Goal: Task Accomplishment & Management: Complete application form

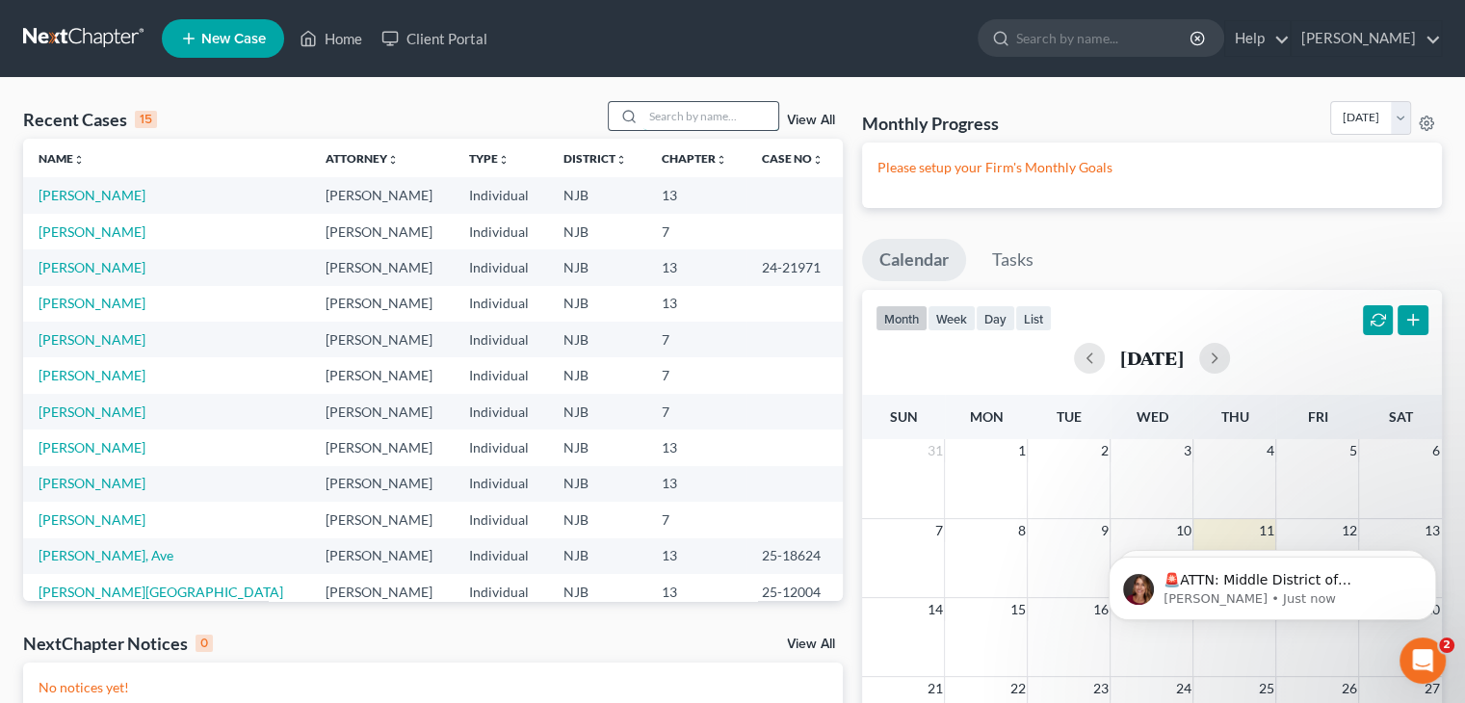
click at [701, 113] on input "search" at bounding box center [711, 116] width 135 height 28
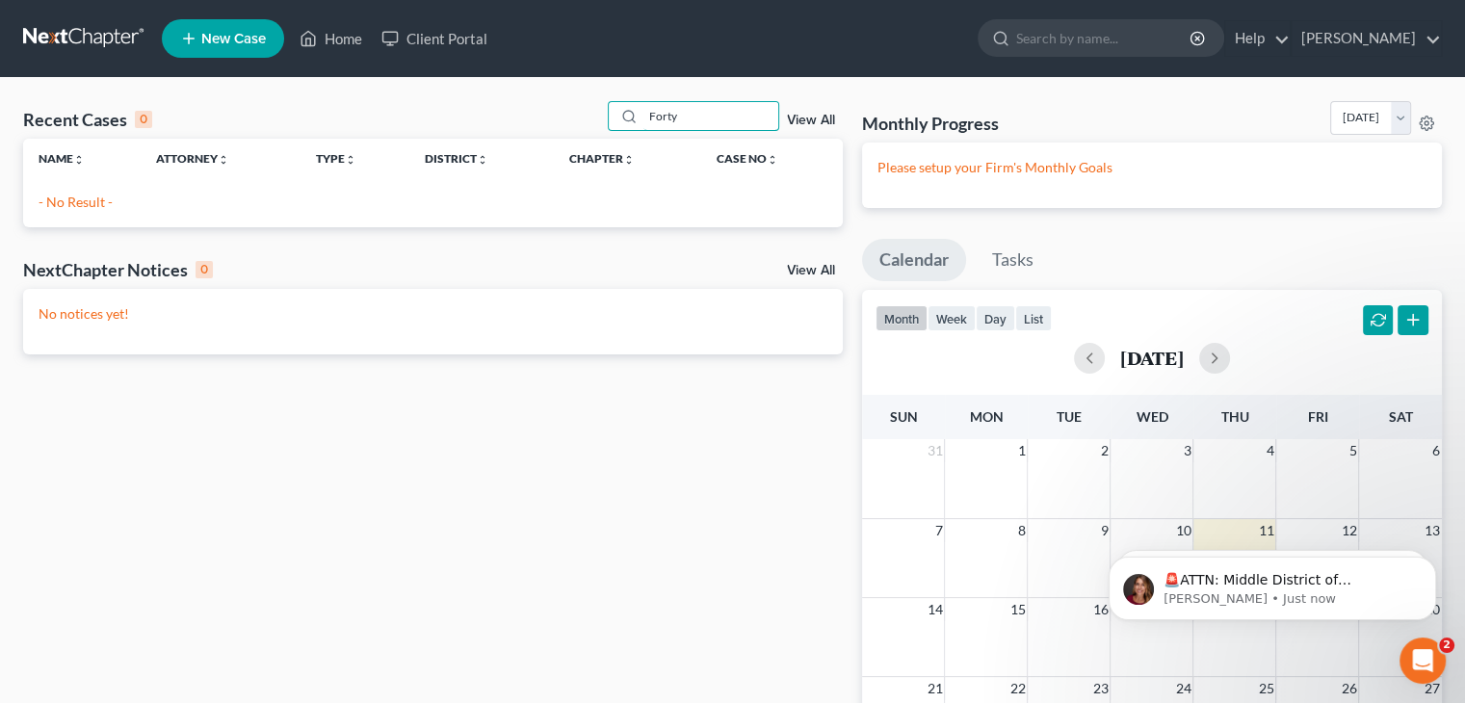
type input "Forty"
click at [222, 38] on span "New Case" at bounding box center [233, 39] width 65 height 14
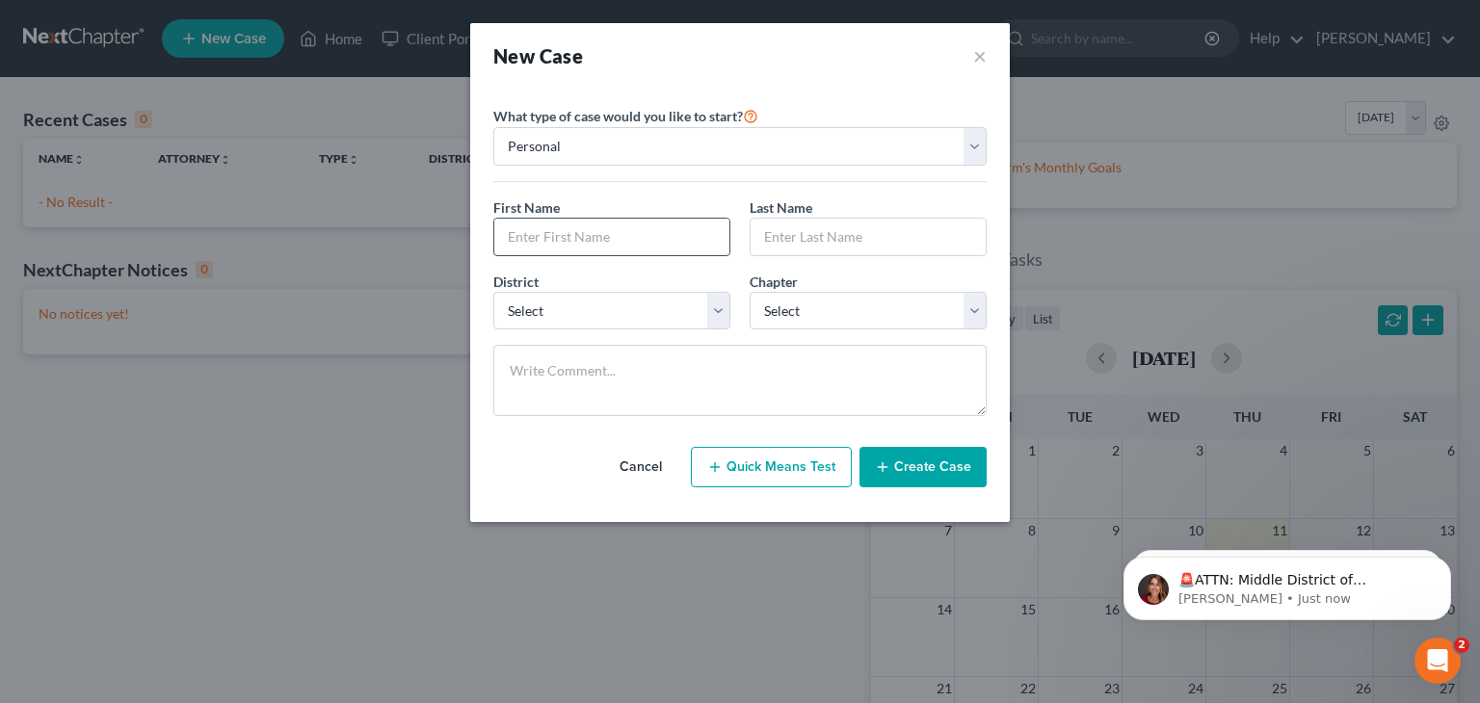
click at [542, 246] on input "text" at bounding box center [611, 237] width 235 height 37
type input "[PERSON_NAME]"
click at [760, 239] on input "text" at bounding box center [867, 237] width 235 height 37
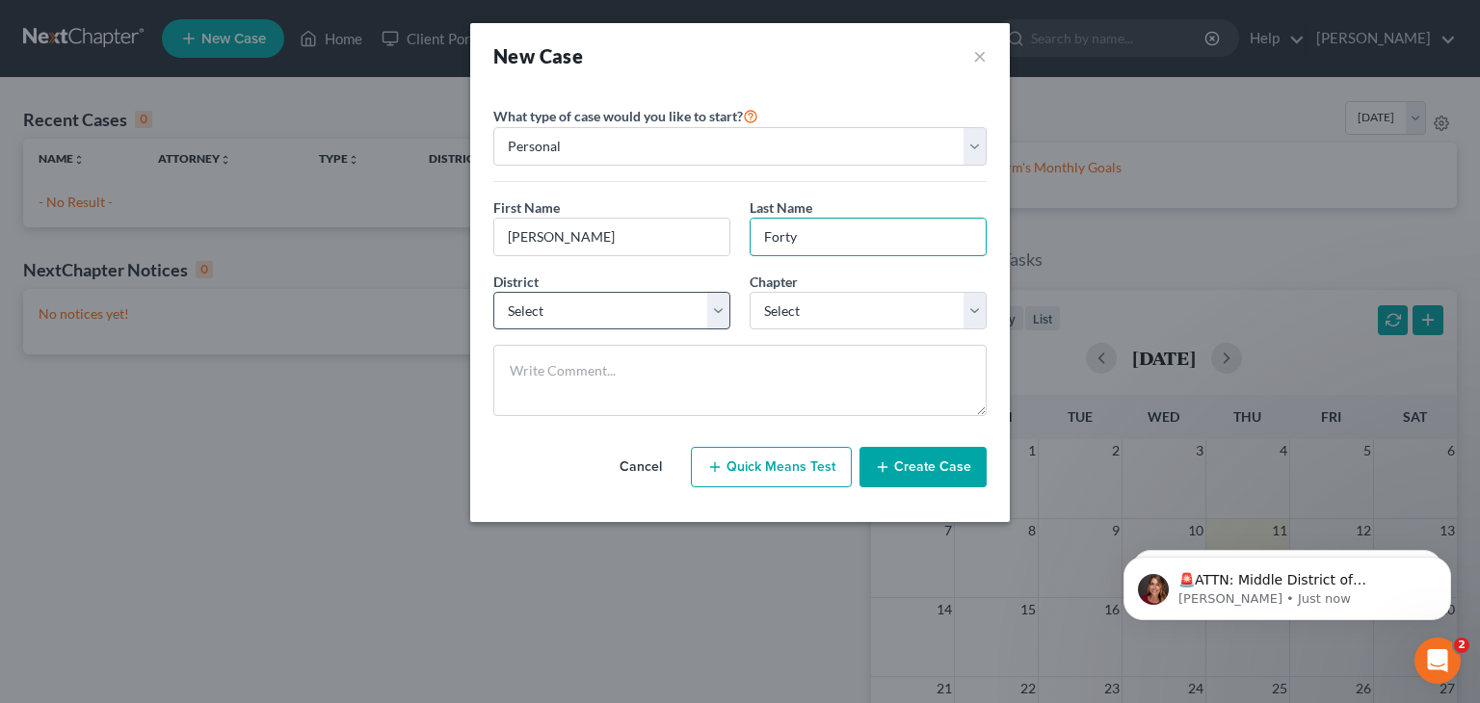
type input "Forty"
click at [545, 303] on select "Select [US_STATE] - [GEOGRAPHIC_DATA] [US_STATE] - [GEOGRAPHIC_DATA][US_STATE] …" at bounding box center [611, 311] width 237 height 39
select select "51"
click at [493, 292] on select "Select [US_STATE] - [GEOGRAPHIC_DATA] [US_STATE] - [GEOGRAPHIC_DATA][US_STATE] …" at bounding box center [611, 311] width 237 height 39
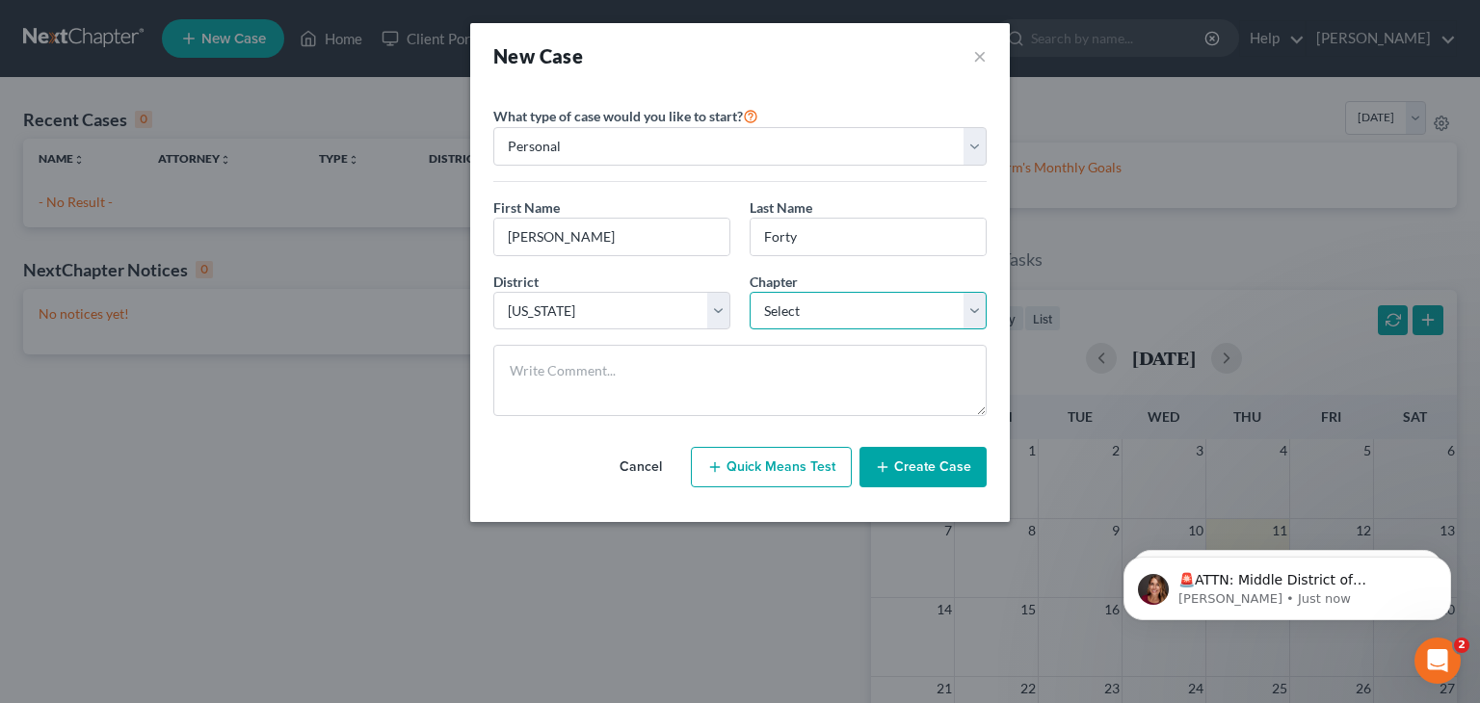
click at [802, 304] on select "Select 7 11 12 13" at bounding box center [867, 311] width 237 height 39
select select "0"
click at [749, 292] on select "Select 7 11 12 13" at bounding box center [867, 311] width 237 height 39
click at [910, 462] on button "Create Case" at bounding box center [922, 467] width 127 height 40
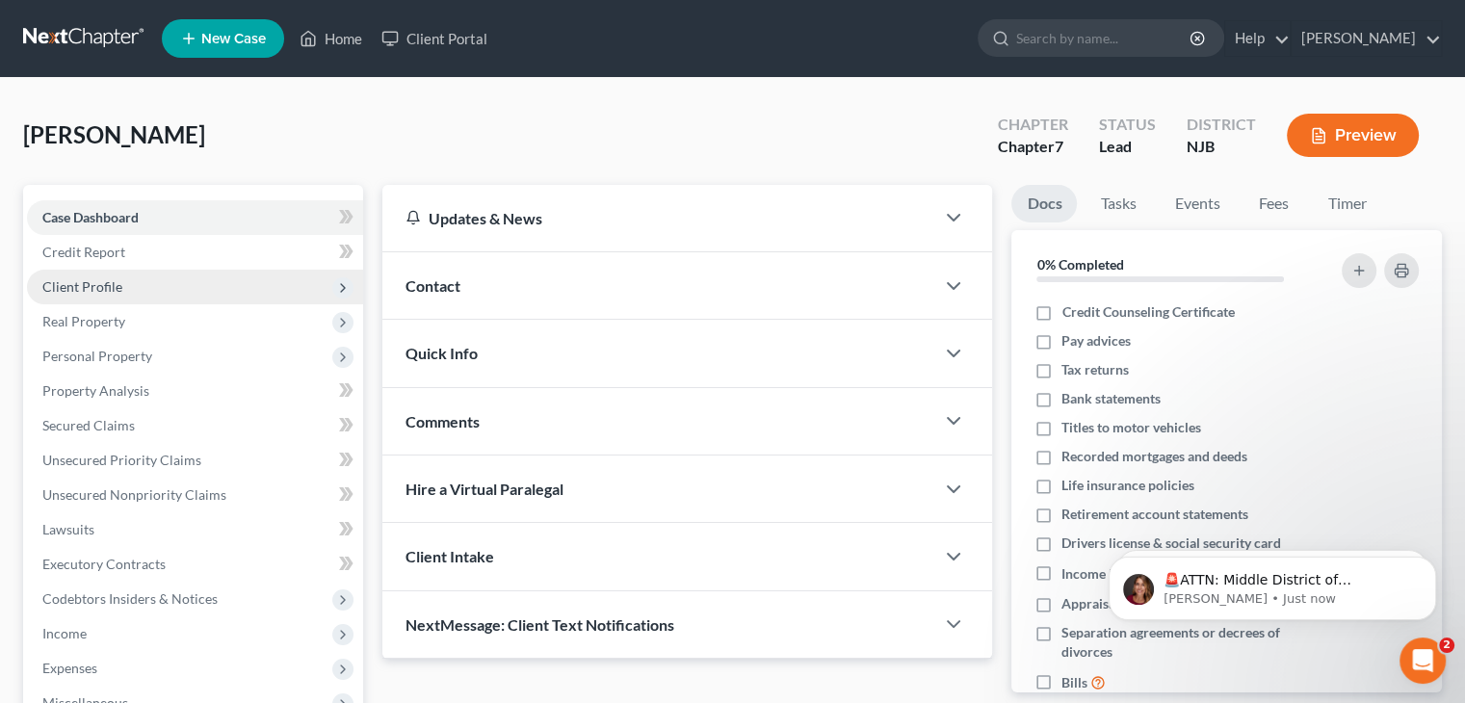
click at [91, 282] on span "Client Profile" at bounding box center [82, 286] width 80 height 16
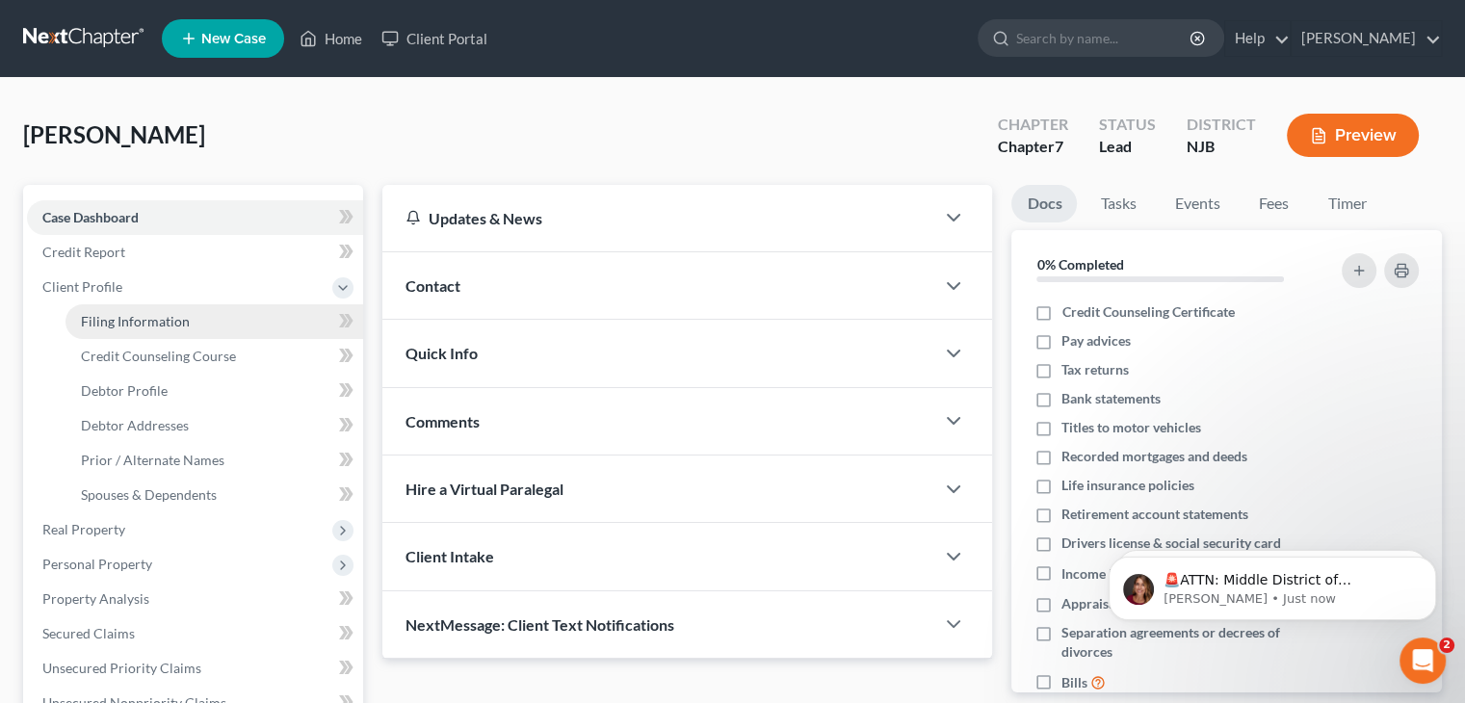
click at [123, 321] on span "Filing Information" at bounding box center [135, 321] width 109 height 16
select select "1"
select select "0"
select select "51"
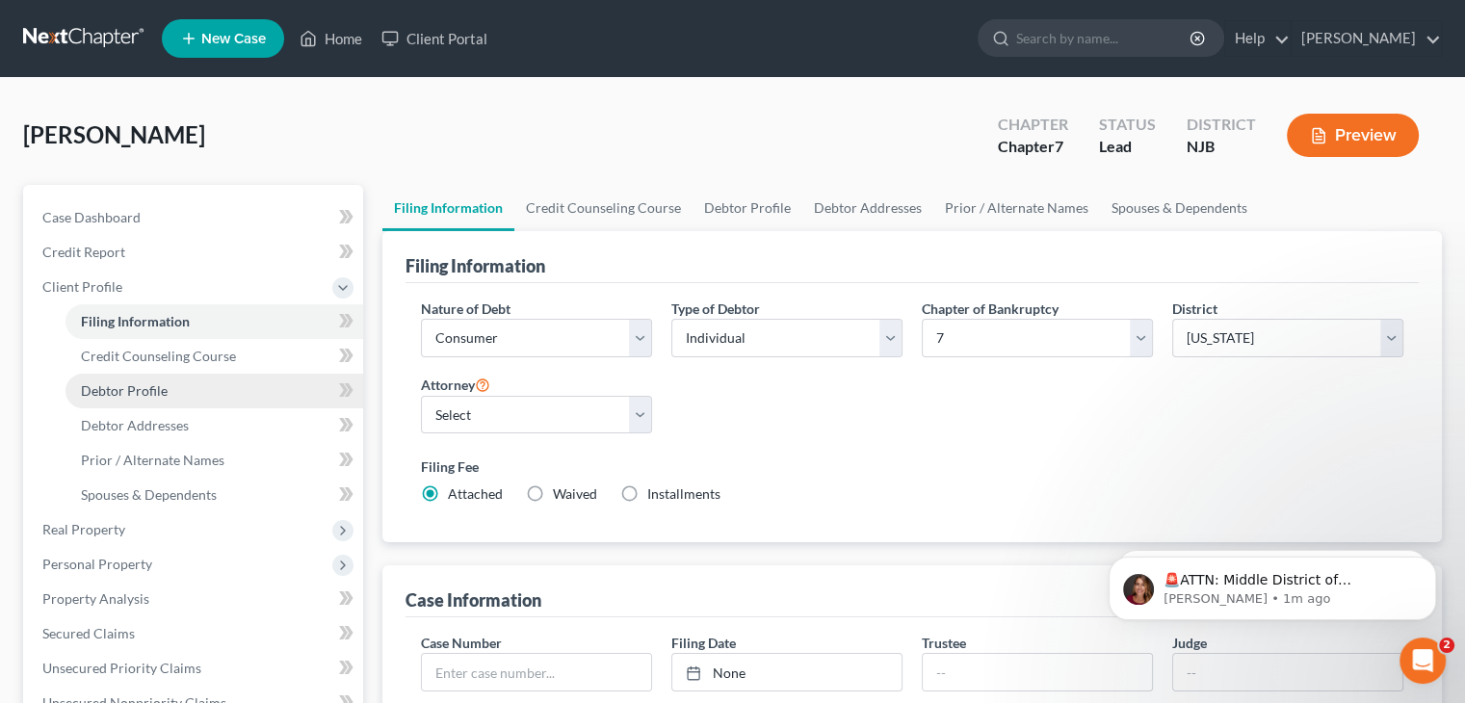
click at [115, 392] on span "Debtor Profile" at bounding box center [124, 390] width 87 height 16
select select "0"
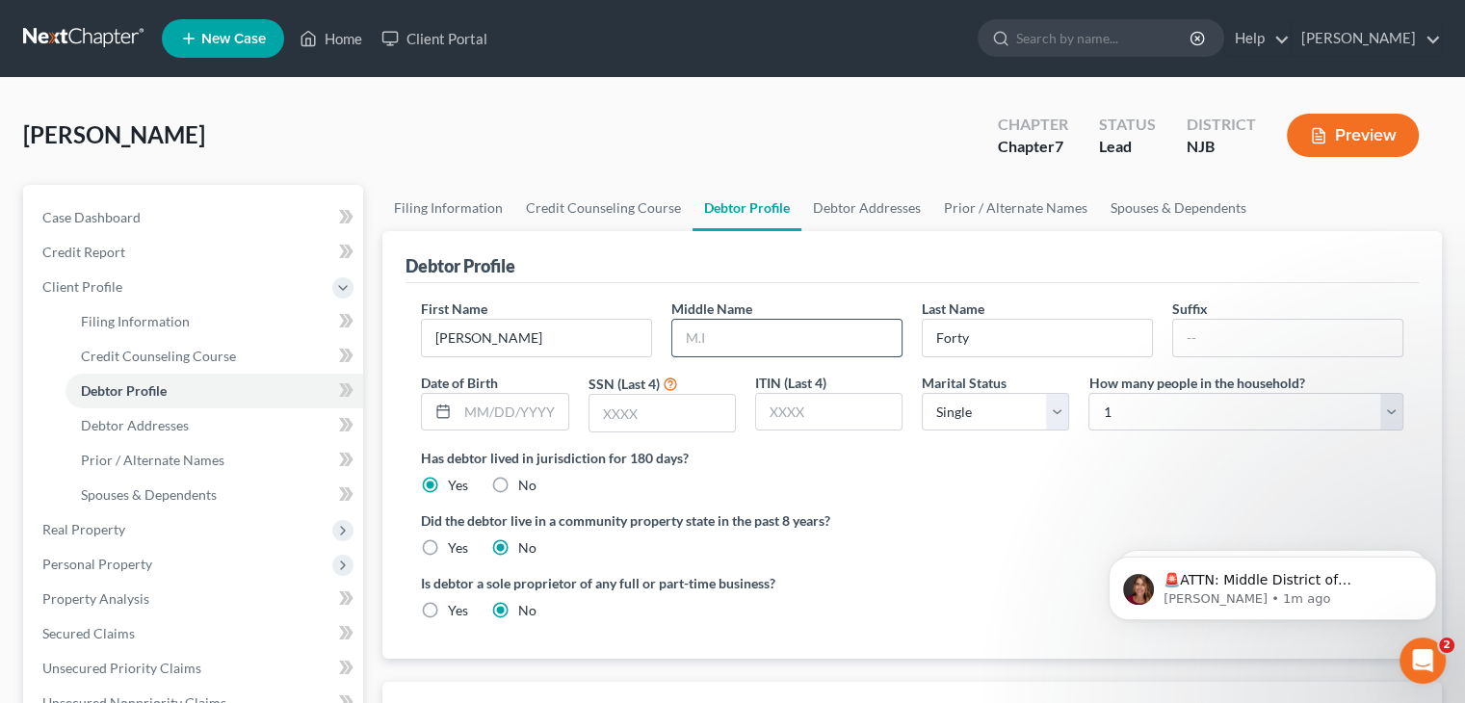
click at [728, 346] on input "text" at bounding box center [786, 338] width 229 height 37
click at [139, 356] on span "Credit Counseling Course" at bounding box center [158, 356] width 155 height 16
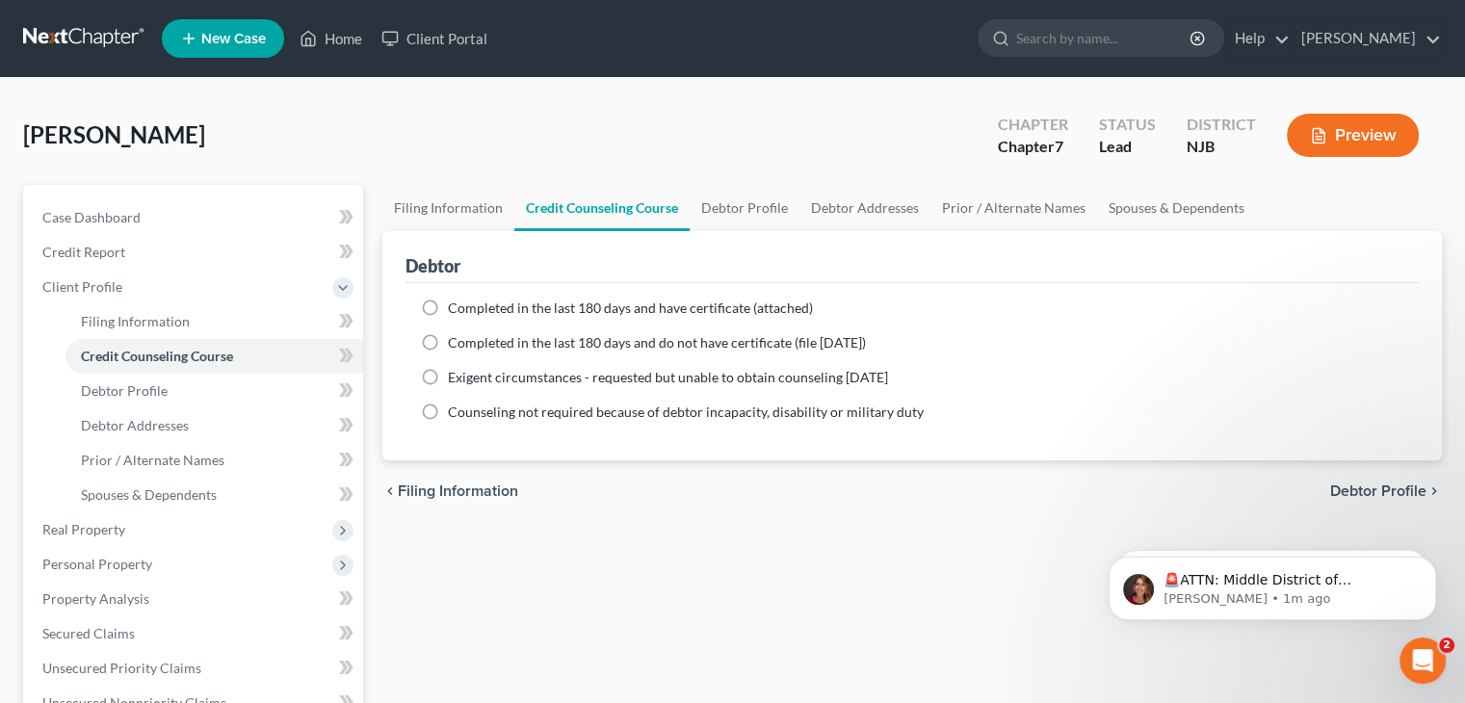
click at [448, 300] on label "Completed in the last 180 days and have certificate (attached)" at bounding box center [630, 308] width 365 height 19
click at [456, 300] on input "Completed in the last 180 days and have certificate (attached)" at bounding box center [462, 305] width 13 height 13
radio input "true"
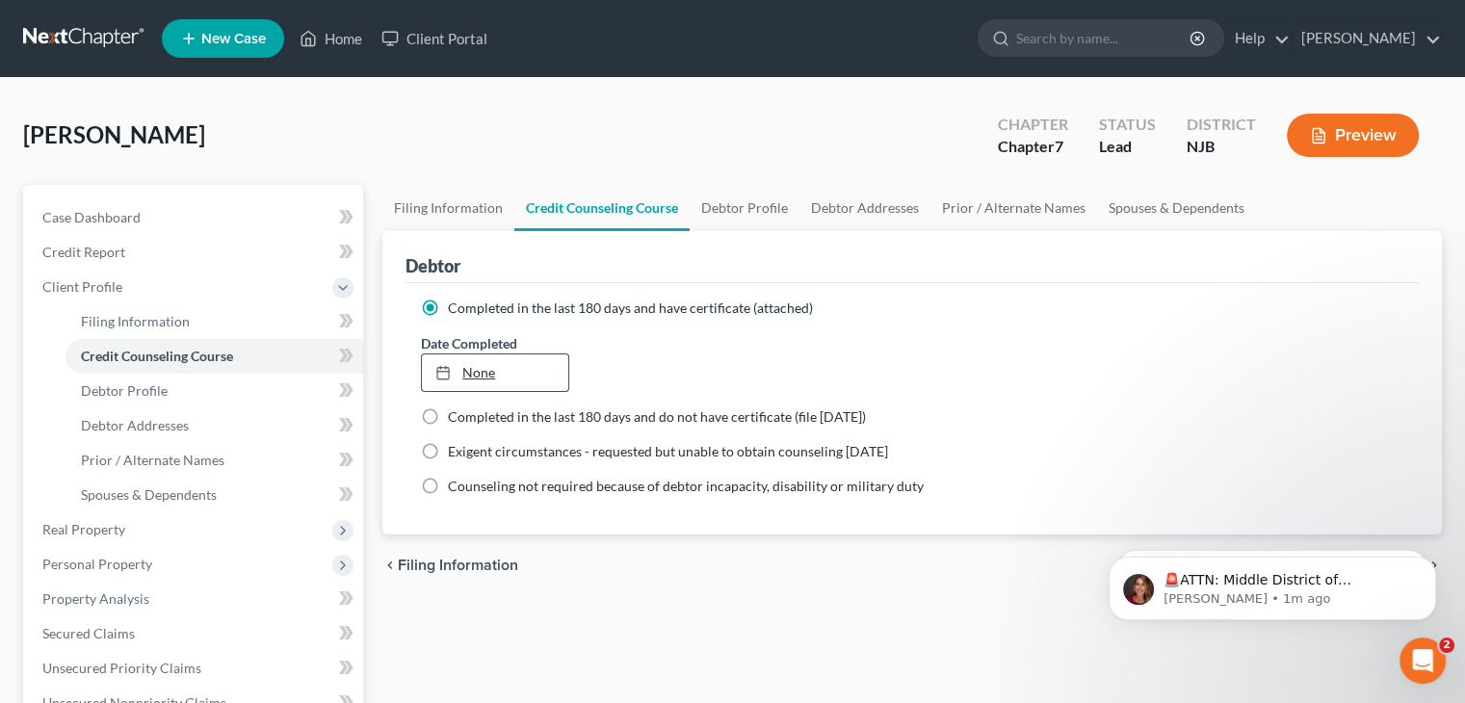
type input "[DATE]"
click at [472, 368] on link "[DATE]" at bounding box center [494, 373] width 145 height 37
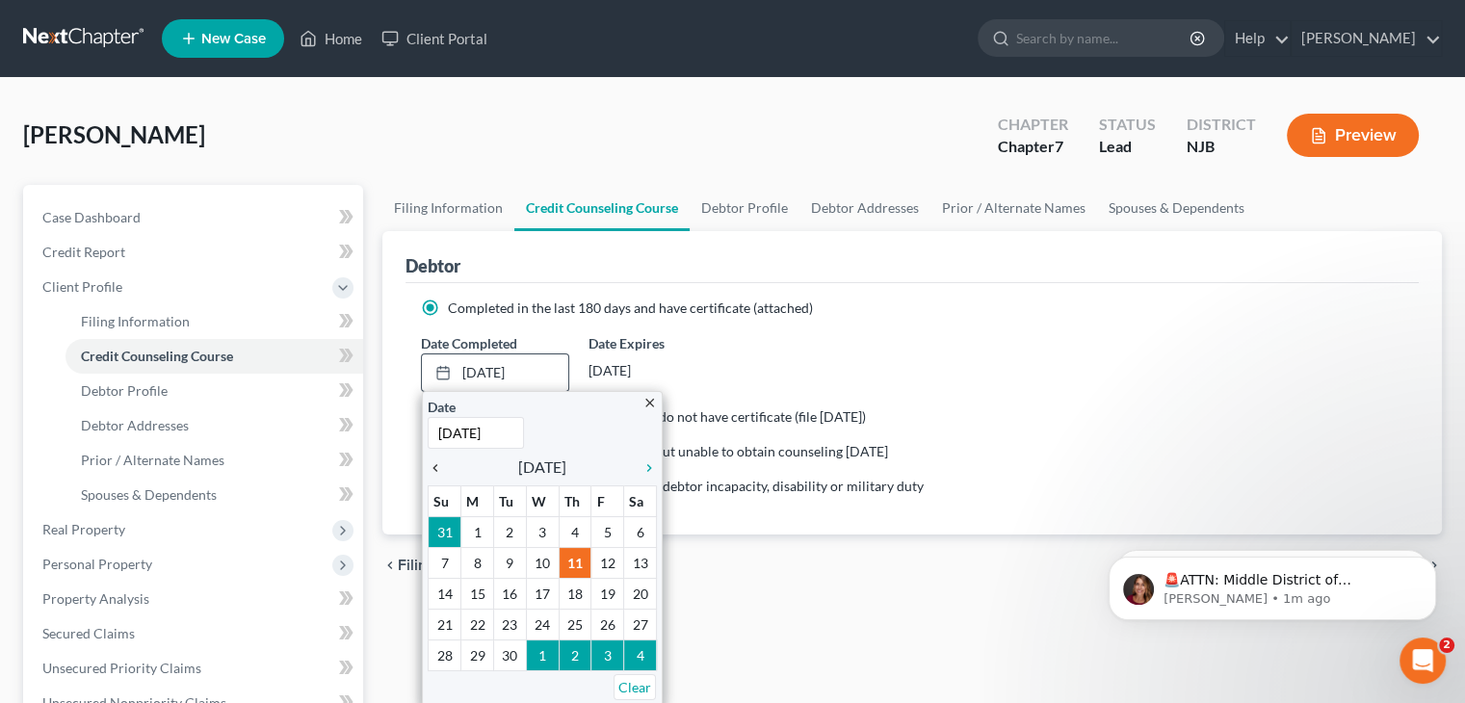
click at [435, 467] on icon "chevron_left" at bounding box center [440, 467] width 25 height 15
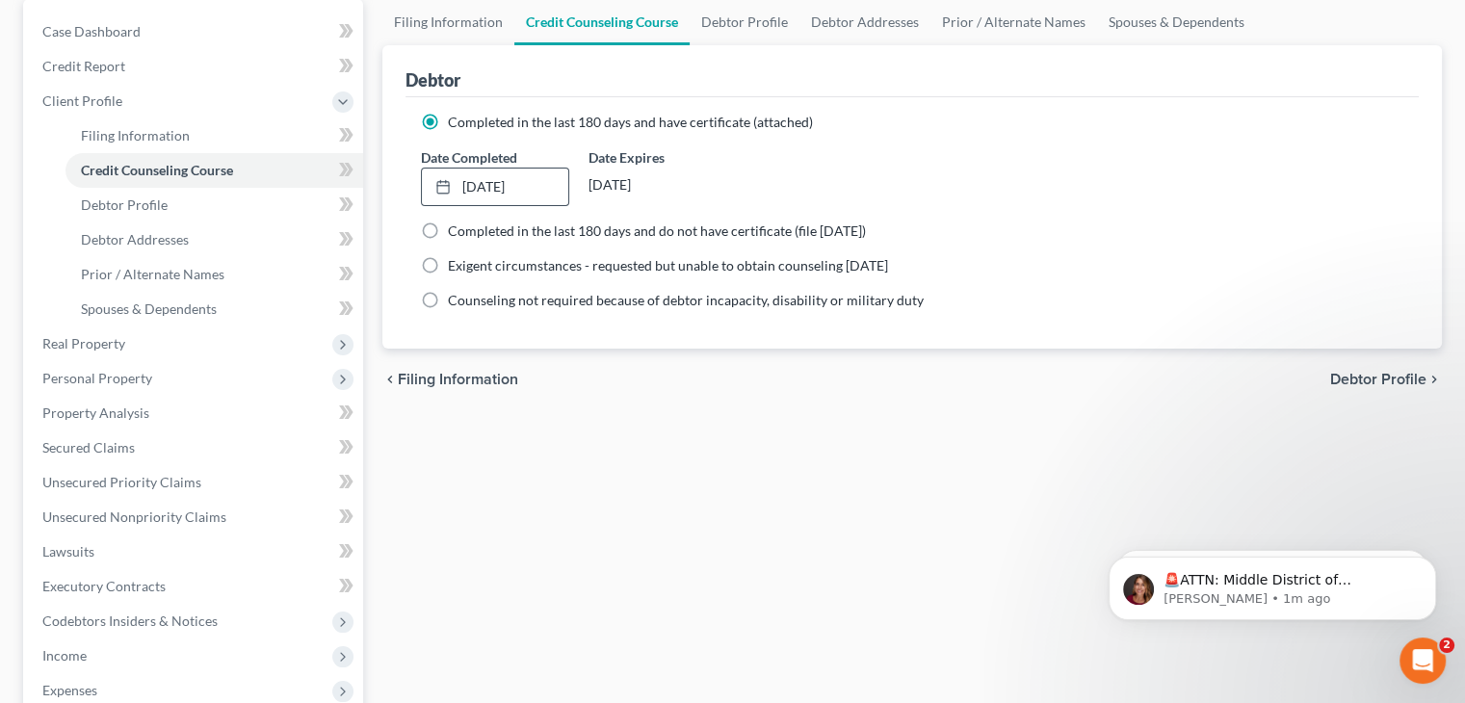
scroll to position [193, 0]
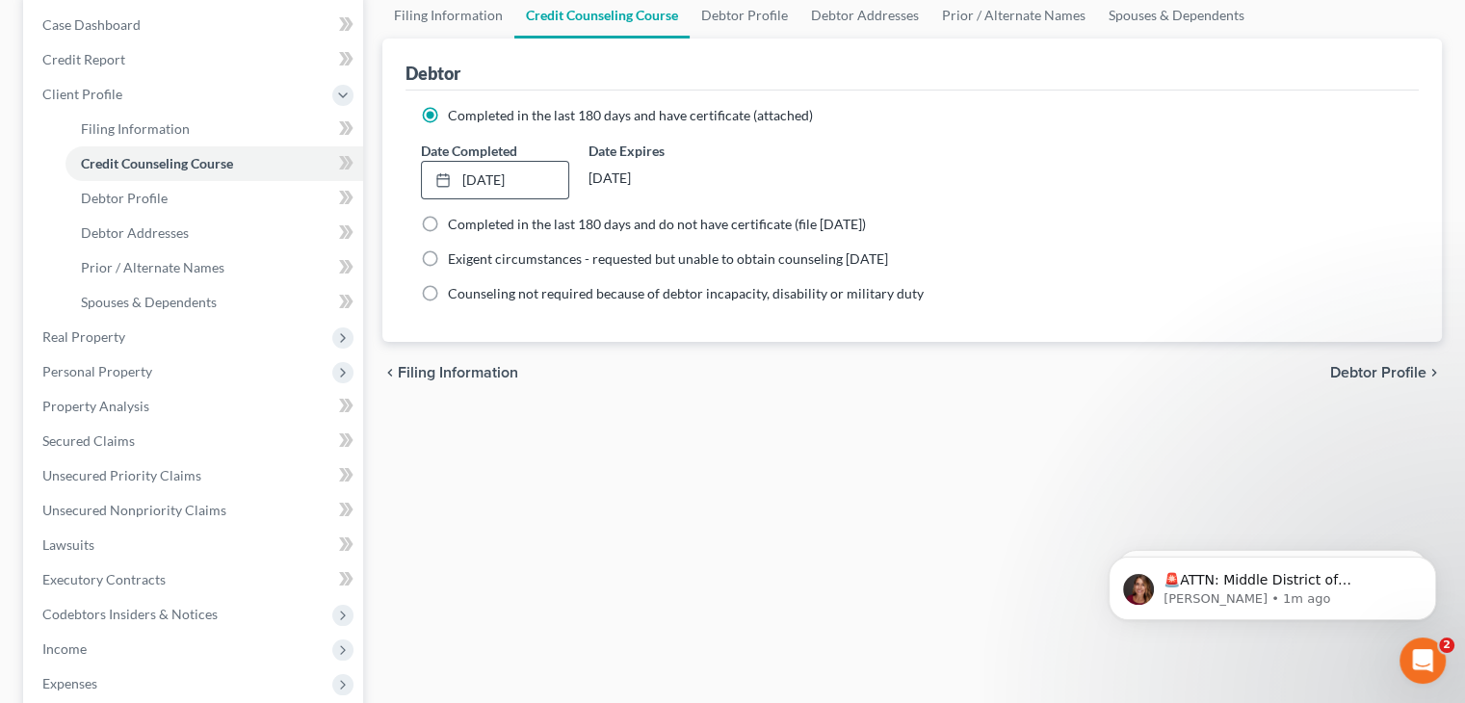
click at [1375, 368] on span "Debtor Profile" at bounding box center [1378, 372] width 96 height 15
select select "0"
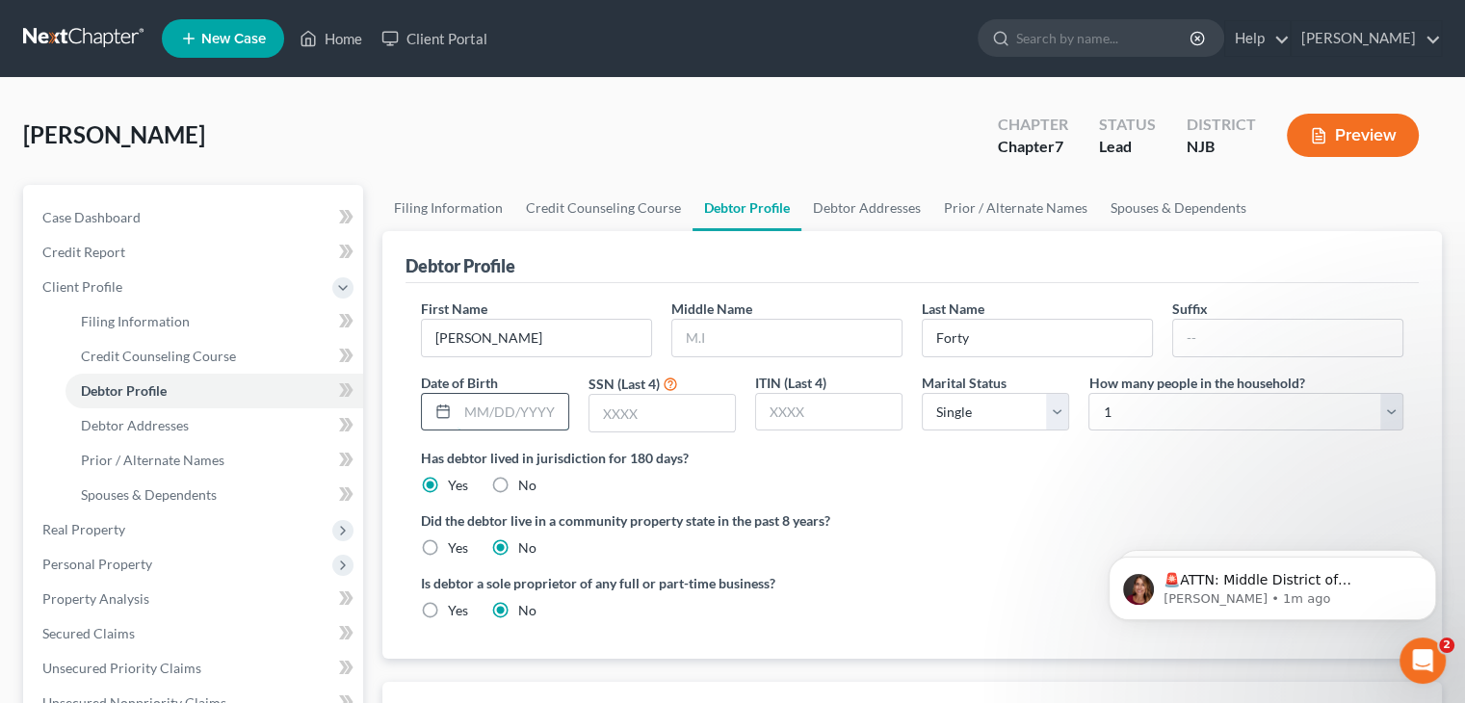
click at [474, 407] on input "text" at bounding box center [513, 412] width 110 height 37
type input "[DATE]"
click at [647, 413] on input "text" at bounding box center [662, 413] width 145 height 37
type input "5926"
click at [1055, 417] on select "Select Single Married Separated Divorced Widowed" at bounding box center [995, 412] width 147 height 39
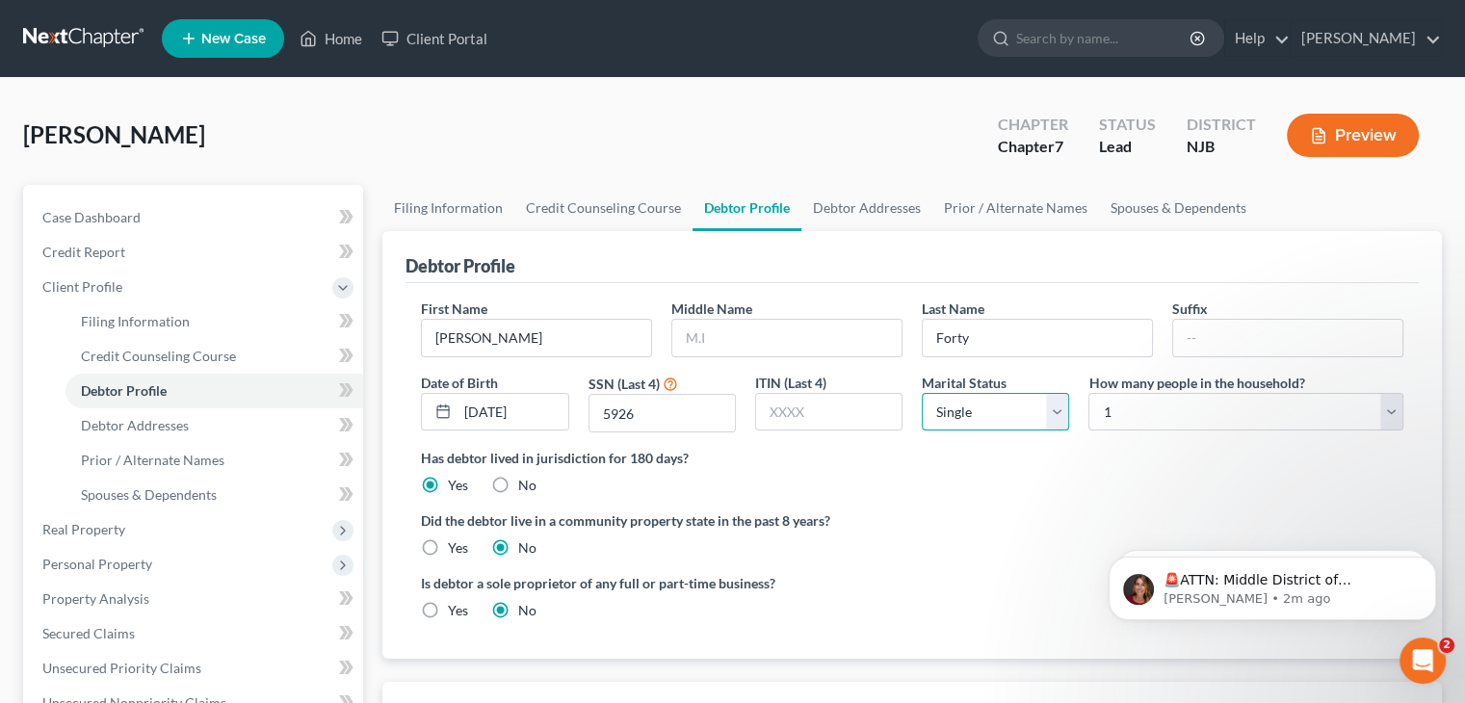
select select "1"
click at [922, 393] on select "Select Single Married Separated Divorced Widowed" at bounding box center [995, 412] width 147 height 39
click at [1392, 412] on select "Select 1 2 3 4 5 6 7 8 9 10 11 12 13 14 15 16 17 18 19 20" at bounding box center [1246, 412] width 315 height 39
click at [1089, 393] on select "Select 1 2 3 4 5 6 7 8 9 10 11 12 13 14 15 16 17 18 19 20" at bounding box center [1246, 412] width 315 height 39
click at [1112, 415] on select "Select 1 2 3 4 5 6 7 8 9 10 11 12 13 14 15 16 17 18 19 20" at bounding box center [1246, 412] width 315 height 39
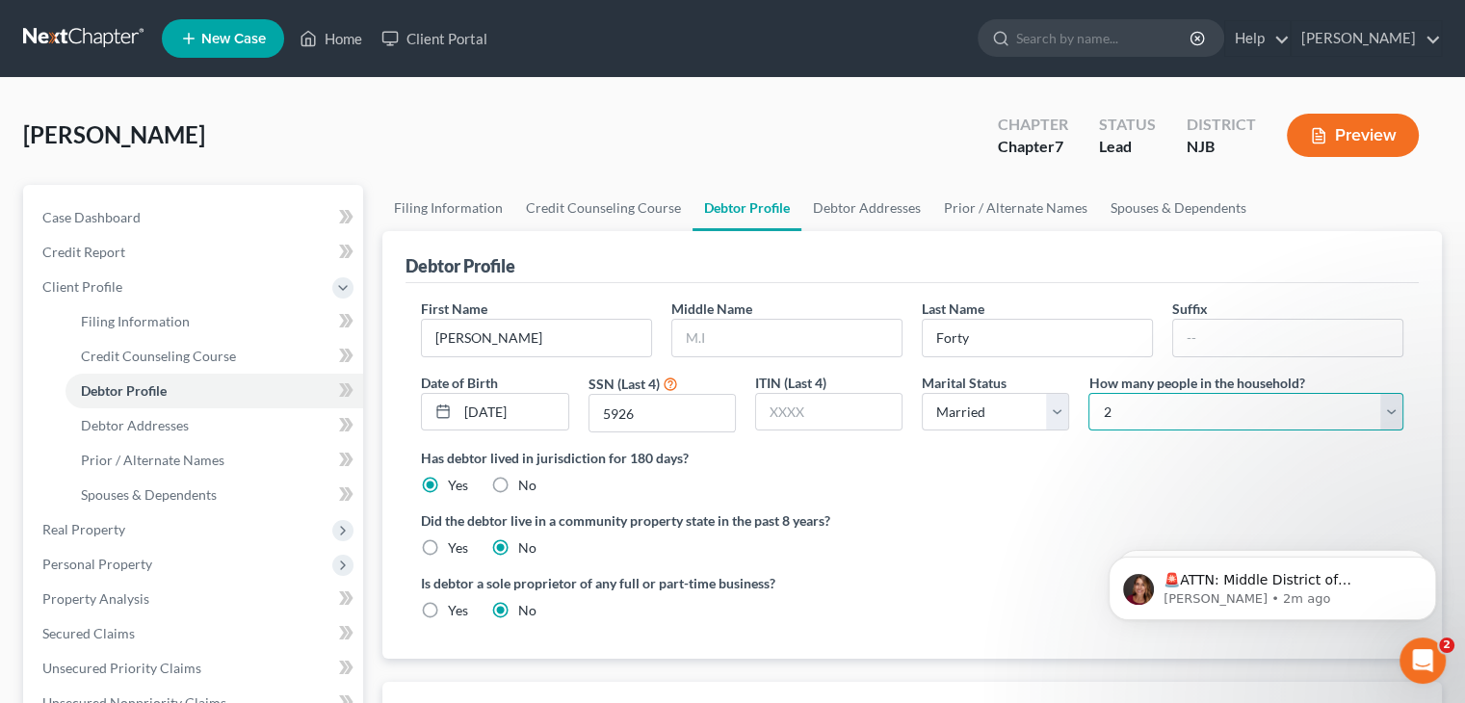
select select "3"
click at [1089, 393] on select "Select 1 2 3 4 5 6 7 8 9 10 11 12 13 14 15 16 17 18 19 20" at bounding box center [1246, 412] width 315 height 39
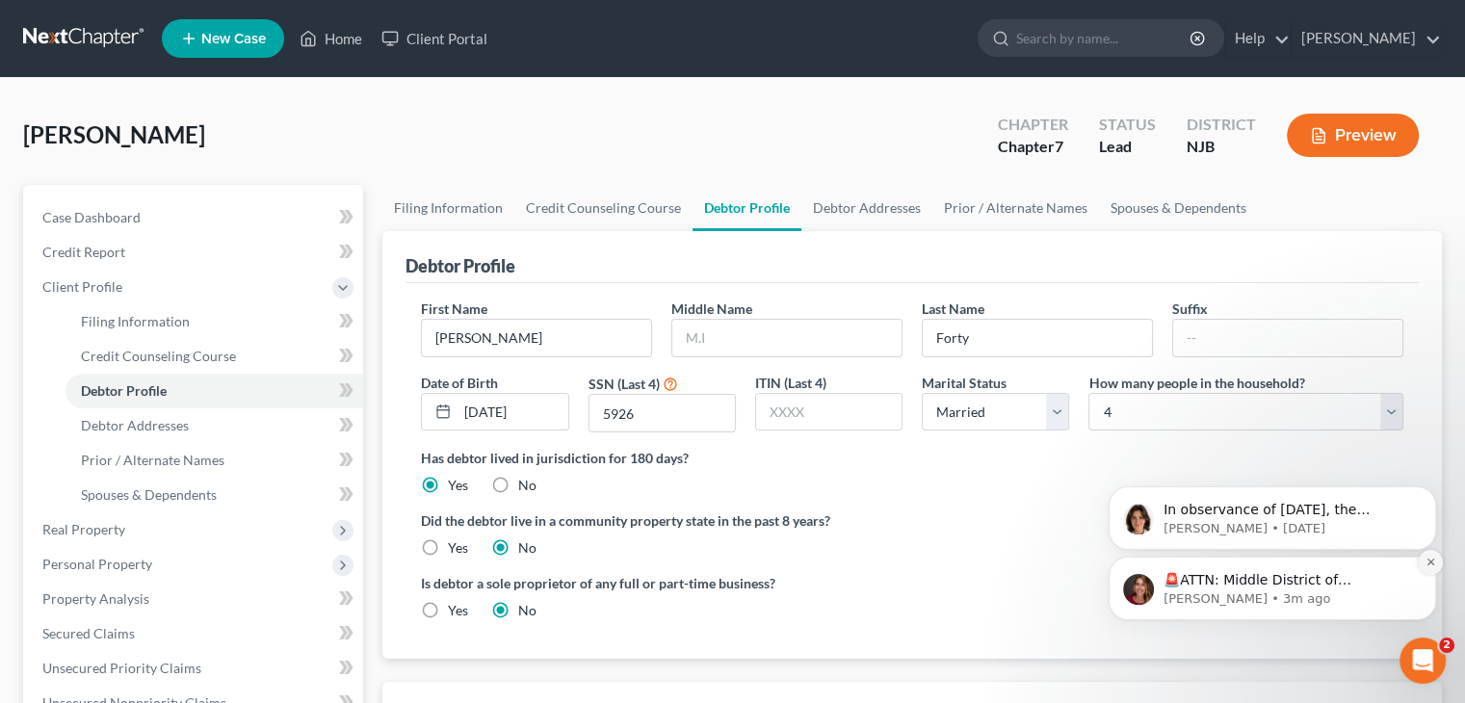
click at [1433, 567] on icon "Dismiss notification" at bounding box center [1431, 562] width 11 height 11
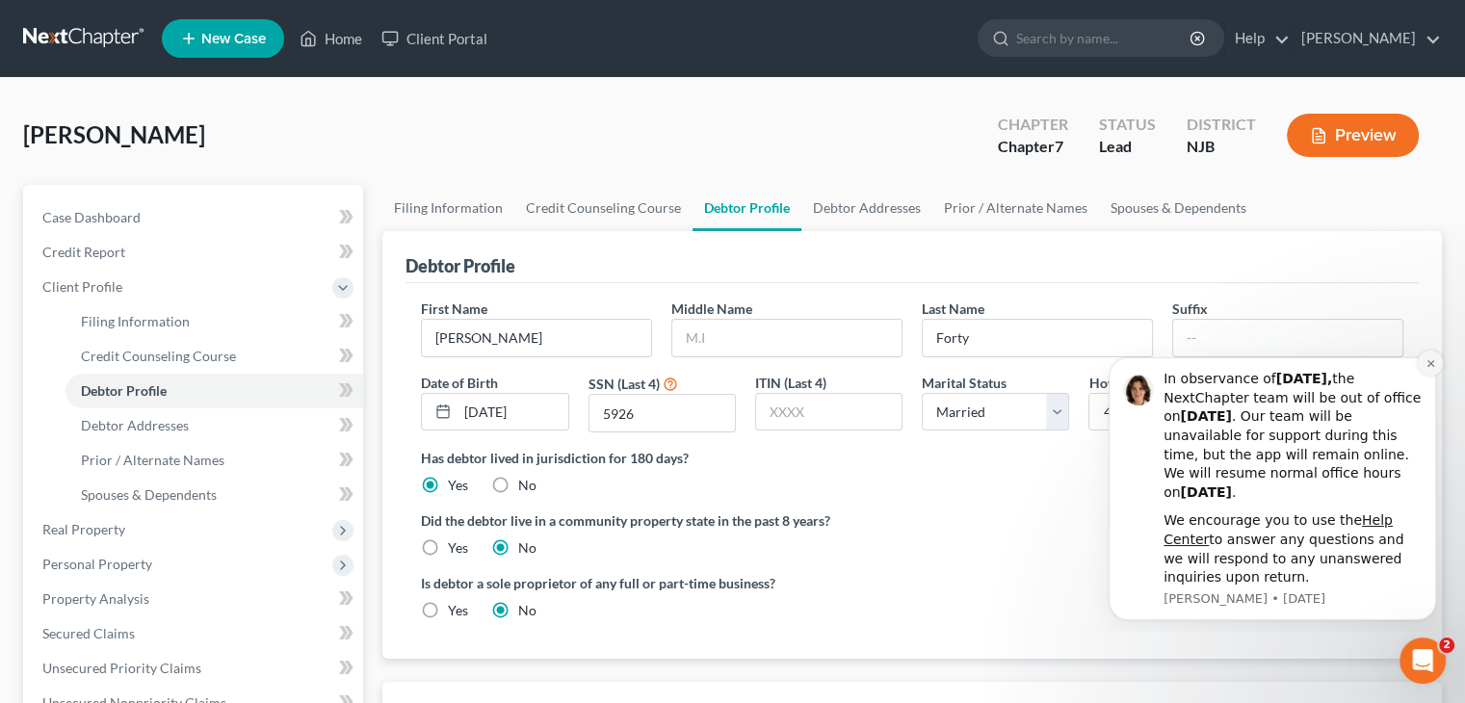
click at [1431, 365] on icon "Dismiss notification" at bounding box center [1431, 363] width 11 height 11
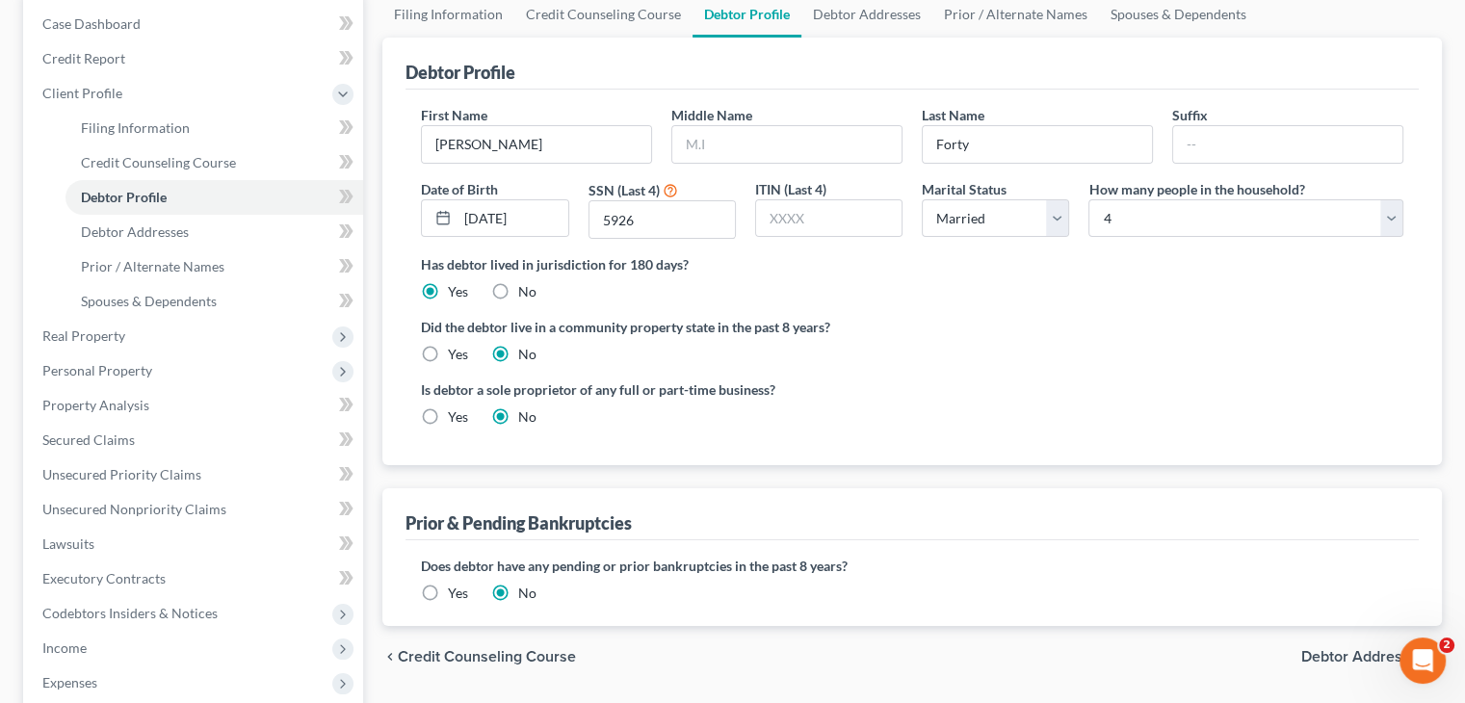
scroll to position [289, 0]
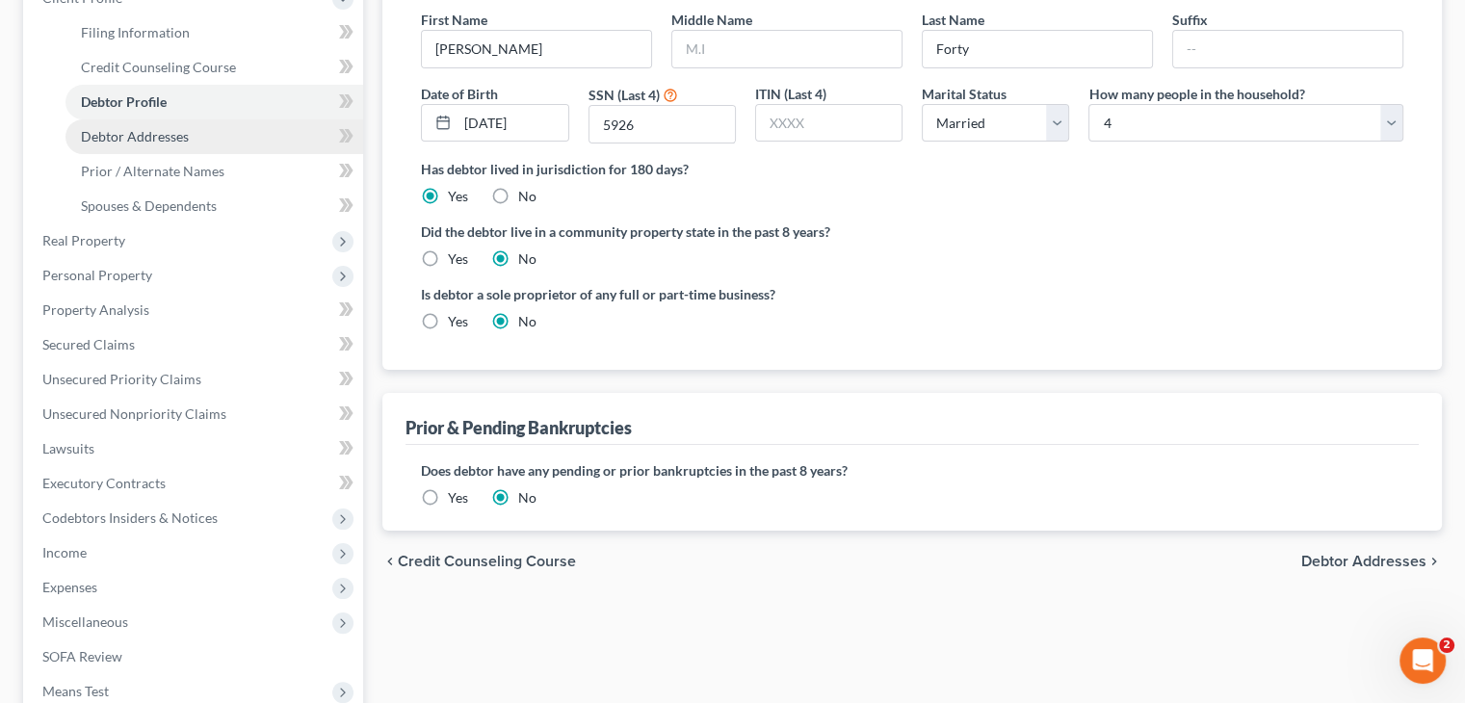
click at [111, 132] on span "Debtor Addresses" at bounding box center [135, 136] width 108 height 16
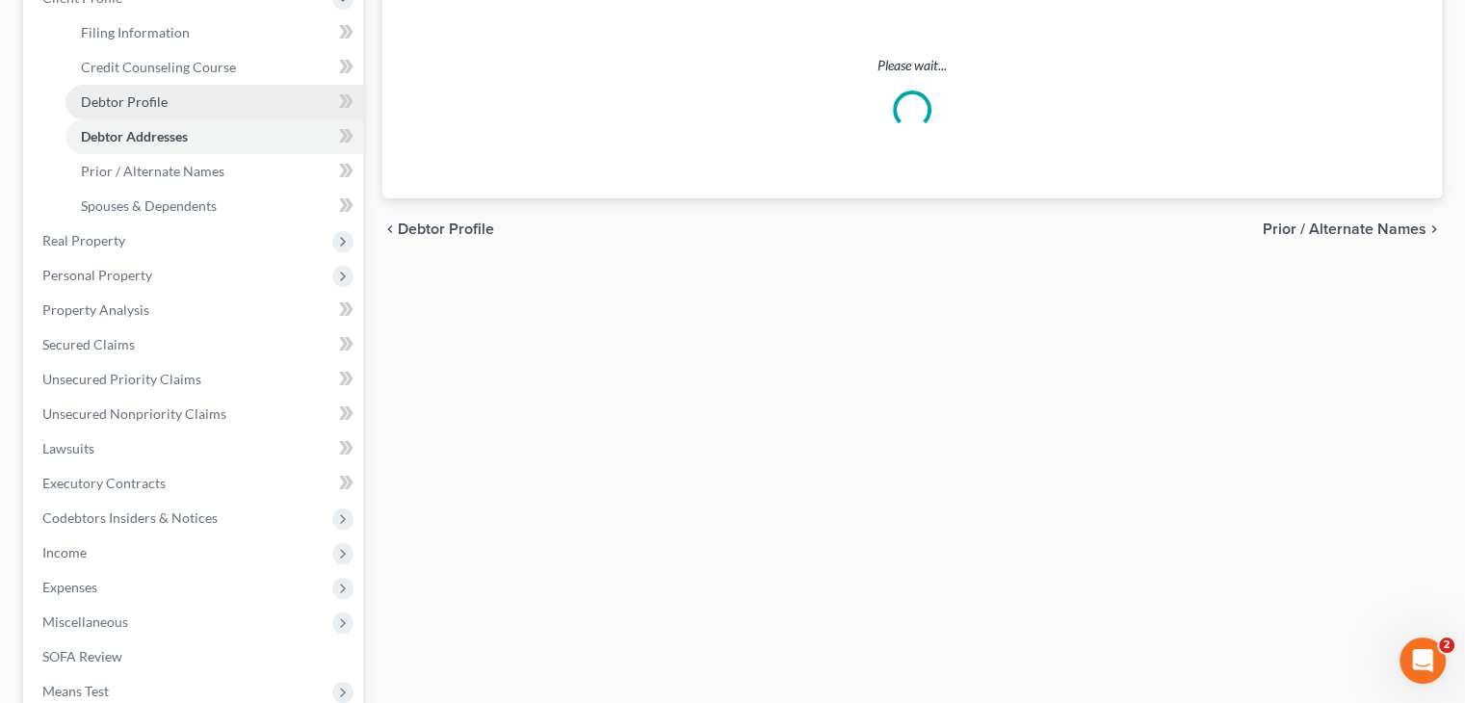
scroll to position [64, 0]
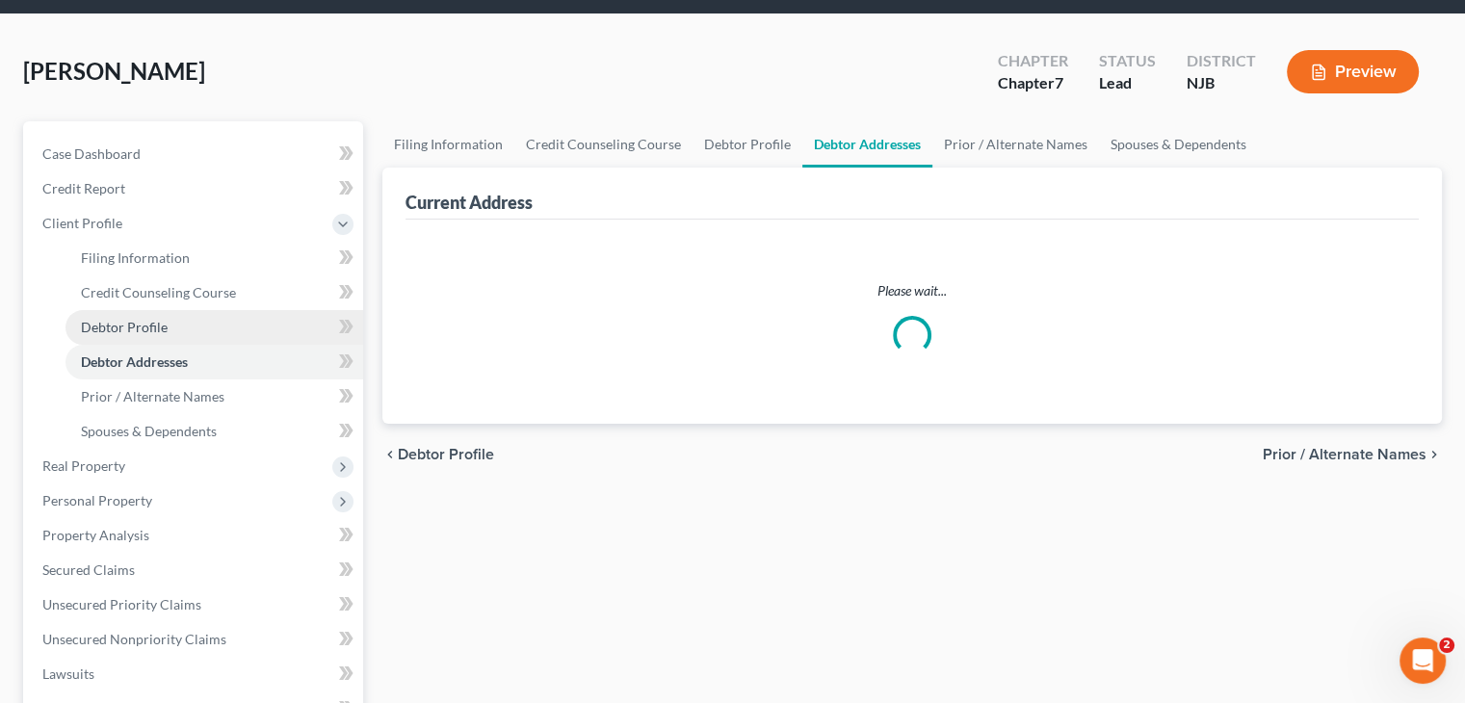
select select "0"
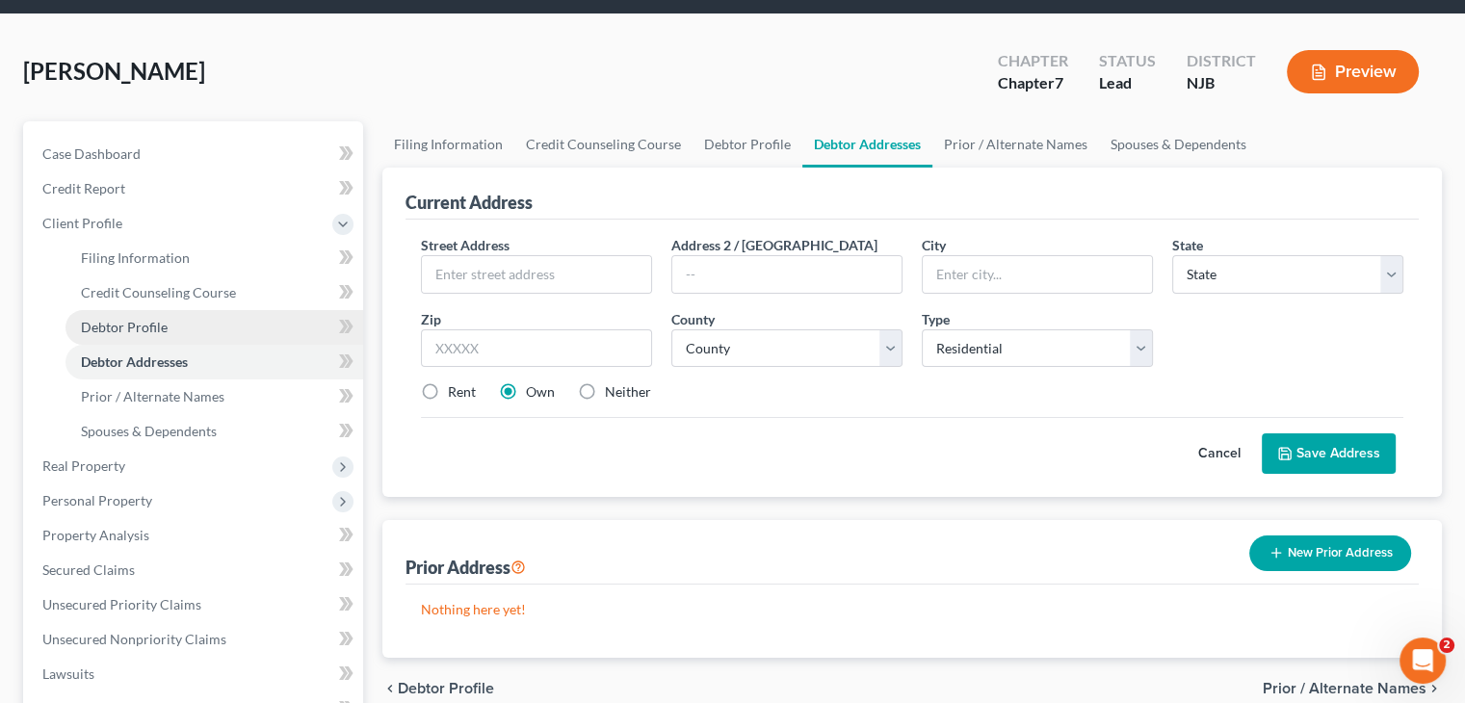
scroll to position [0, 0]
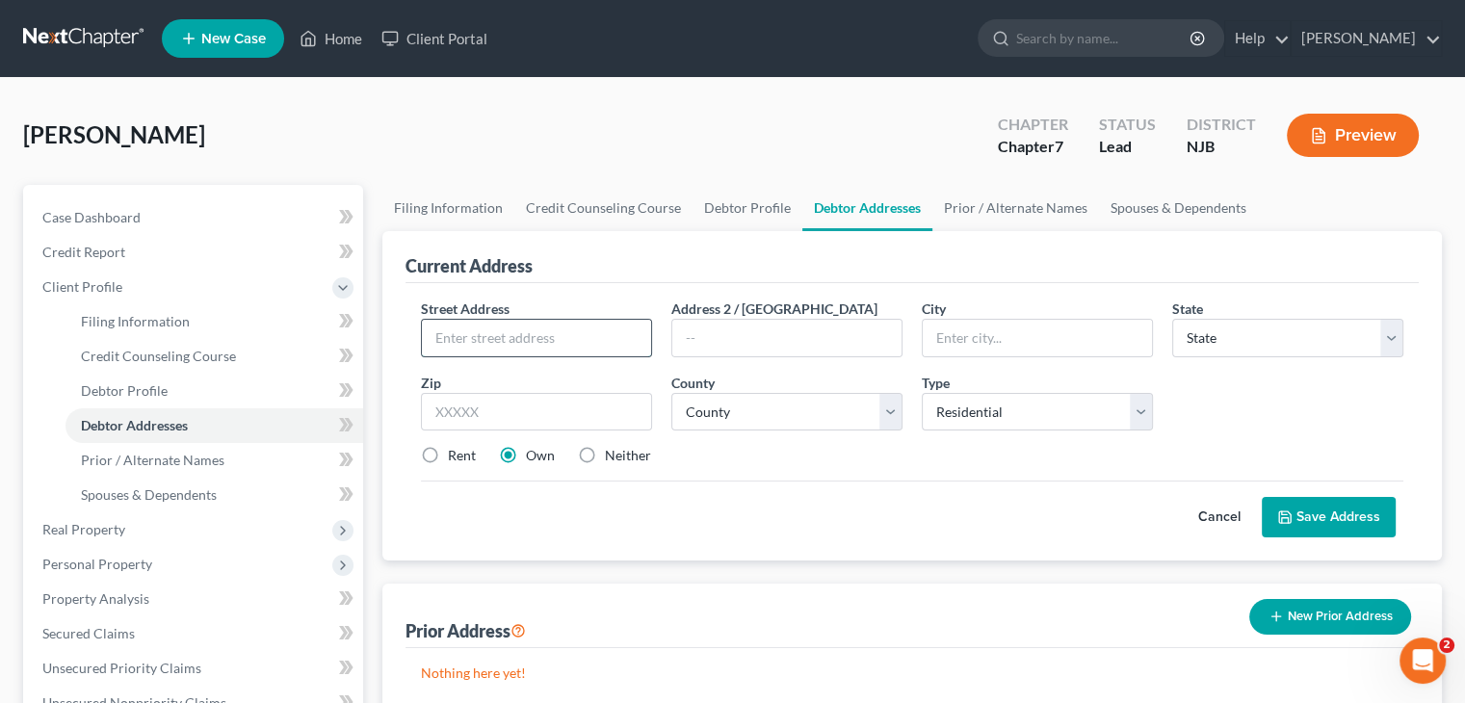
click at [486, 342] on input "text" at bounding box center [536, 338] width 229 height 37
type input "[STREET_ADDRESS]"
click at [981, 345] on input "text" at bounding box center [1037, 338] width 229 height 37
type input "Vineland"
click at [1366, 327] on select "State [US_STATE] AK AR AZ CA CO CT DE DC [GEOGRAPHIC_DATA] [GEOGRAPHIC_DATA] GU…" at bounding box center [1287, 338] width 231 height 39
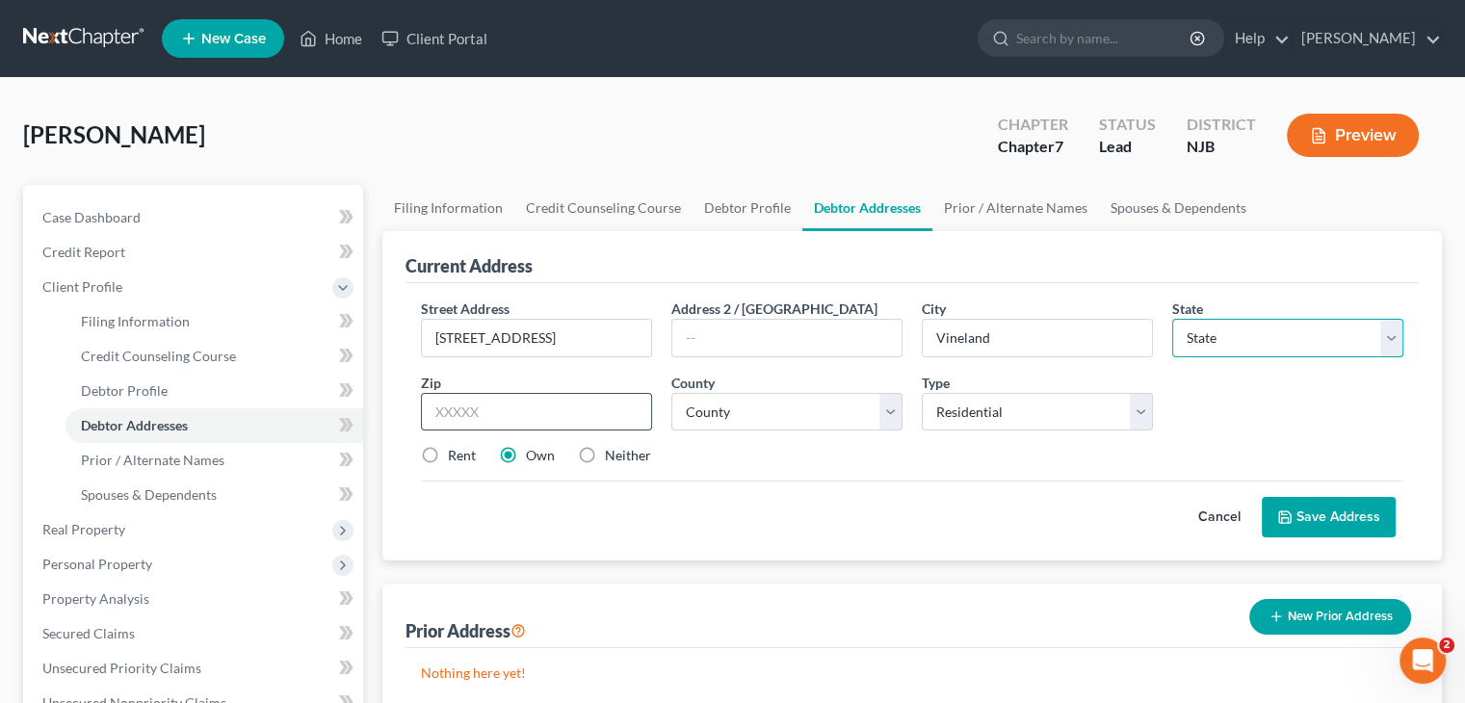
select select "33"
click at [453, 417] on input "text" at bounding box center [536, 412] width 231 height 39
type input "08360-1685"
click at [751, 411] on select "County [GEOGRAPHIC_DATA] [GEOGRAPHIC_DATA] [GEOGRAPHIC_DATA] [GEOGRAPHIC_DATA] …" at bounding box center [786, 412] width 231 height 39
click at [711, 411] on select "County [GEOGRAPHIC_DATA] [GEOGRAPHIC_DATA] [GEOGRAPHIC_DATA] [GEOGRAPHIC_DATA] …" at bounding box center [786, 412] width 231 height 39
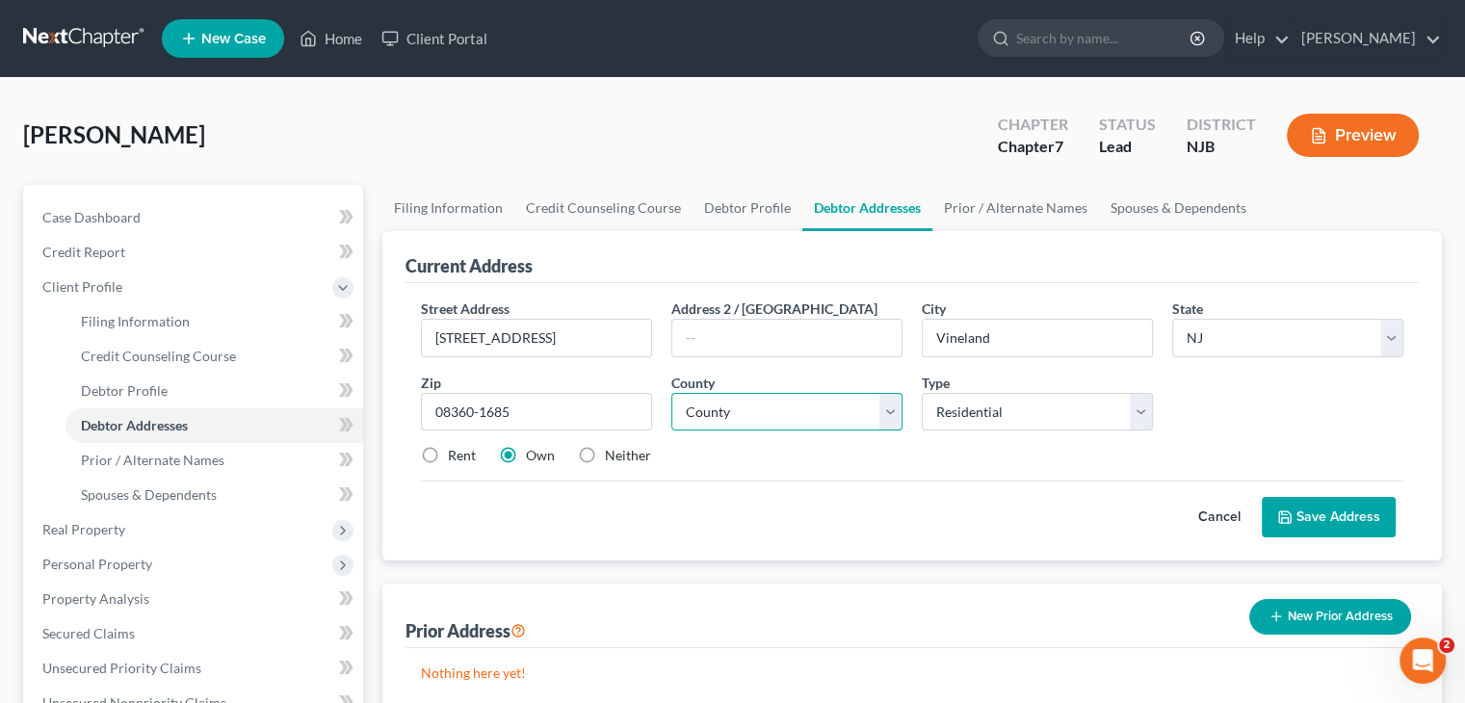
select select "5"
click at [671, 393] on select "County [GEOGRAPHIC_DATA] [GEOGRAPHIC_DATA] [GEOGRAPHIC_DATA] [GEOGRAPHIC_DATA] …" at bounding box center [786, 412] width 231 height 39
click at [605, 452] on label "Neither" at bounding box center [628, 455] width 46 height 19
click at [613, 452] on input "Neither" at bounding box center [619, 452] width 13 height 13
radio input "true"
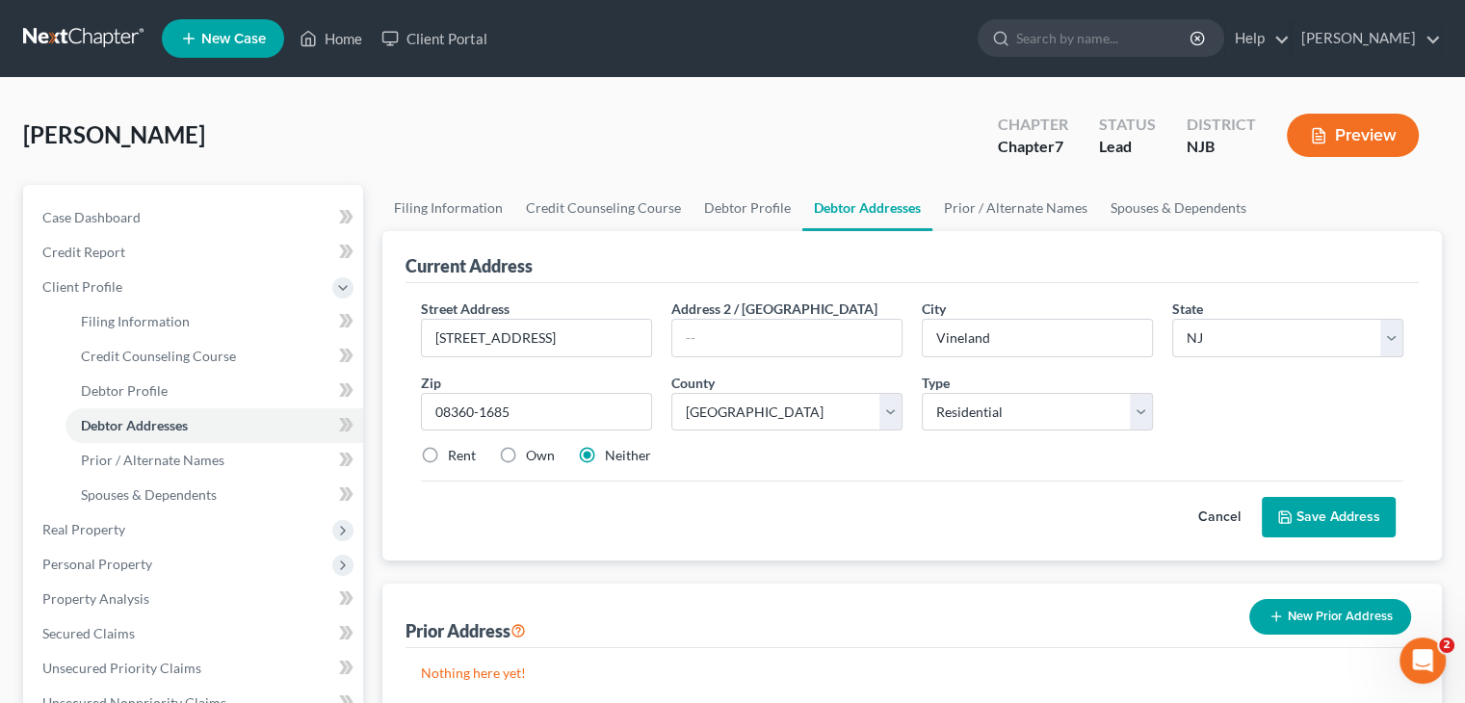
click at [1318, 514] on button "Save Address" at bounding box center [1329, 517] width 134 height 40
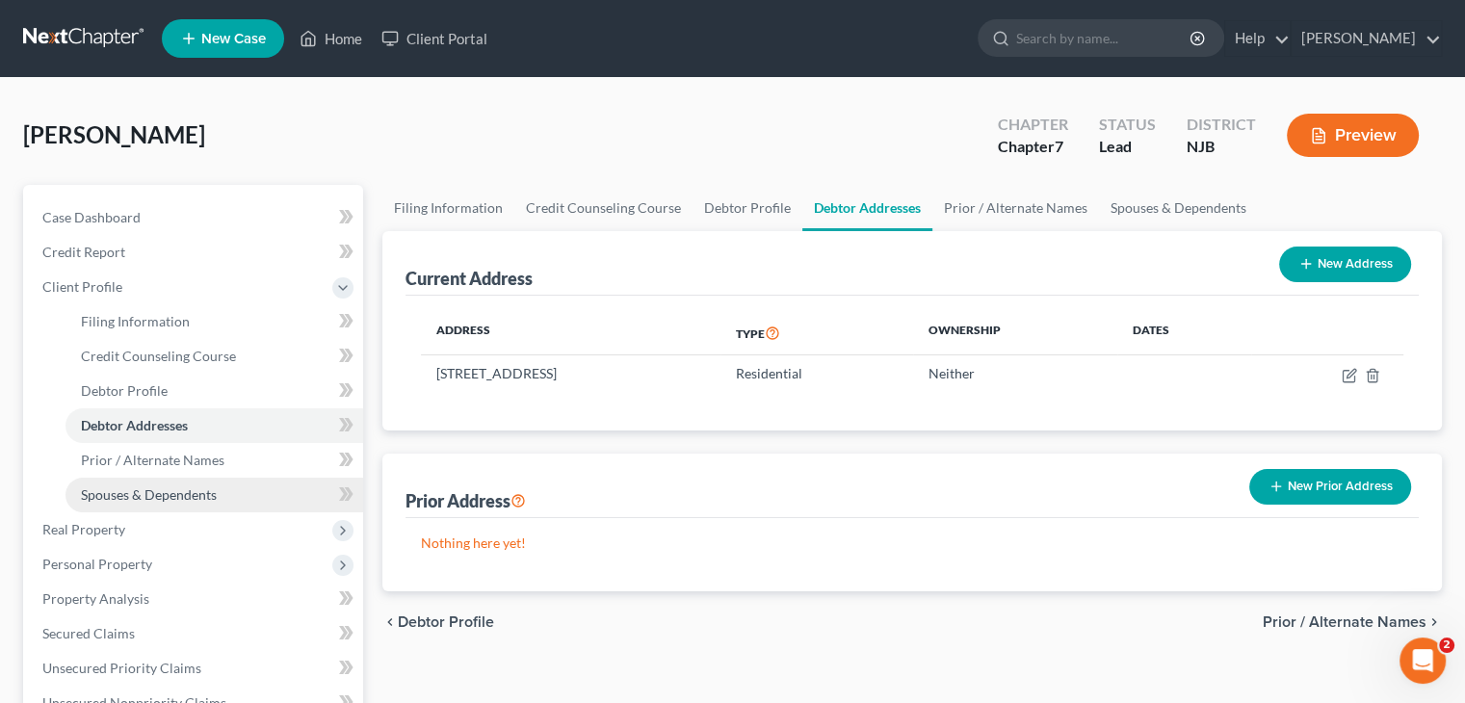
click at [200, 498] on span "Spouses & Dependents" at bounding box center [149, 494] width 136 height 16
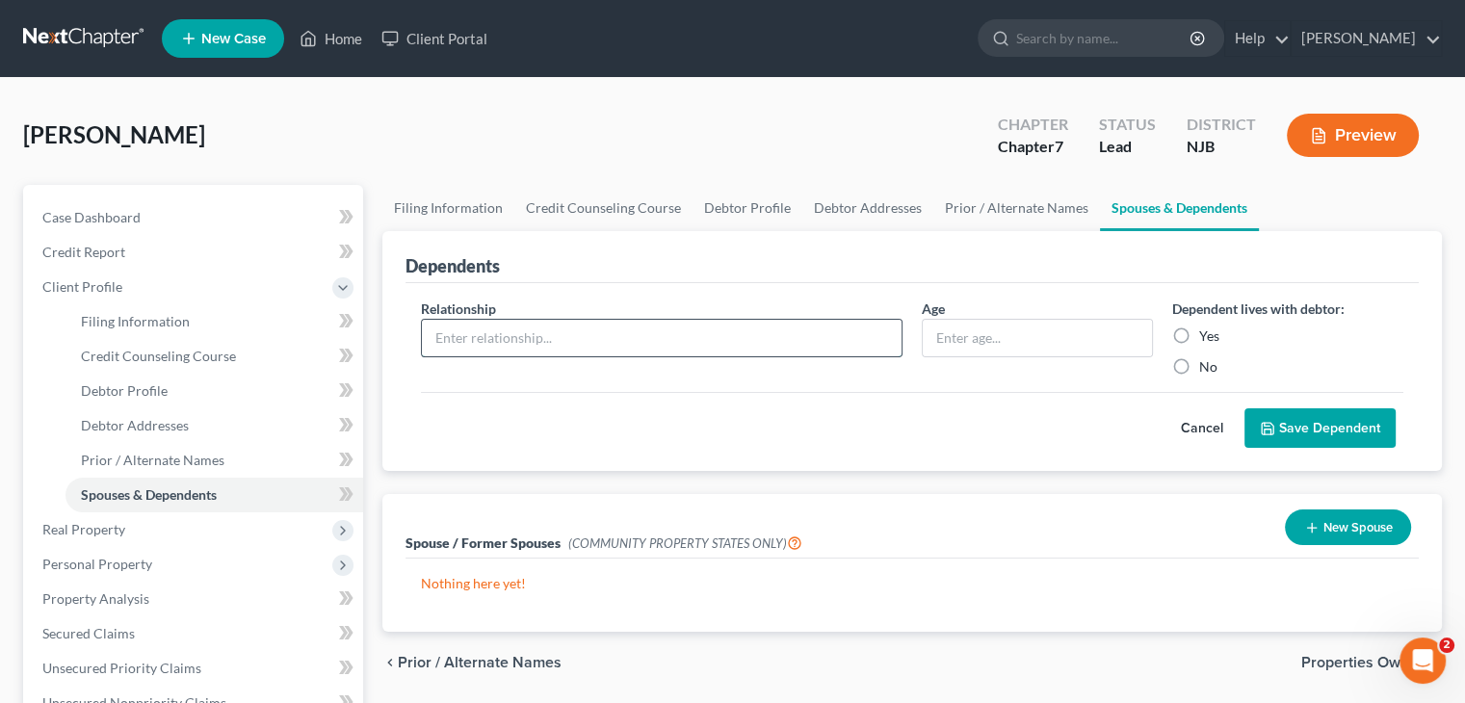
click at [547, 344] on input "text" at bounding box center [662, 338] width 480 height 37
type input "Son"
click at [990, 330] on input "text" at bounding box center [1037, 338] width 229 height 37
type input "20"
click at [1199, 330] on label "Yes" at bounding box center [1209, 336] width 20 height 19
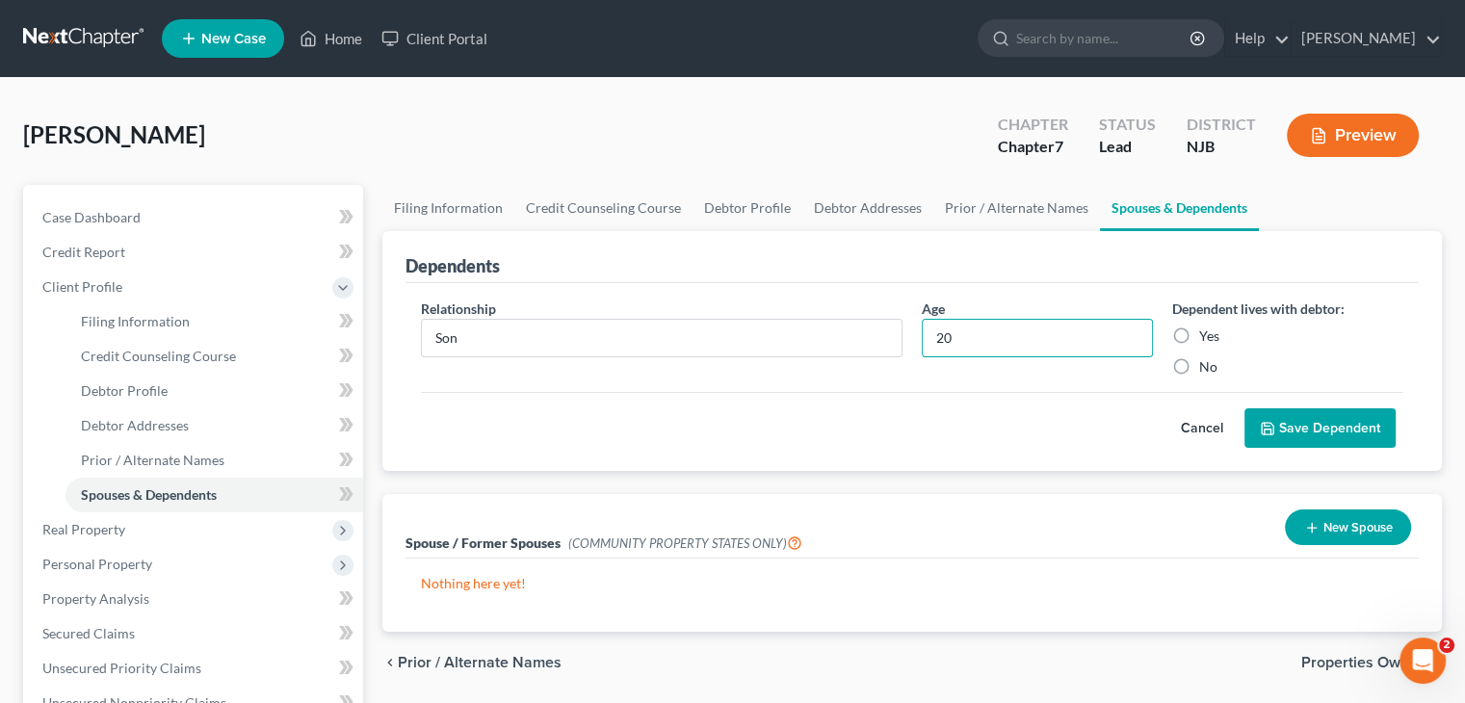
click at [1207, 330] on input "Yes" at bounding box center [1213, 333] width 13 height 13
radio input "true"
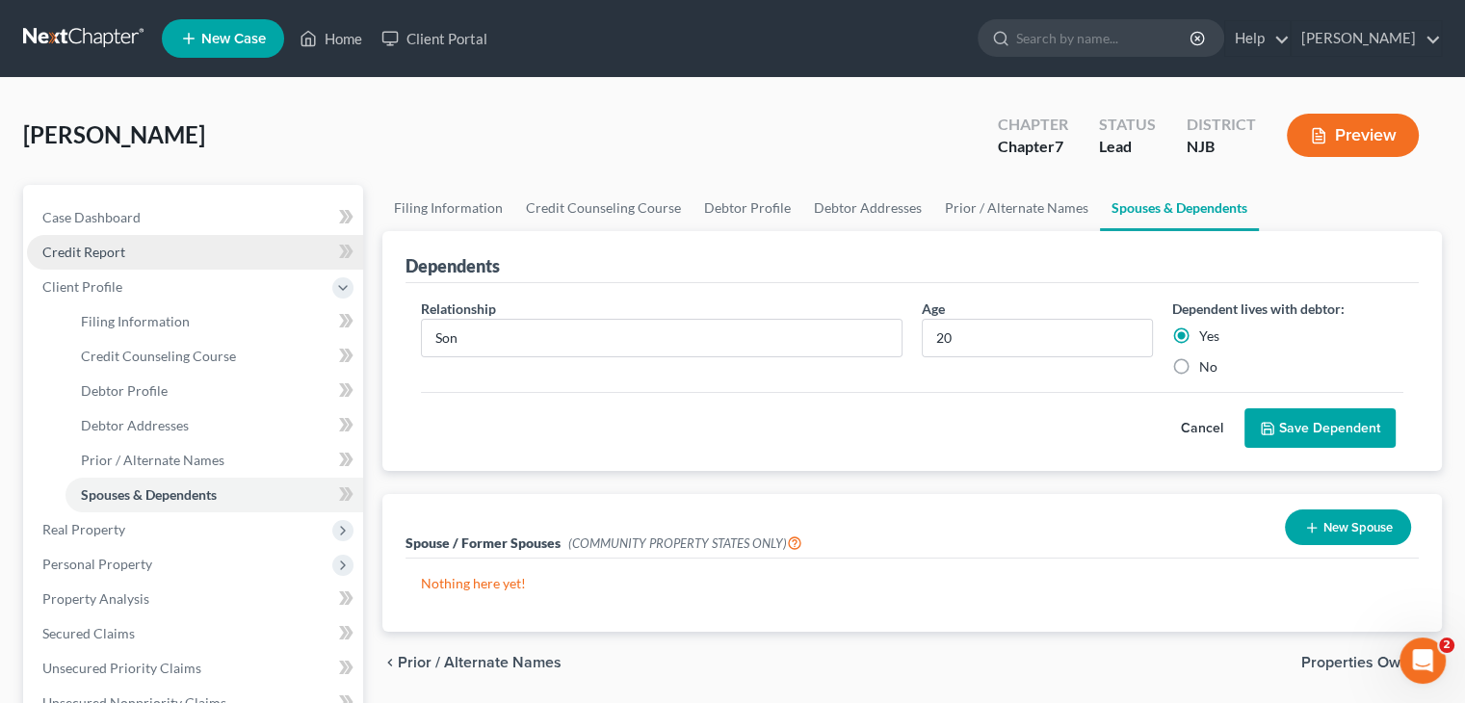
click at [83, 251] on span "Credit Report" at bounding box center [83, 252] width 83 height 16
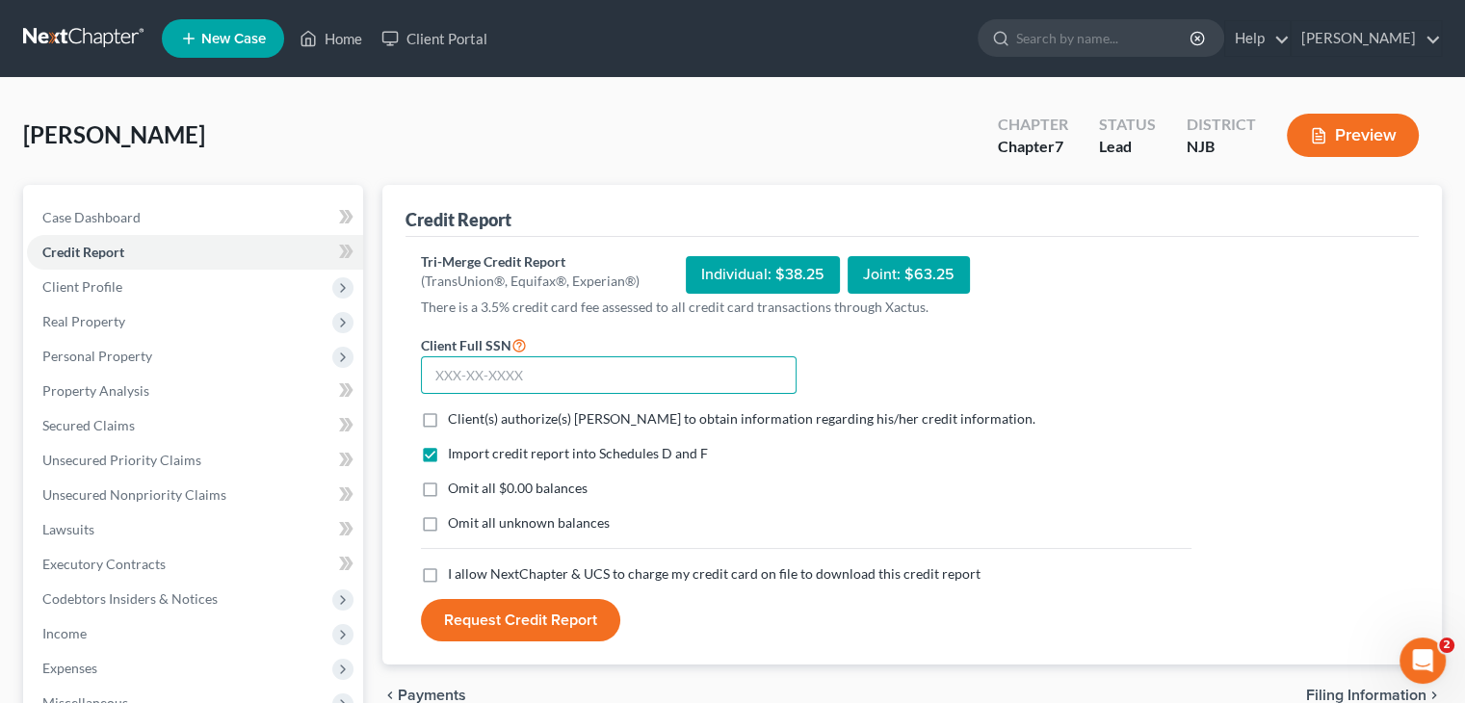
click at [432, 377] on input "text" at bounding box center [609, 375] width 376 height 39
type input "584-95-5926"
click at [448, 414] on label "Client(s) authorize(s) [PERSON_NAME] to obtain information regarding his/her cr…" at bounding box center [742, 418] width 588 height 19
click at [456, 414] on input "Client(s) authorize(s) [PERSON_NAME] to obtain information regarding his/her cr…" at bounding box center [462, 415] width 13 height 13
checkbox input "true"
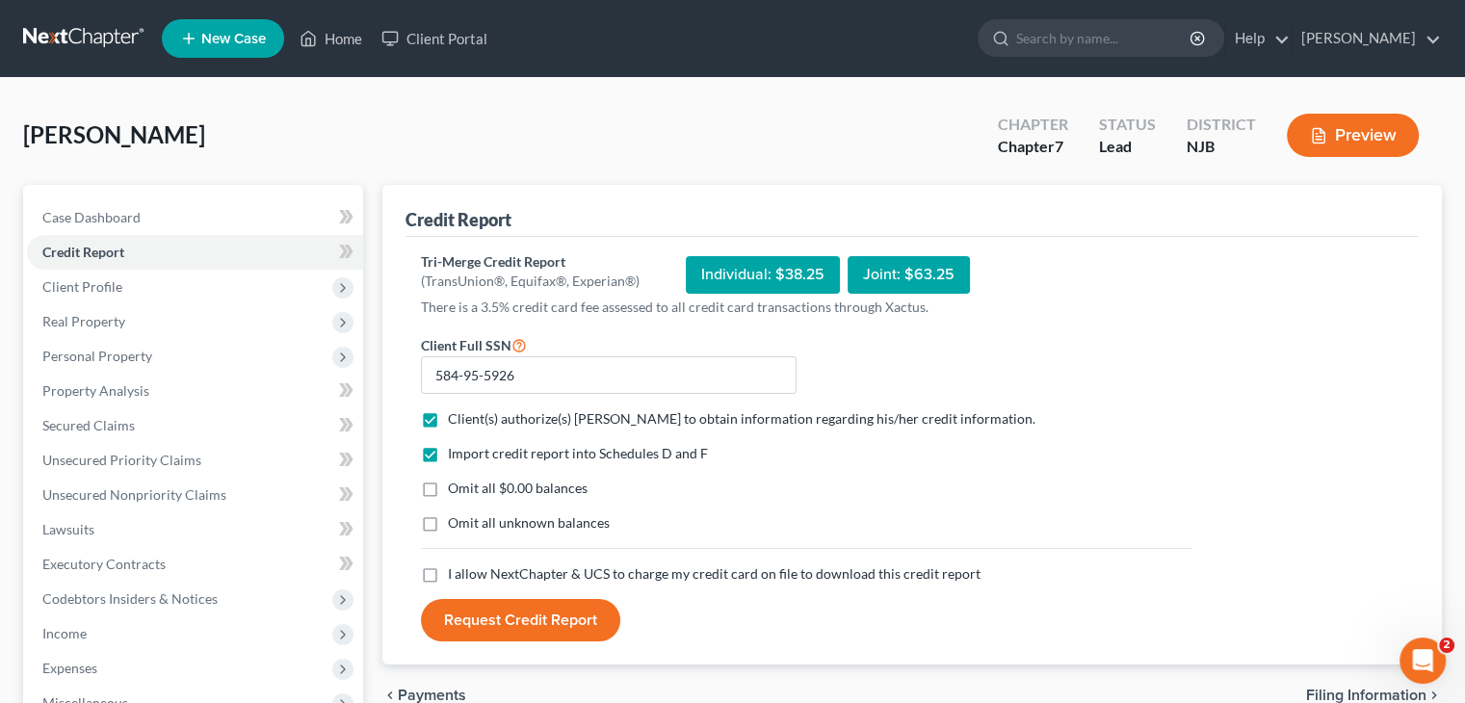
click at [448, 523] on label "Omit all unknown balances" at bounding box center [529, 522] width 162 height 19
click at [456, 523] on input "Omit all unknown balances" at bounding box center [462, 519] width 13 height 13
checkbox input "true"
click at [448, 575] on label "I allow NextChapter & UCS to charge my credit card on file to download this cre…" at bounding box center [714, 574] width 533 height 19
click at [456, 575] on input "I allow NextChapter & UCS to charge my credit card on file to download this cre…" at bounding box center [462, 571] width 13 height 13
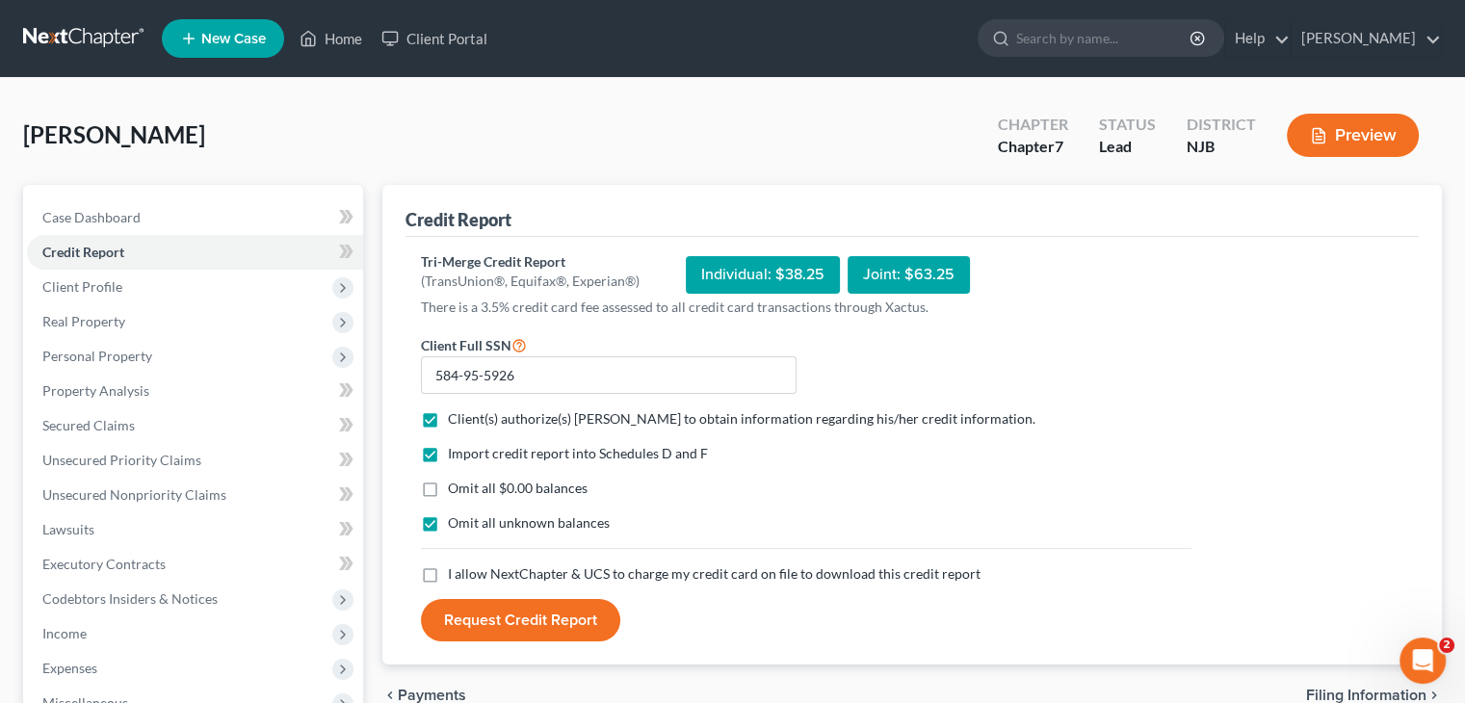
checkbox input "true"
click at [526, 626] on button "Request Credit Report" at bounding box center [520, 620] width 199 height 42
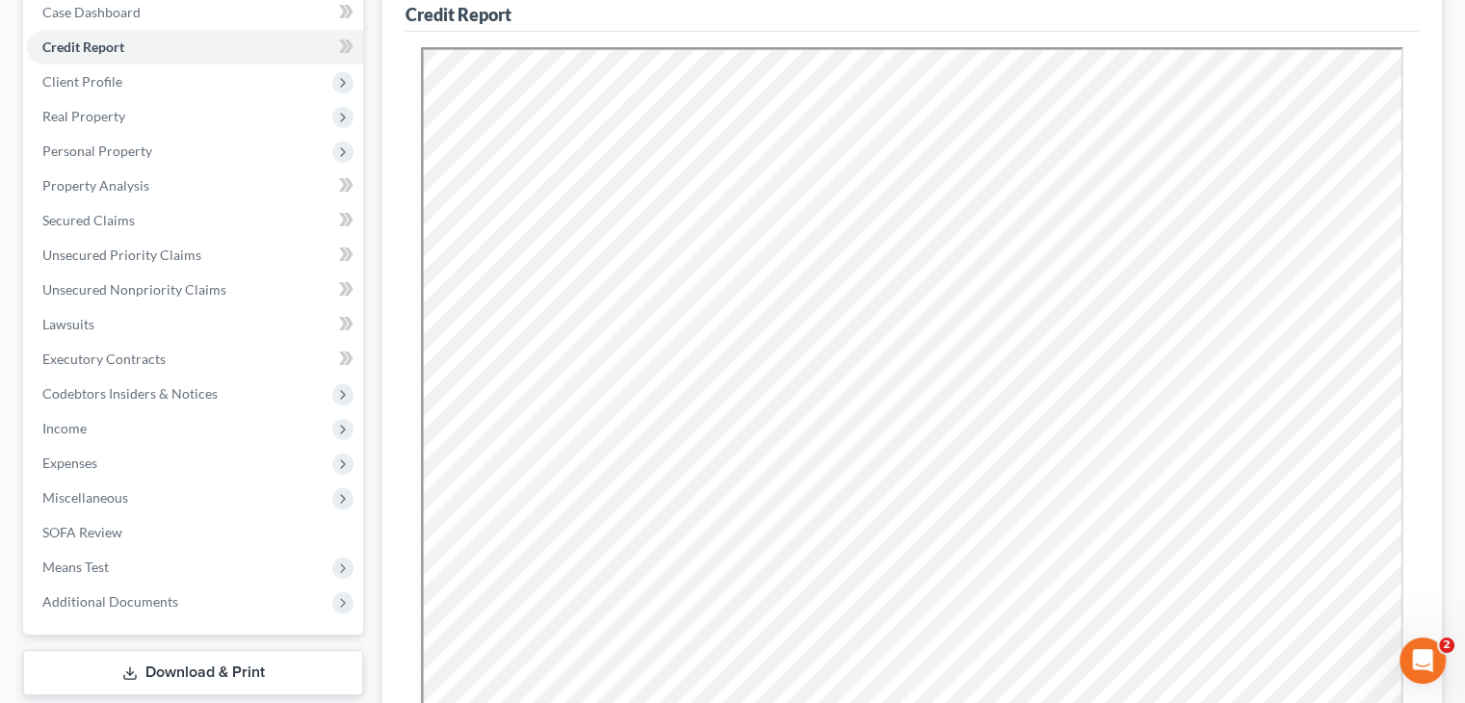
scroll to position [561, 0]
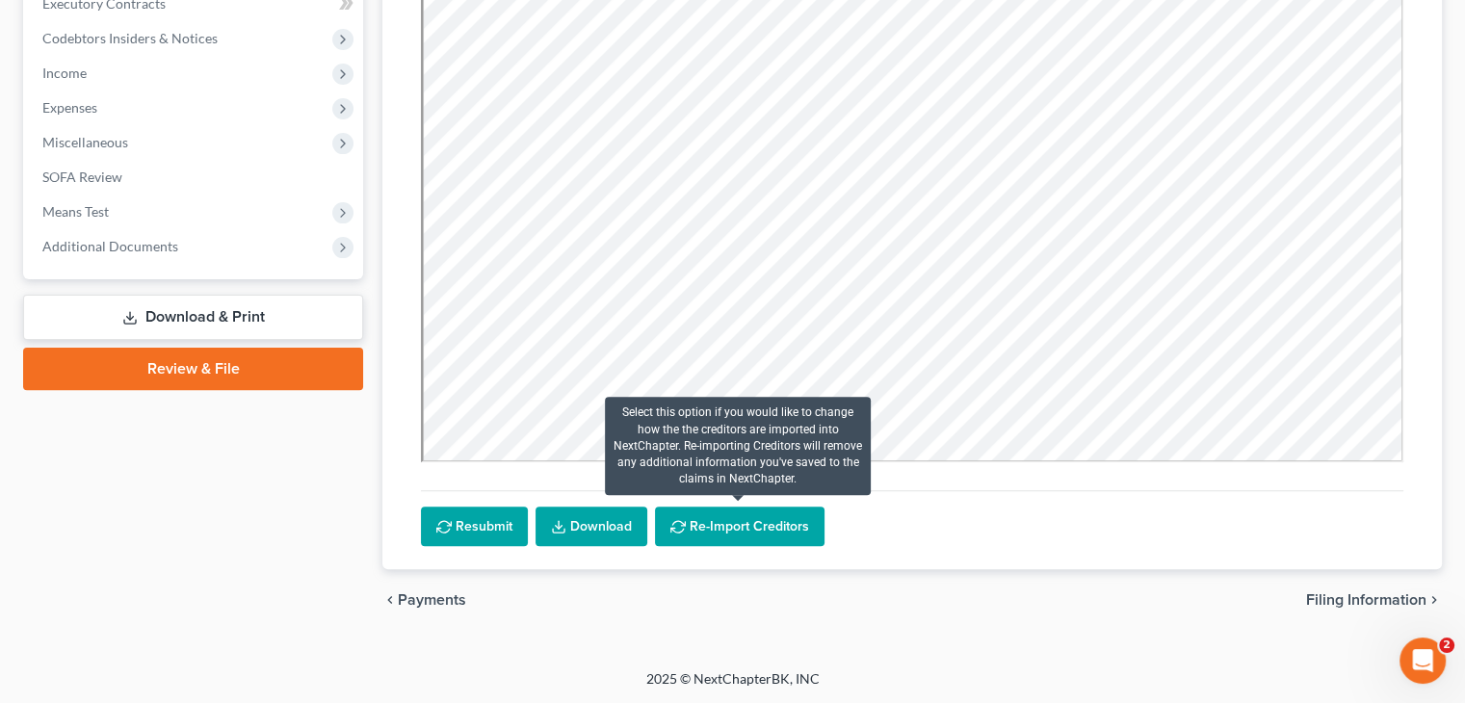
click at [741, 528] on button "Re-Import Creditors" at bounding box center [740, 527] width 170 height 40
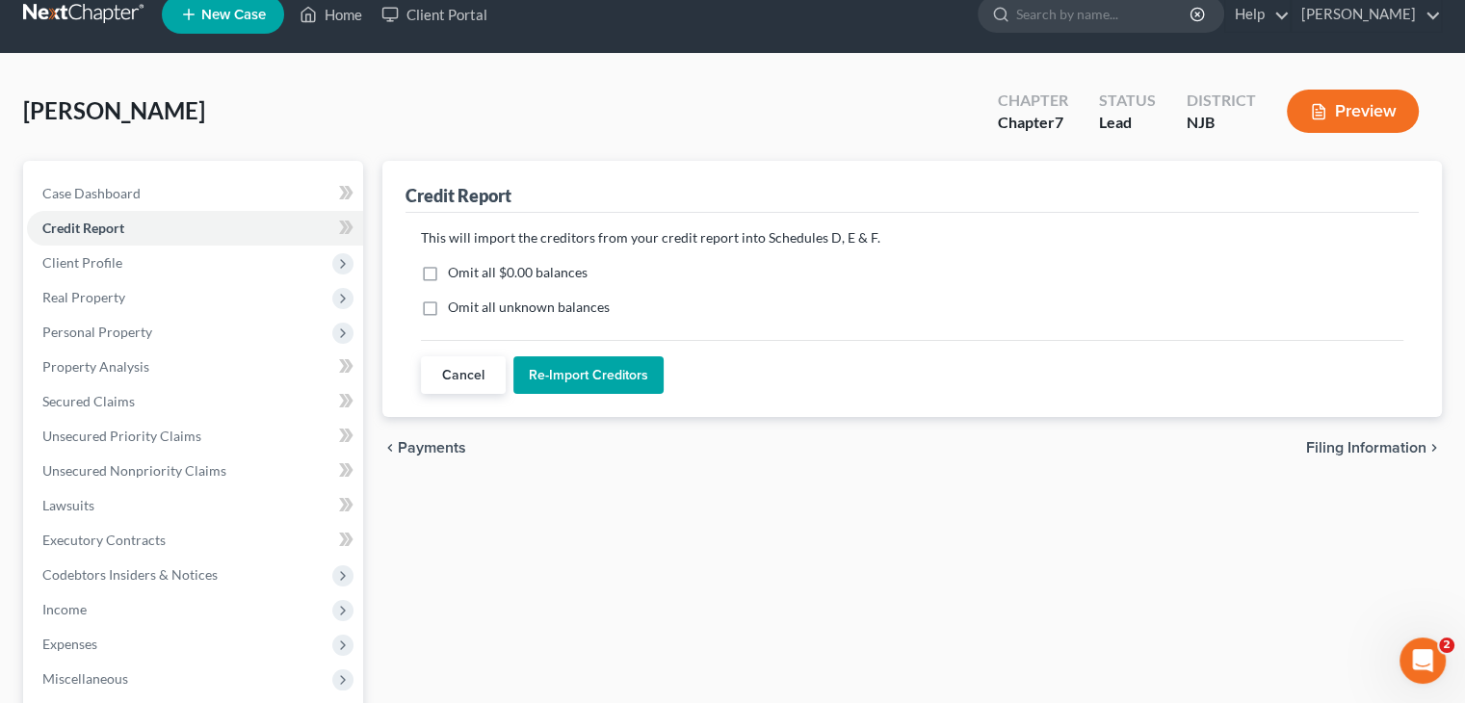
scroll to position [0, 0]
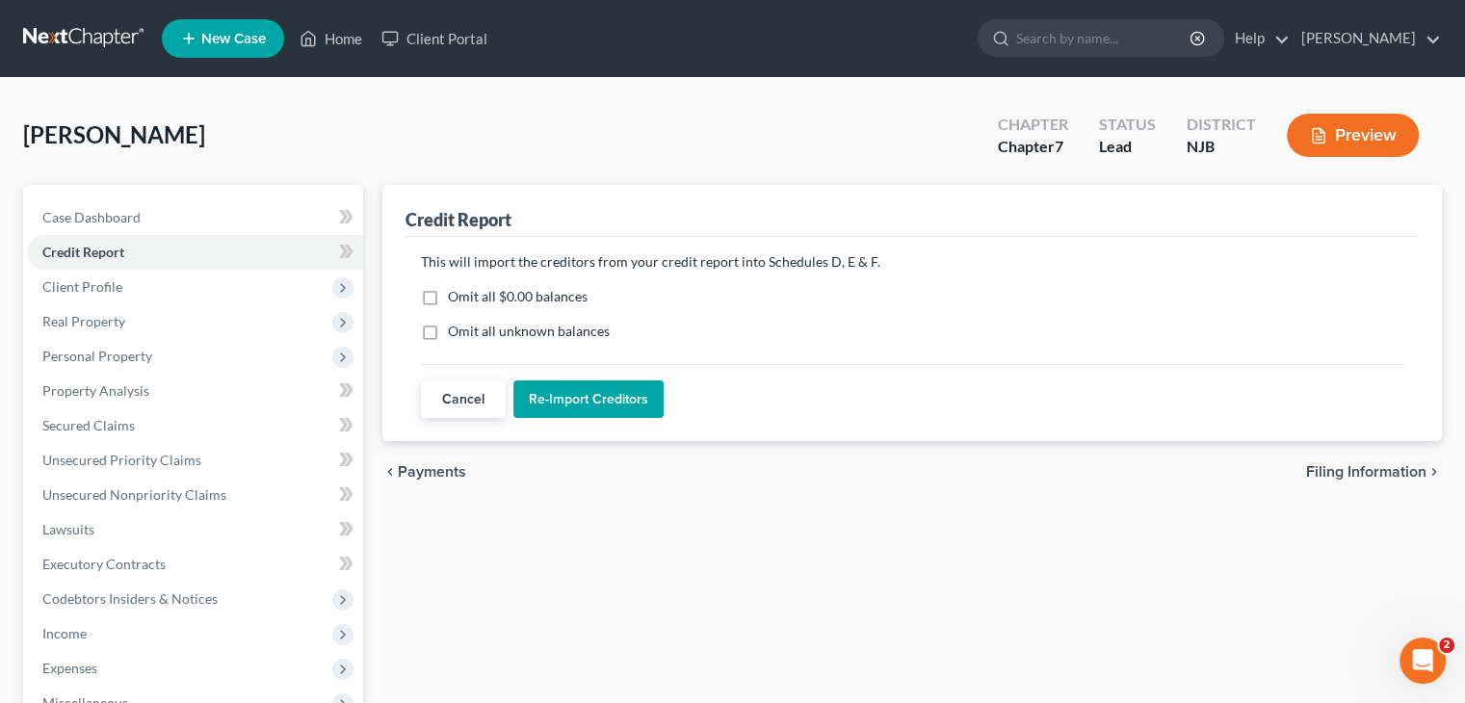
click at [448, 291] on label "Omit all $0.00 balances" at bounding box center [518, 296] width 140 height 19
click at [456, 291] on input "Omit all $0.00 balances" at bounding box center [462, 293] width 13 height 13
checkbox input "true"
click at [448, 329] on label "Omit all unknown balances" at bounding box center [529, 331] width 162 height 19
click at [456, 329] on input "Omit all unknown balances" at bounding box center [462, 328] width 13 height 13
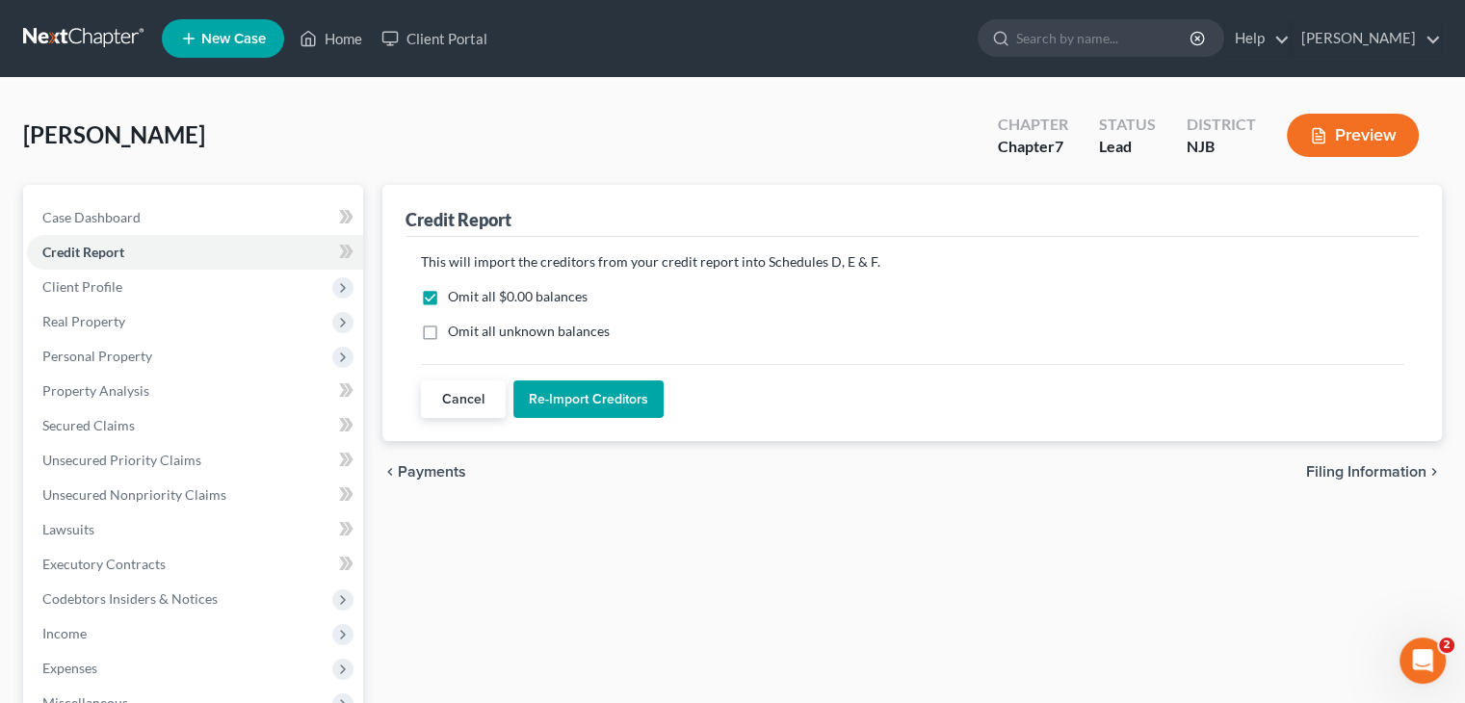
checkbox input "true"
click at [594, 403] on button "Re-Import Creditors" at bounding box center [588, 400] width 150 height 39
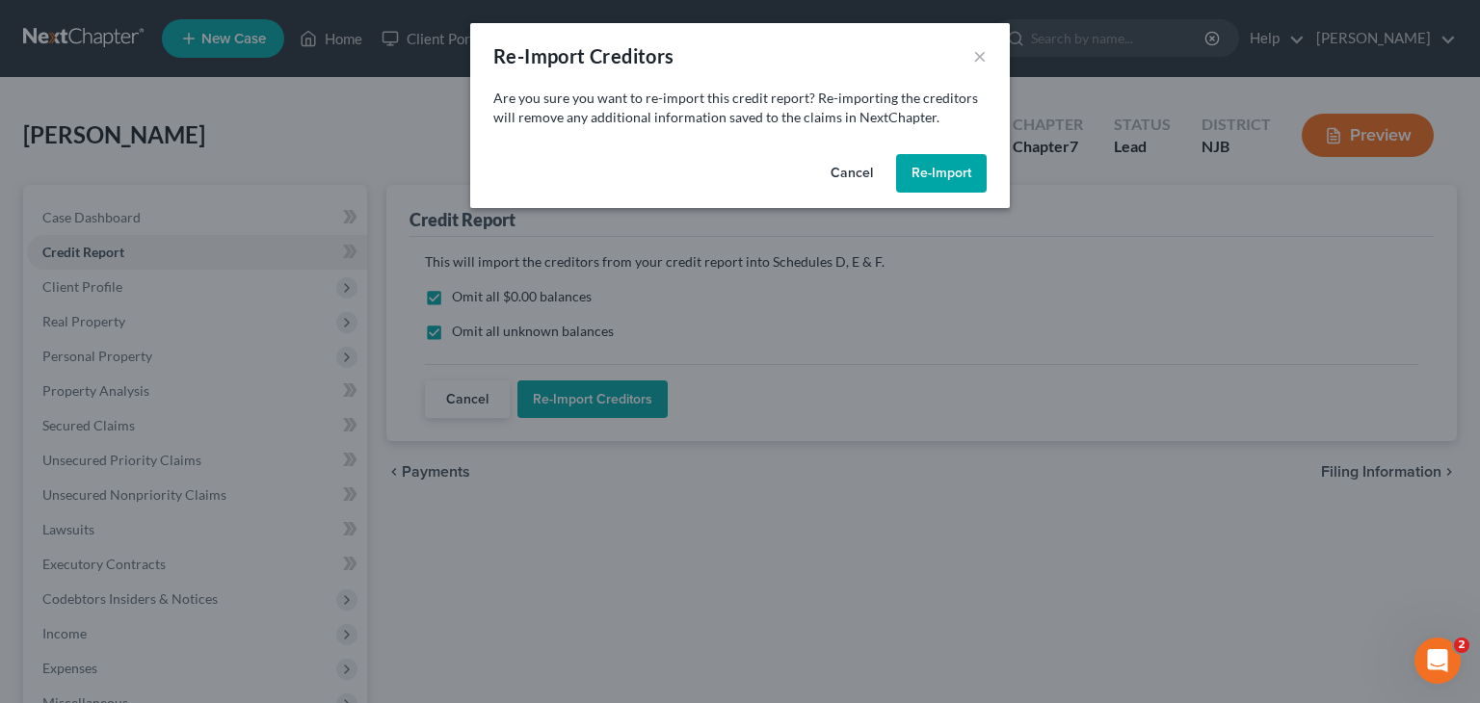
click at [942, 174] on button "Re-Import" at bounding box center [941, 173] width 91 height 39
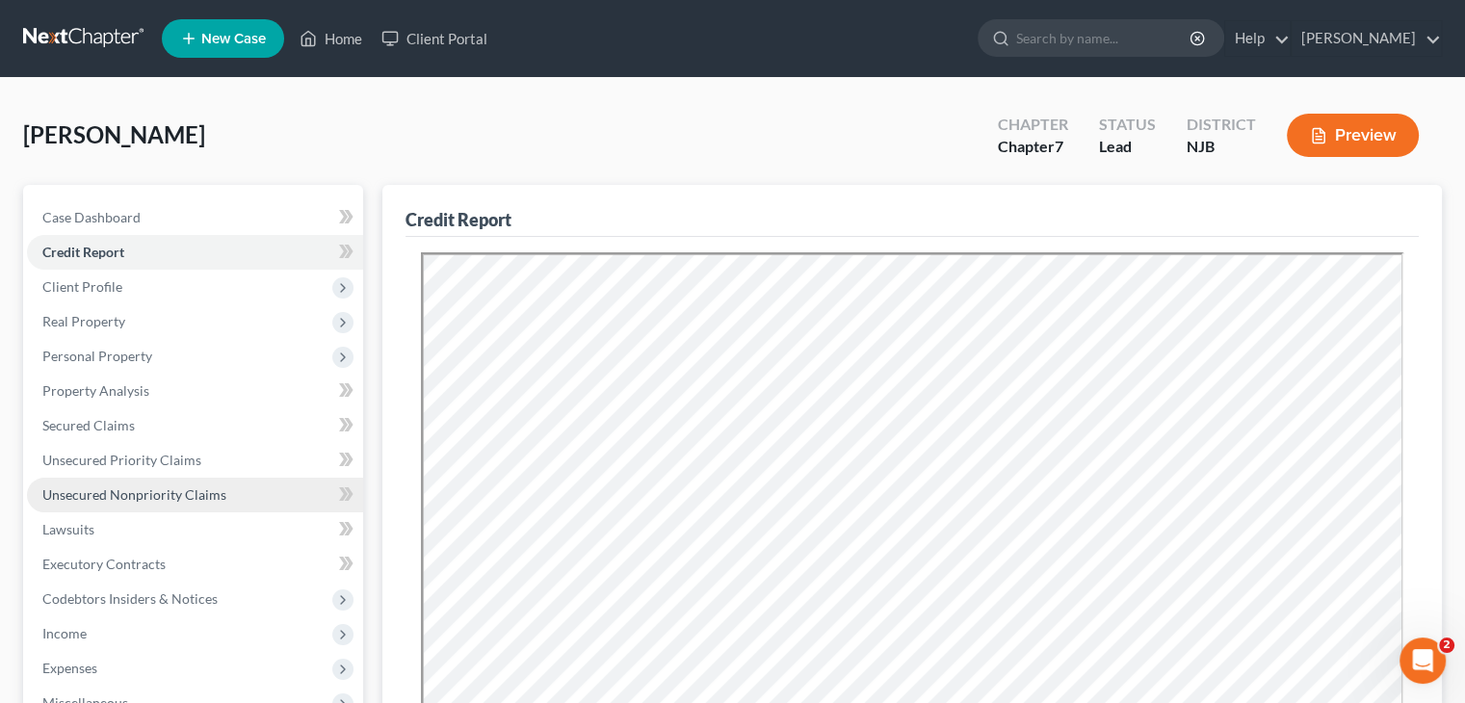
click at [129, 487] on span "Unsecured Nonpriority Claims" at bounding box center [134, 494] width 184 height 16
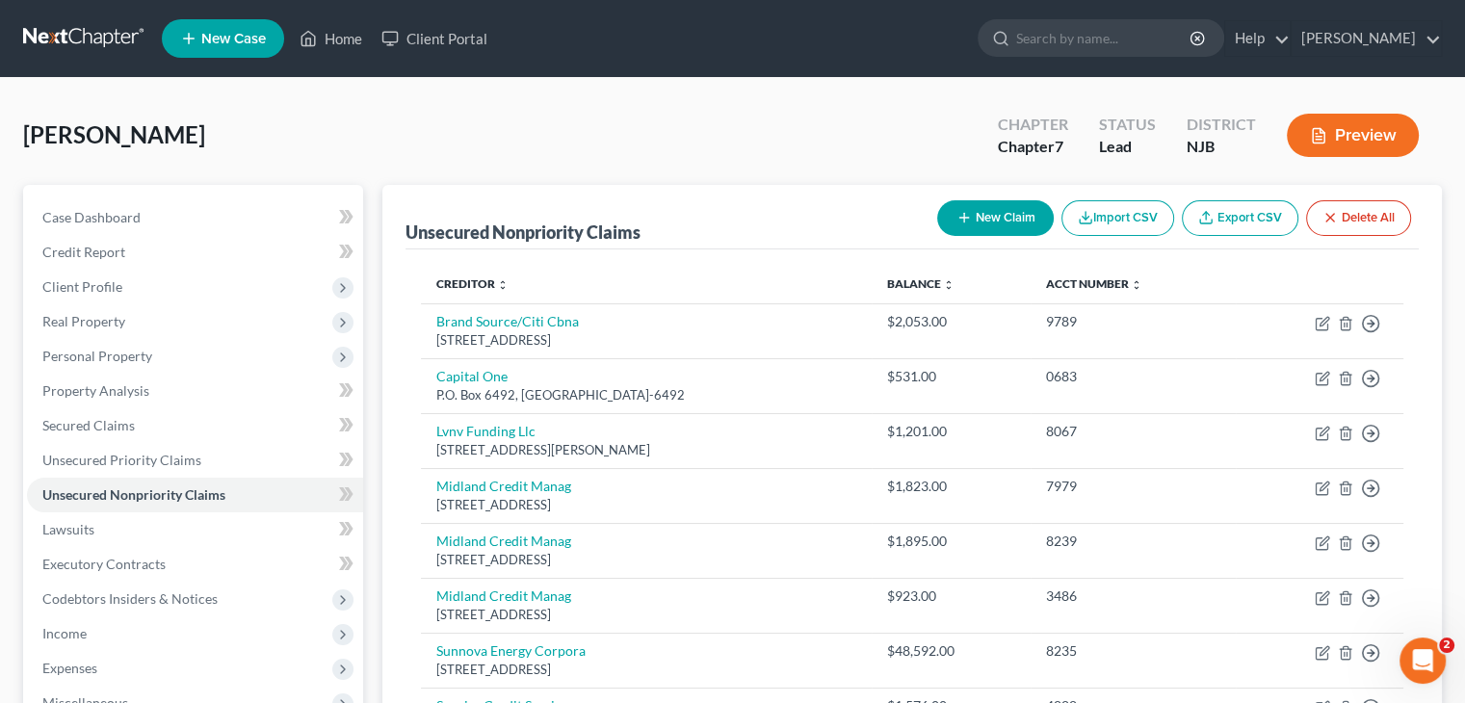
click at [960, 205] on button "New Claim" at bounding box center [995, 218] width 117 height 36
select select "0"
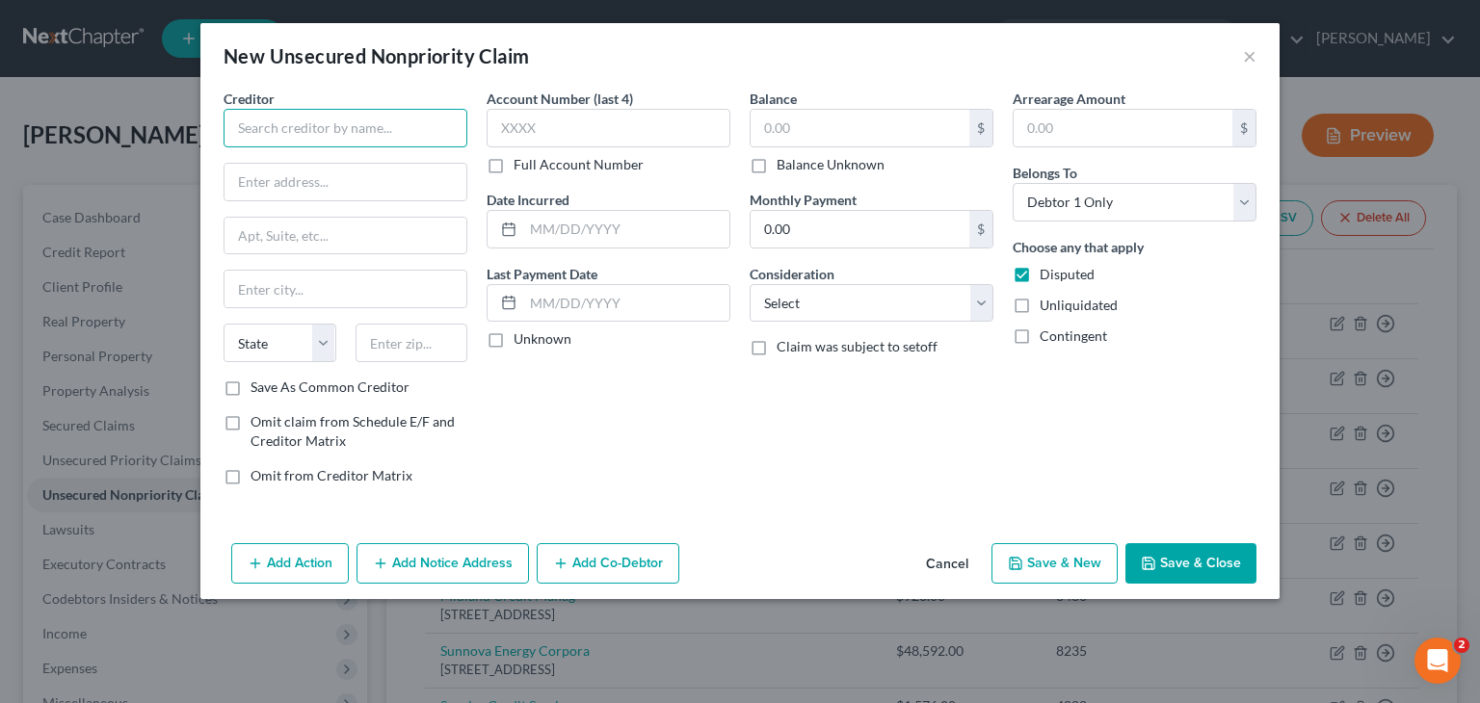
click at [258, 120] on input "text" at bounding box center [345, 128] width 244 height 39
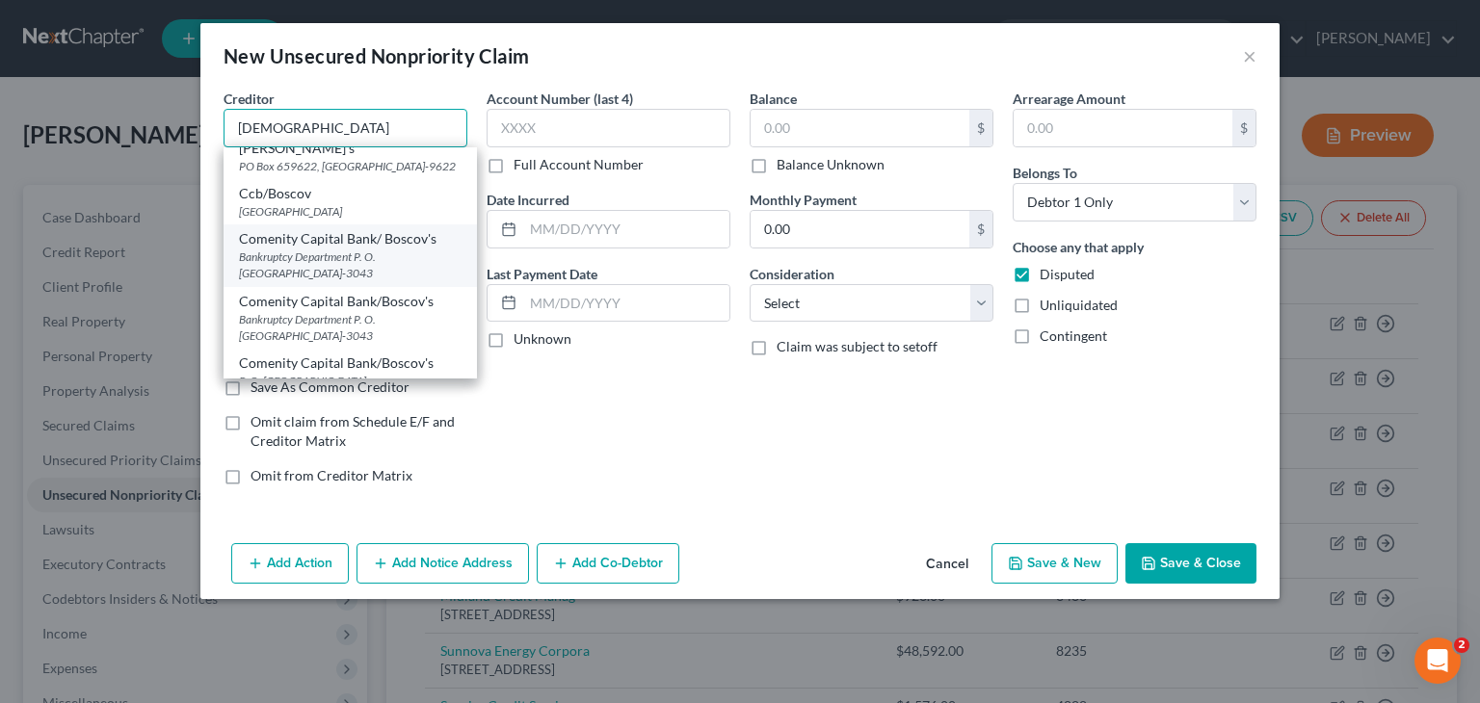
scroll to position [96, 0]
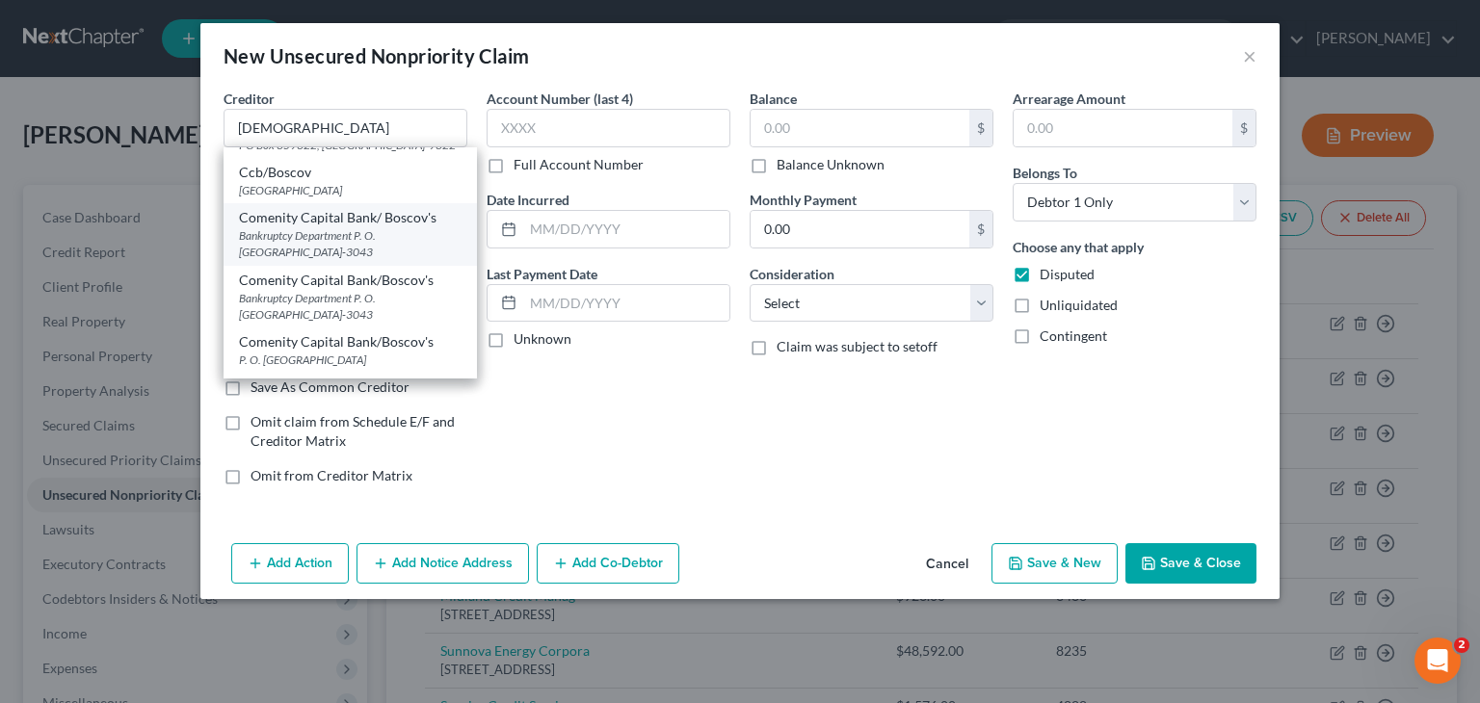
click at [332, 227] on div "Comenity Capital Bank/ Boscov's" at bounding box center [350, 217] width 223 height 19
type input "Comenity Capital Bank/ Boscov's"
type input "Bankruptcy Department"
type input "P. O. Box 183043"
type input "Columbus"
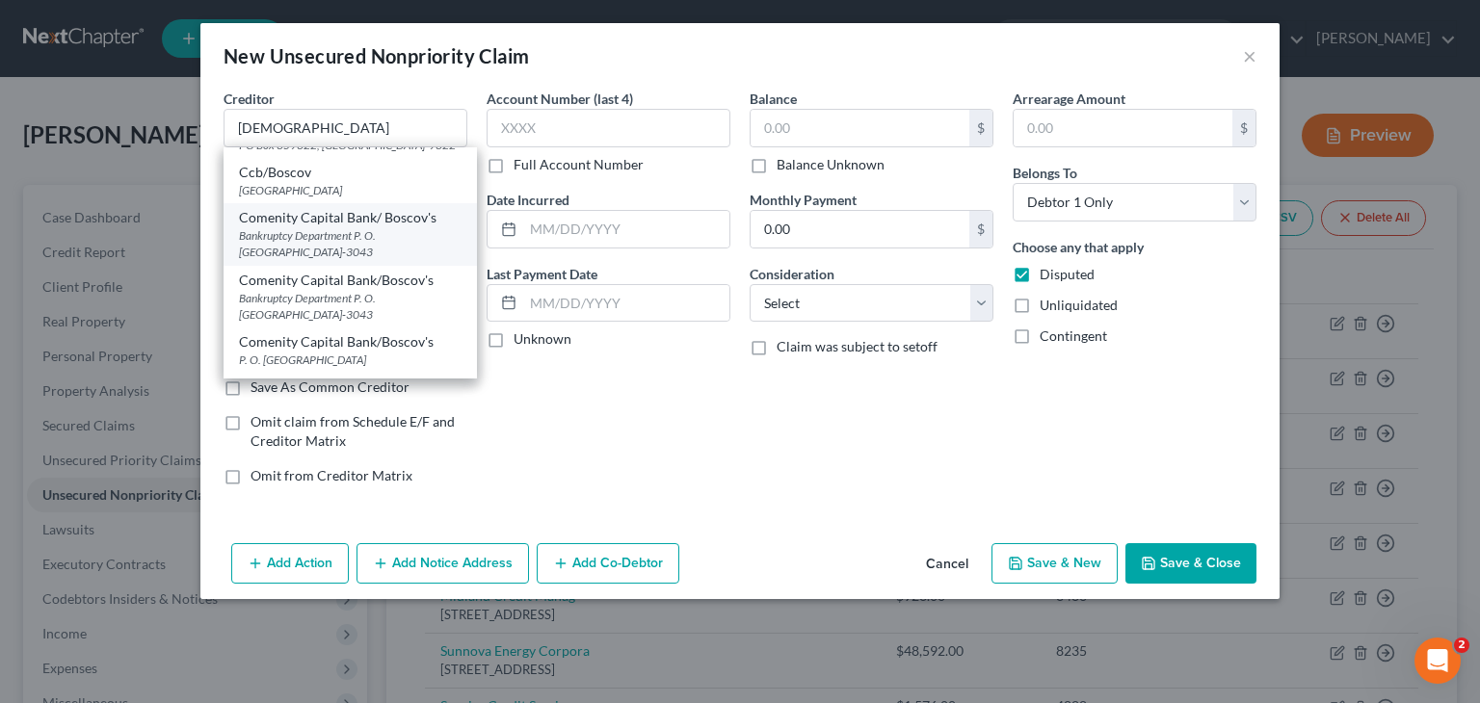
select select "36"
type input "43218-3043"
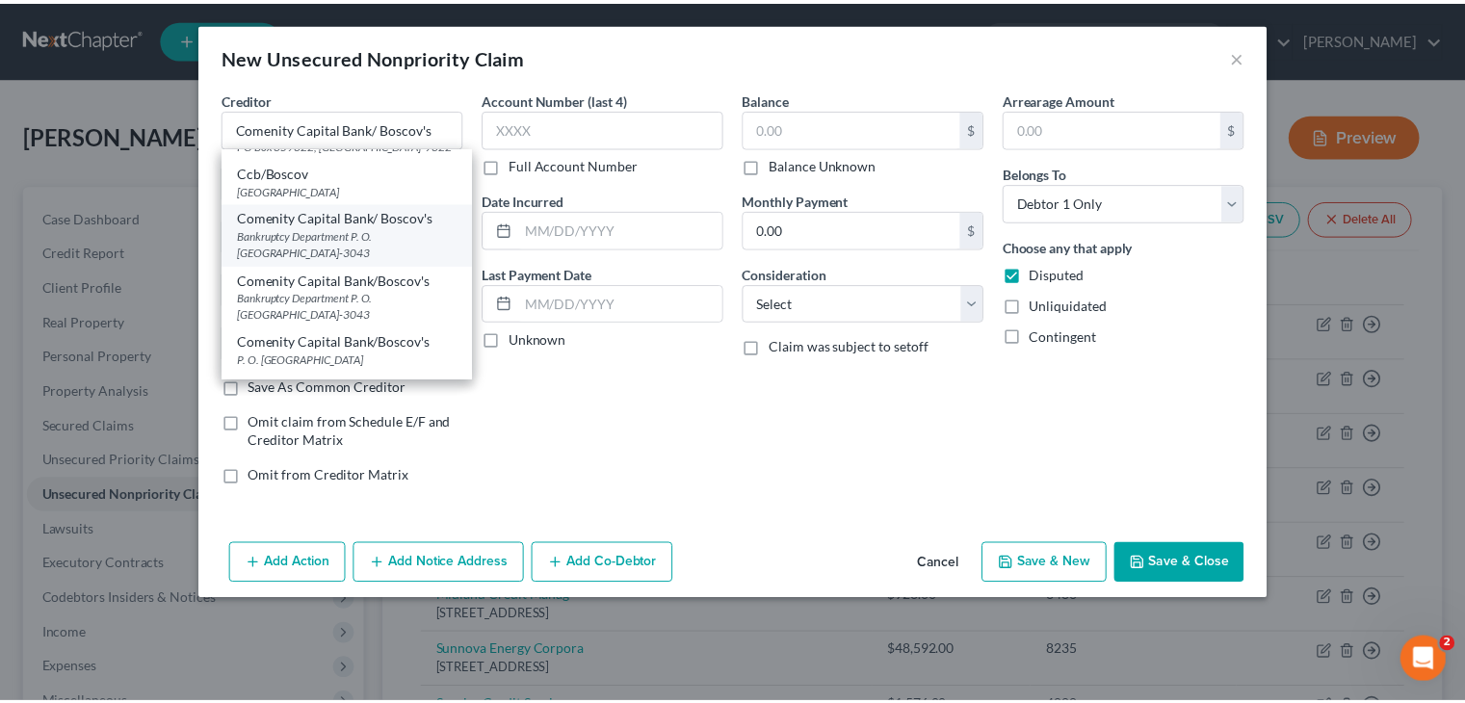
scroll to position [0, 0]
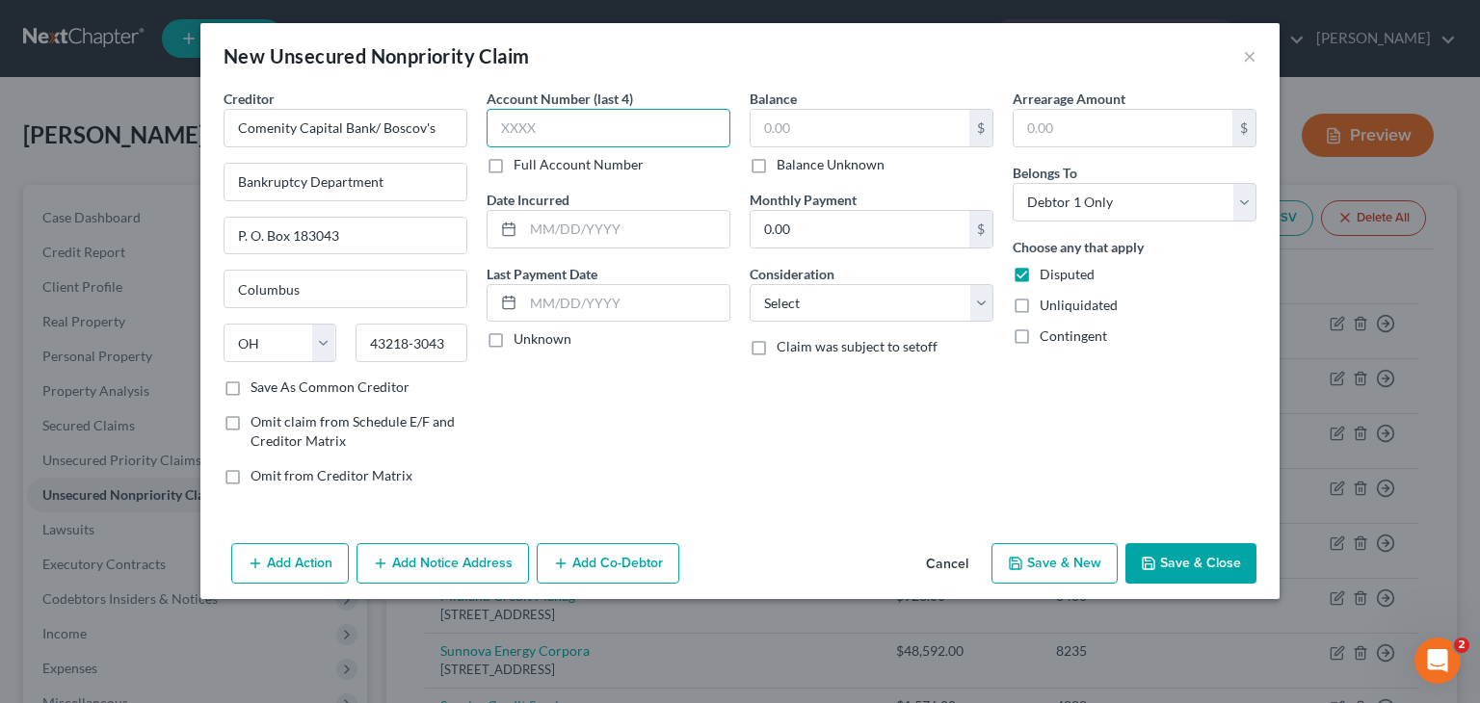
click at [517, 132] on input "text" at bounding box center [608, 128] width 244 height 39
type input "8067"
click at [513, 340] on label "Unknown" at bounding box center [542, 338] width 58 height 19
click at [521, 340] on input "Unknown" at bounding box center [527, 335] width 13 height 13
checkbox input "true"
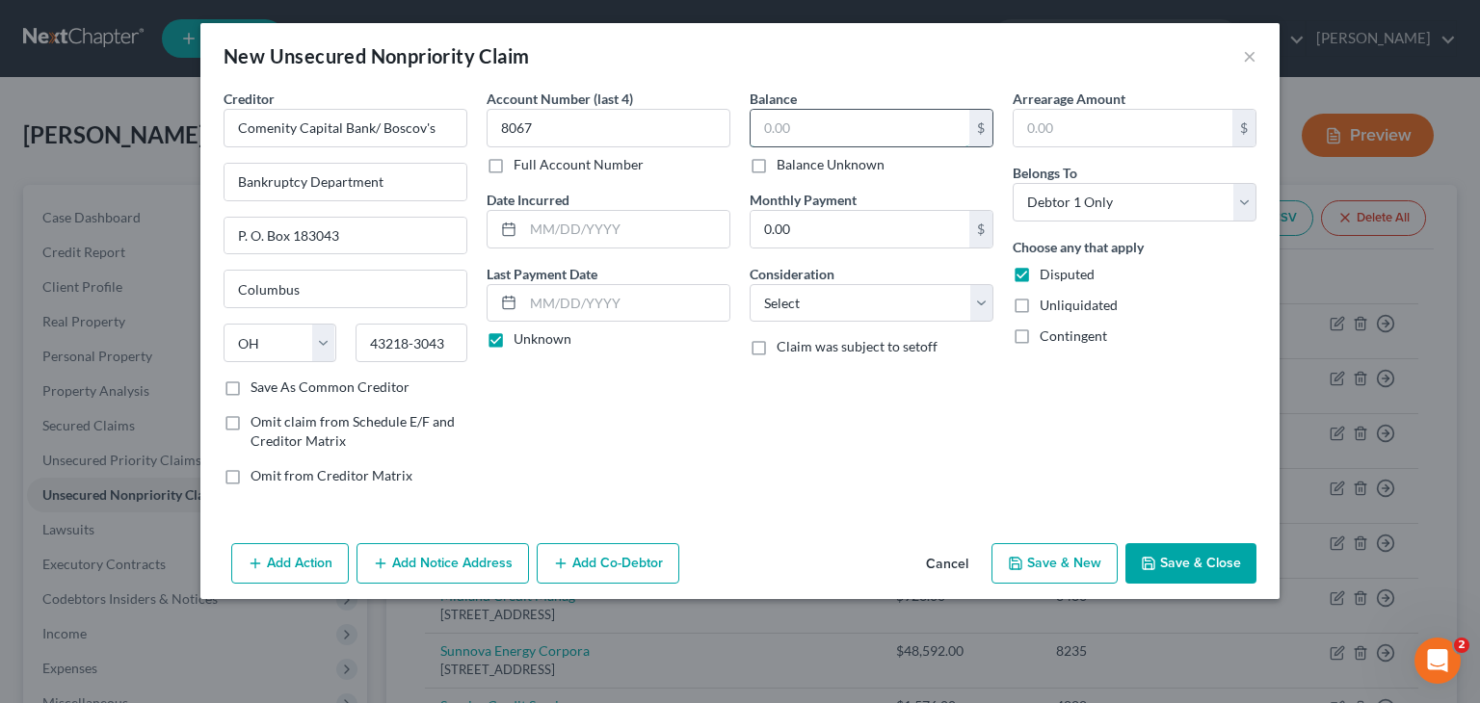
click at [810, 128] on input "text" at bounding box center [859, 128] width 219 height 37
type input "1,201"
click at [983, 302] on select "Select Cable / Satellite Services Collection Agency Credit Card Debt Debt Couns…" at bounding box center [871, 303] width 244 height 39
select select "2"
click at [749, 284] on select "Select Cable / Satellite Services Collection Agency Credit Card Debt Debt Couns…" at bounding box center [871, 303] width 244 height 39
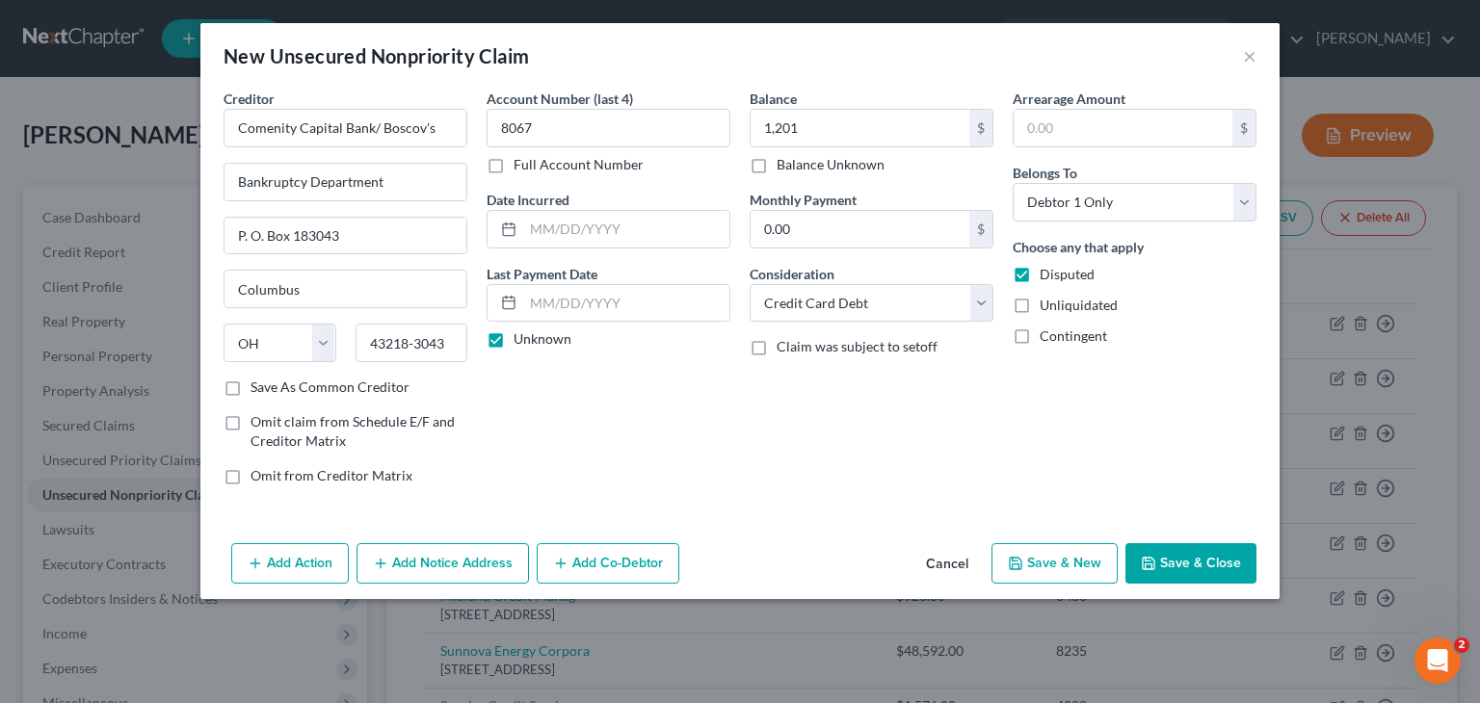
click at [1182, 564] on button "Save & Close" at bounding box center [1190, 563] width 131 height 40
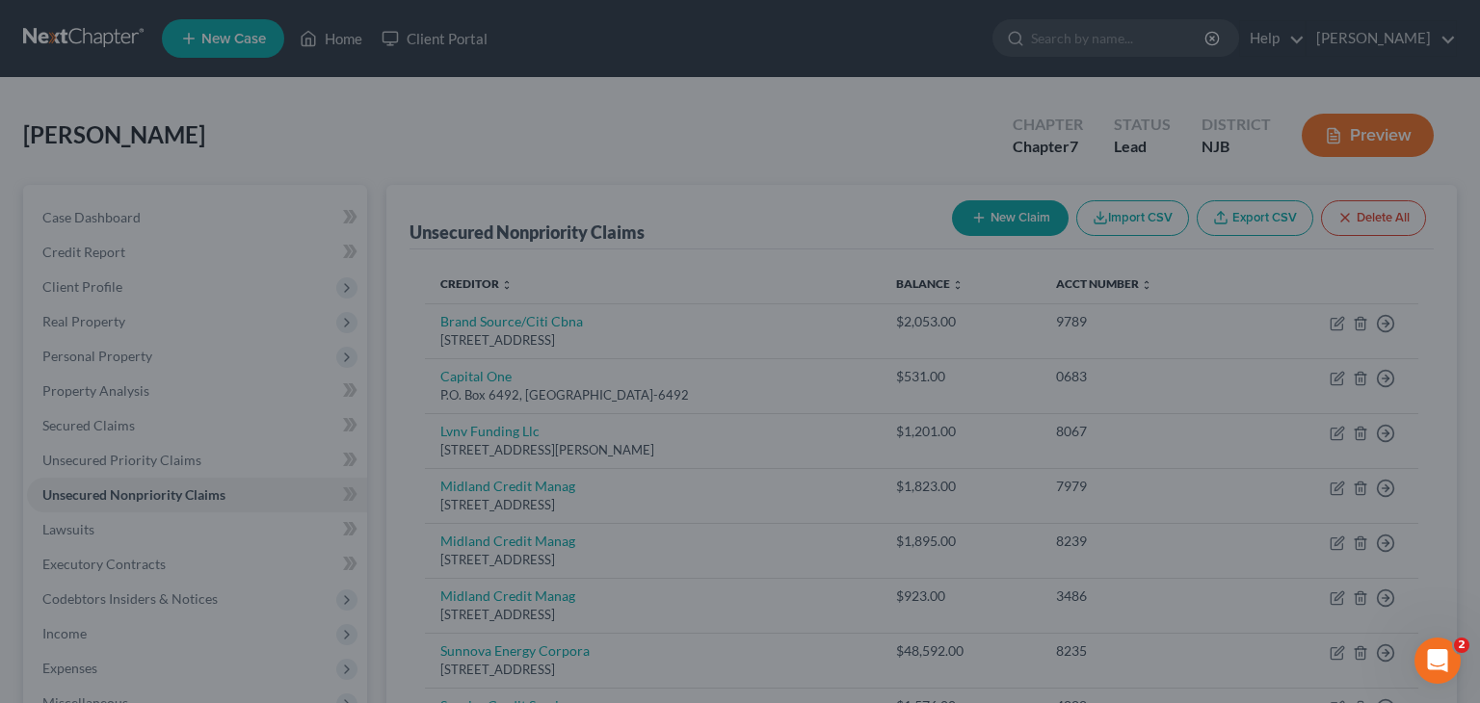
type input "1,201.00"
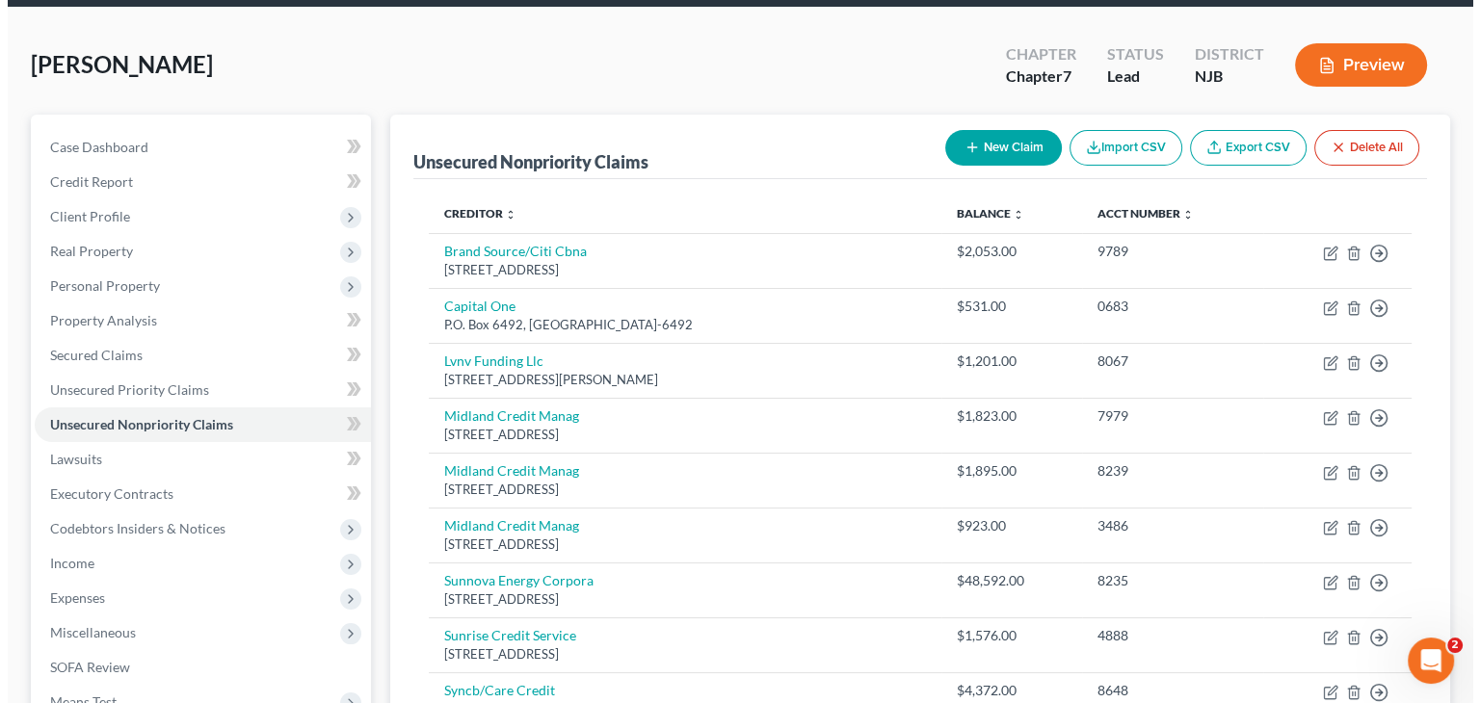
scroll to position [193, 0]
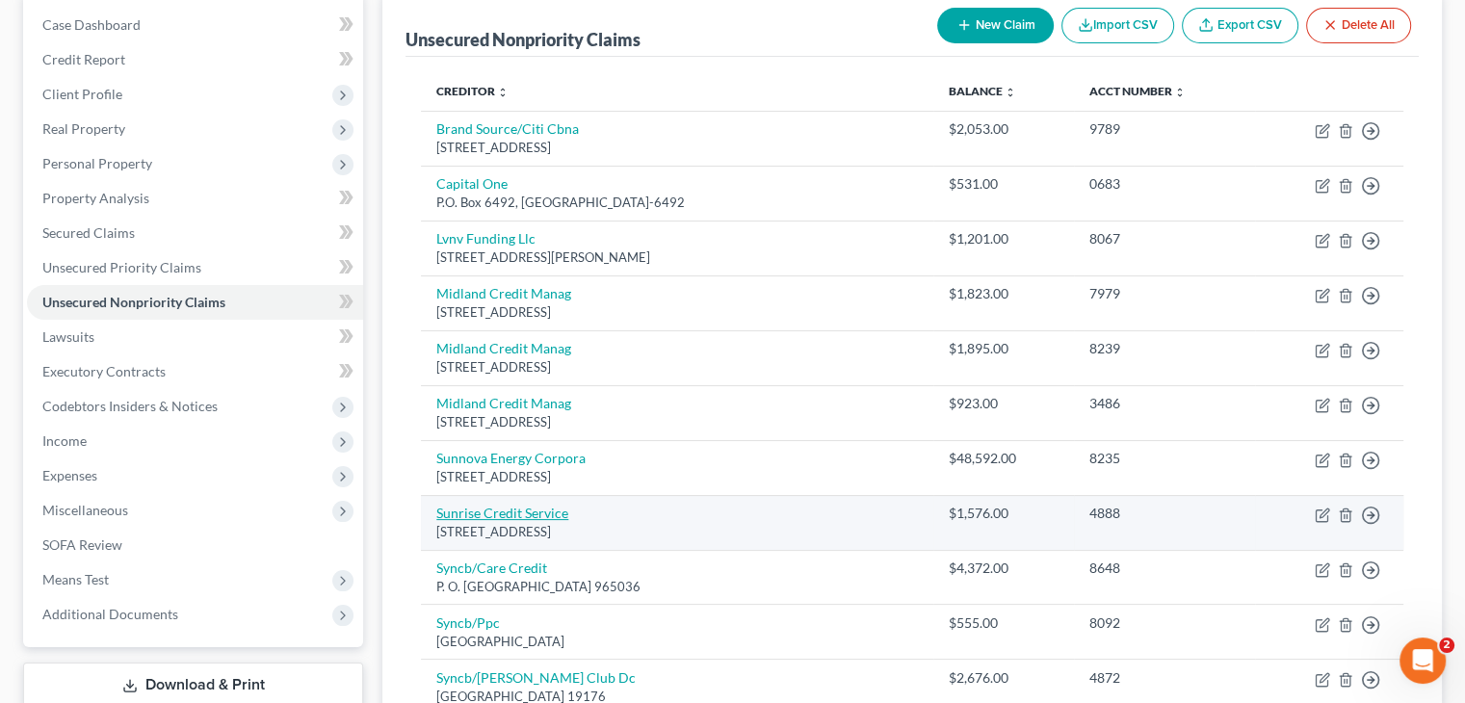
click at [514, 509] on link "Sunrise Credit Service" at bounding box center [502, 513] width 132 height 16
select select "35"
select select "1"
select select "0"
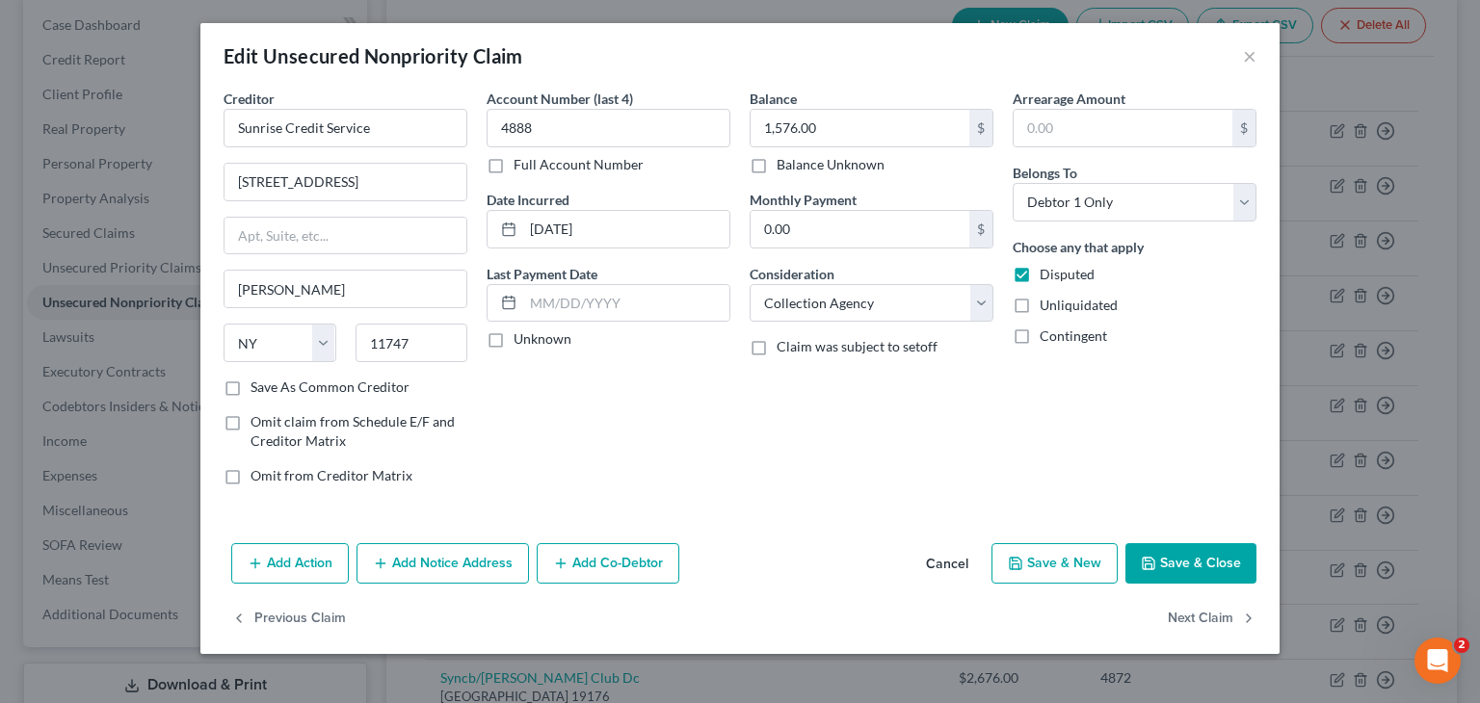
click at [513, 342] on label "Unknown" at bounding box center [542, 338] width 58 height 19
click at [521, 342] on input "Unknown" at bounding box center [527, 335] width 13 height 13
checkbox input "true"
click at [447, 564] on button "Add Notice Address" at bounding box center [442, 563] width 172 height 40
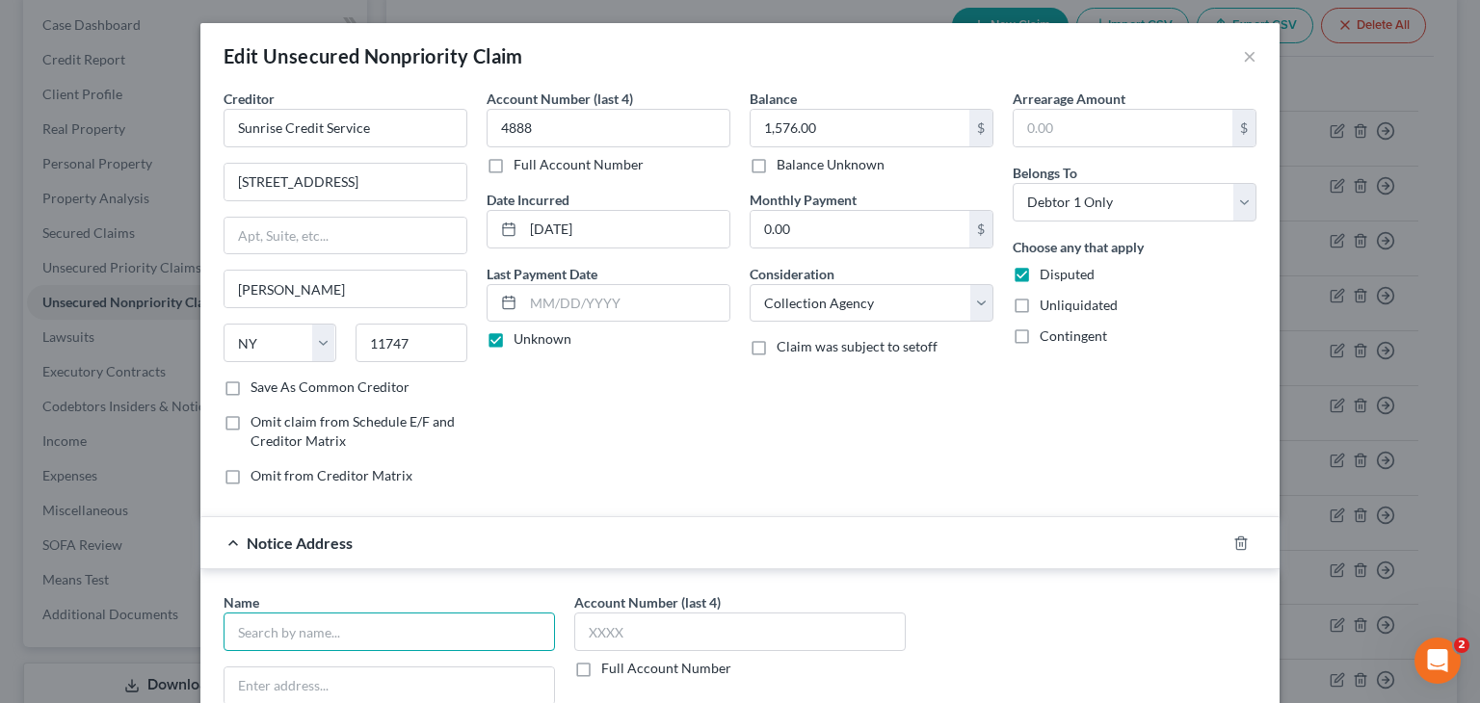
click at [289, 642] on input "text" at bounding box center [388, 632] width 331 height 39
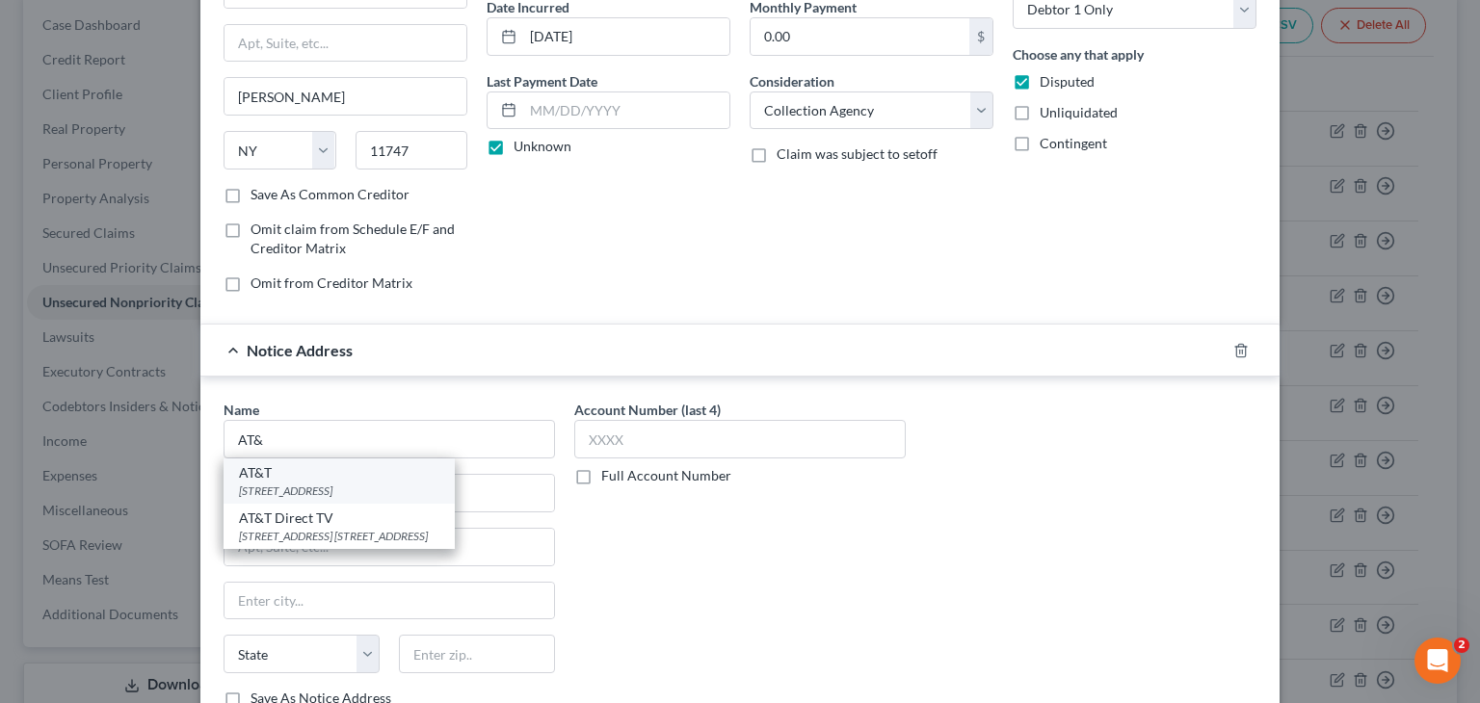
click at [290, 490] on div "[STREET_ADDRESS]" at bounding box center [339, 491] width 200 height 16
type input "AT&T"
type input "PO Box 6416"
type input "[PERSON_NAME] Stream"
select select "14"
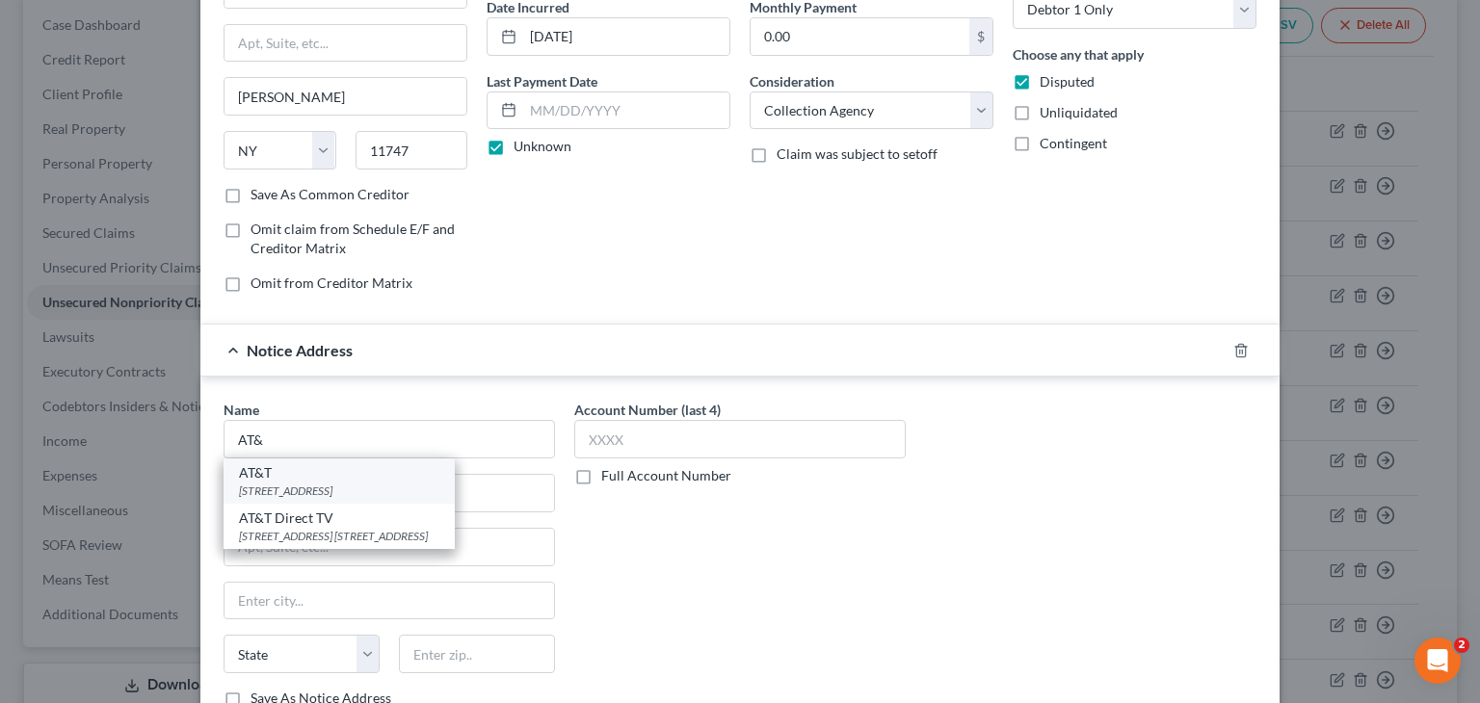
type input "60197-6416"
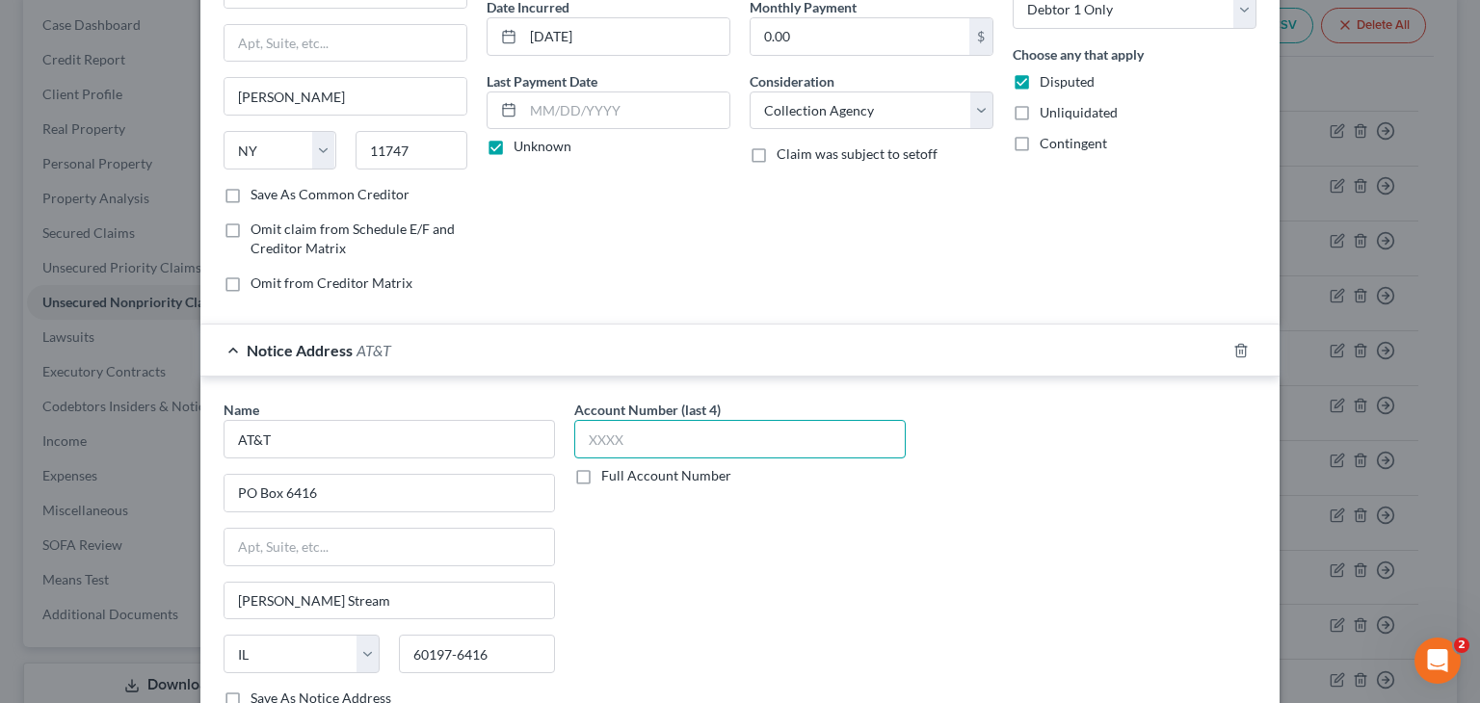
click at [603, 442] on input "text" at bounding box center [739, 439] width 331 height 39
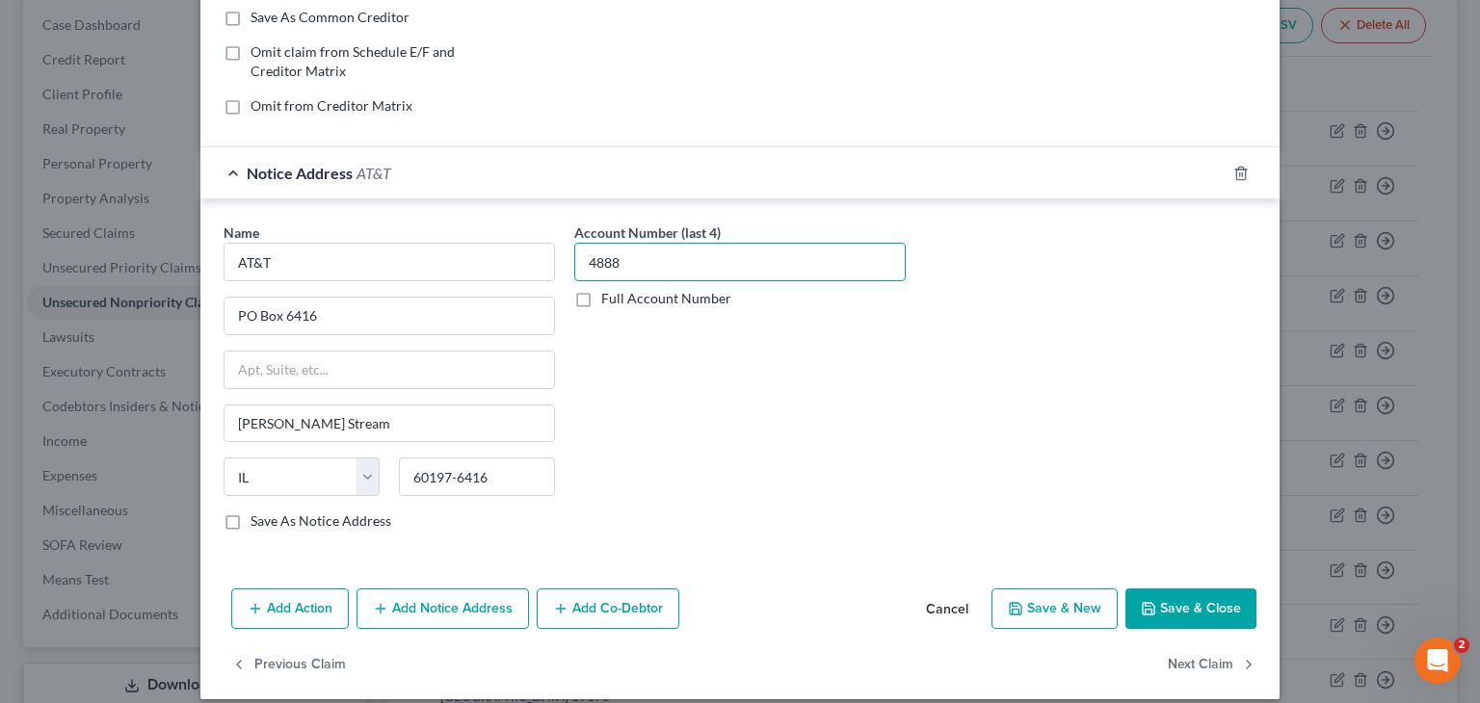
scroll to position [385, 0]
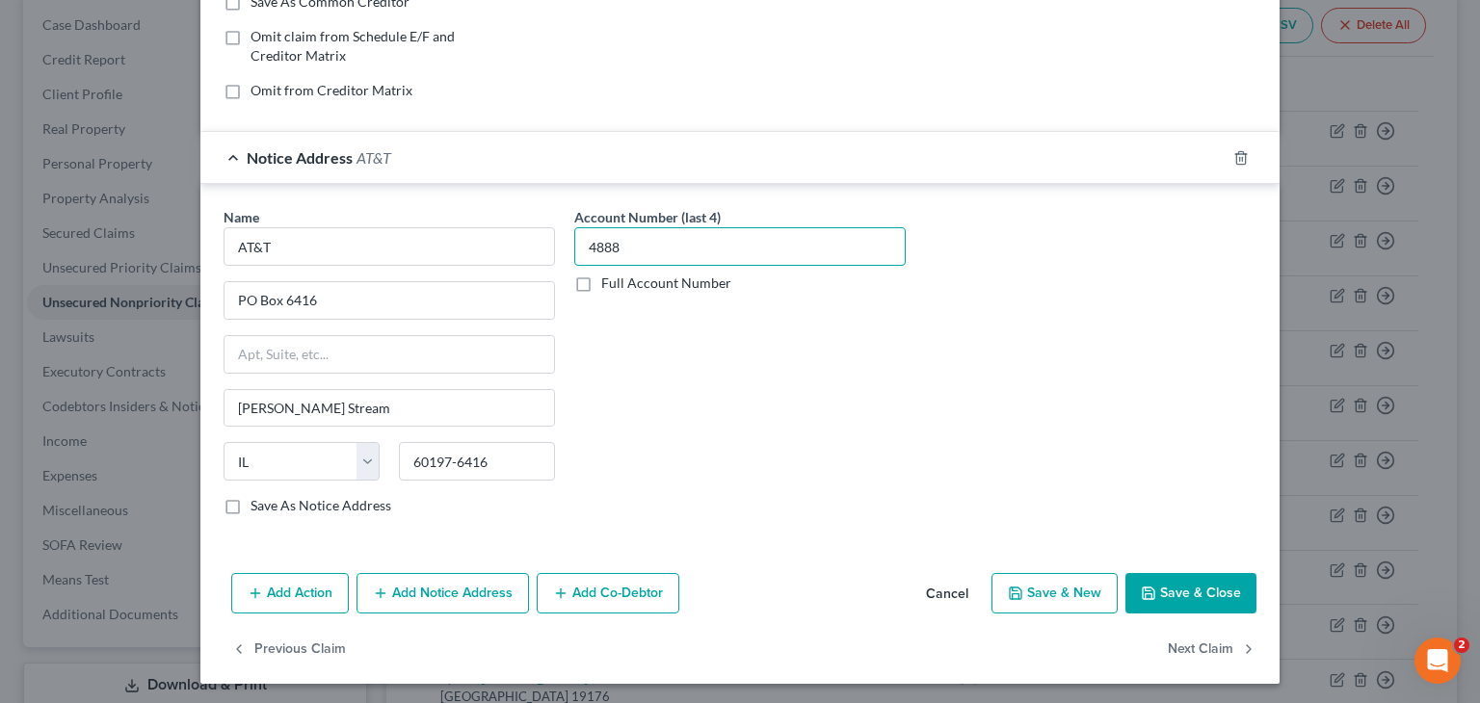
type input "4888"
click at [1192, 592] on button "Save & Close" at bounding box center [1190, 593] width 131 height 40
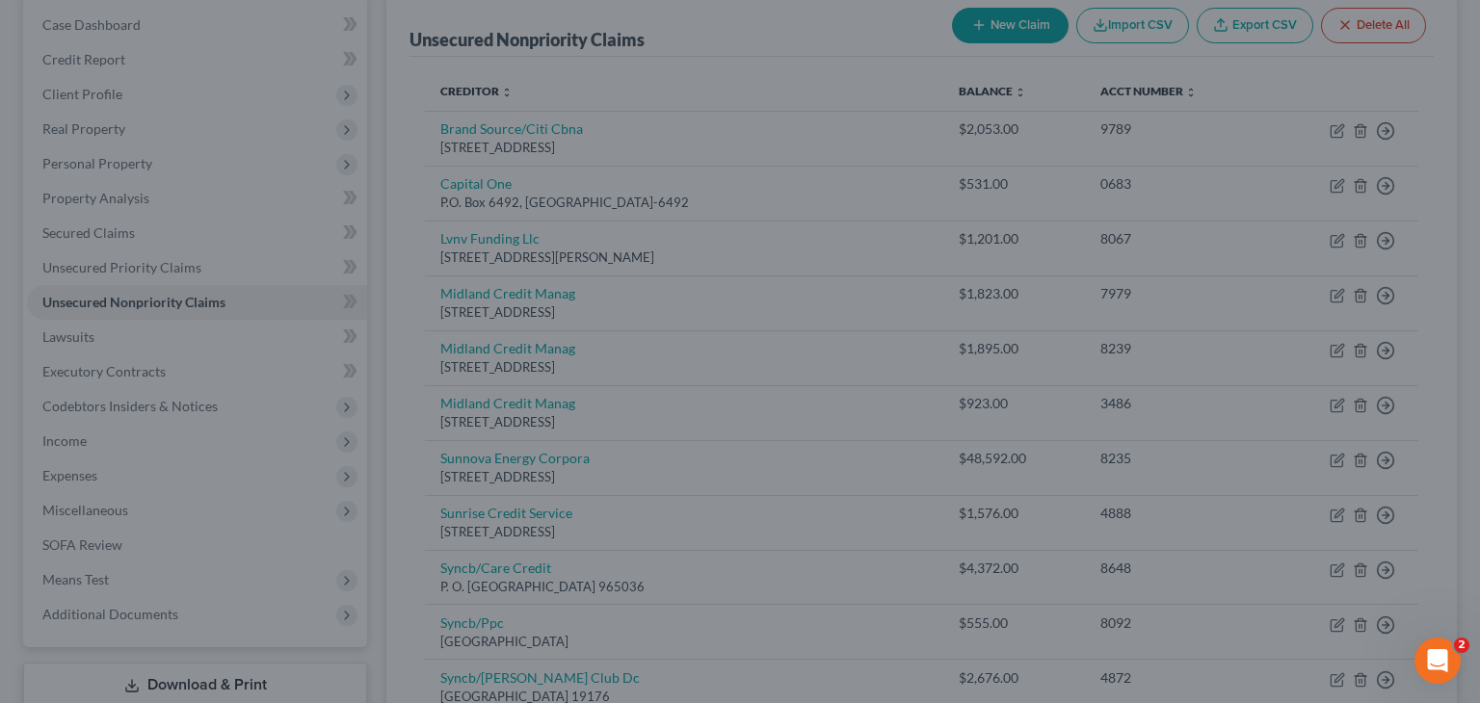
type input "0"
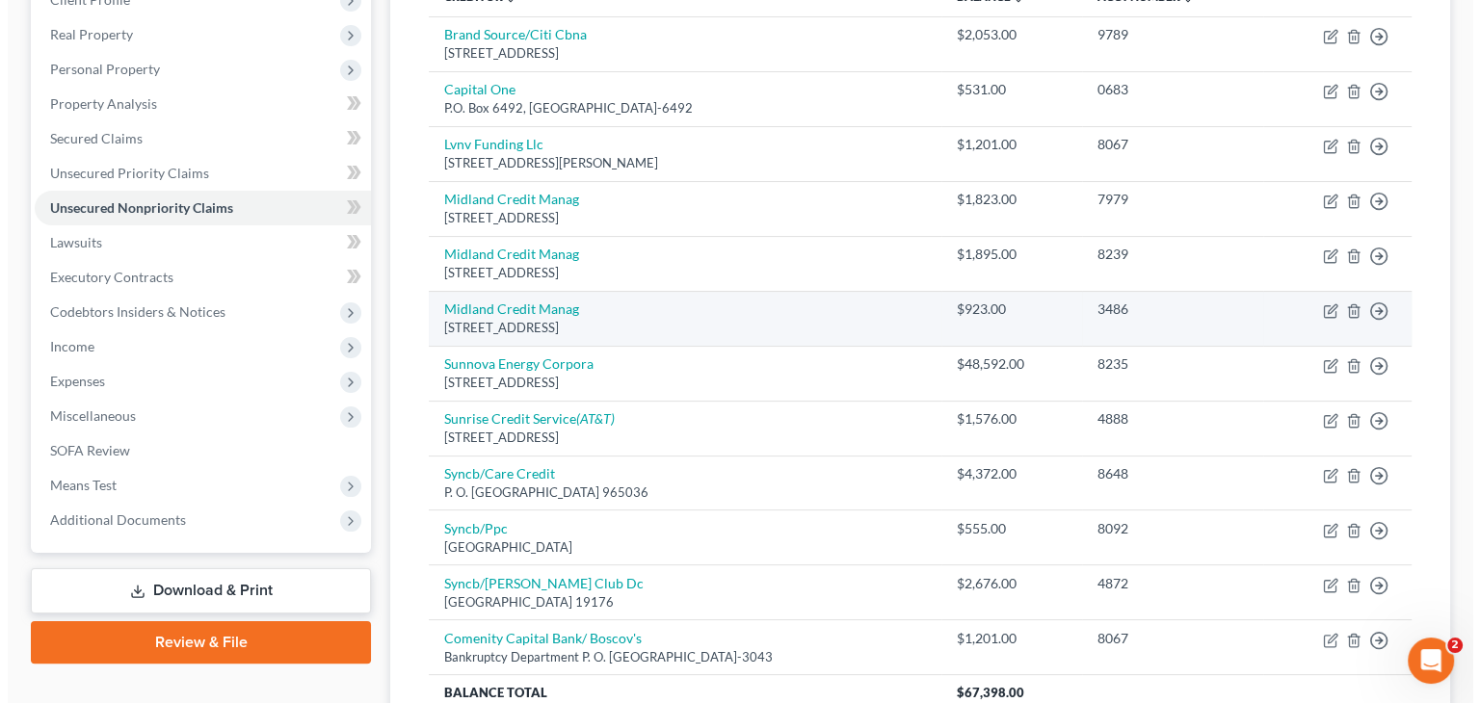
scroll to position [272, 0]
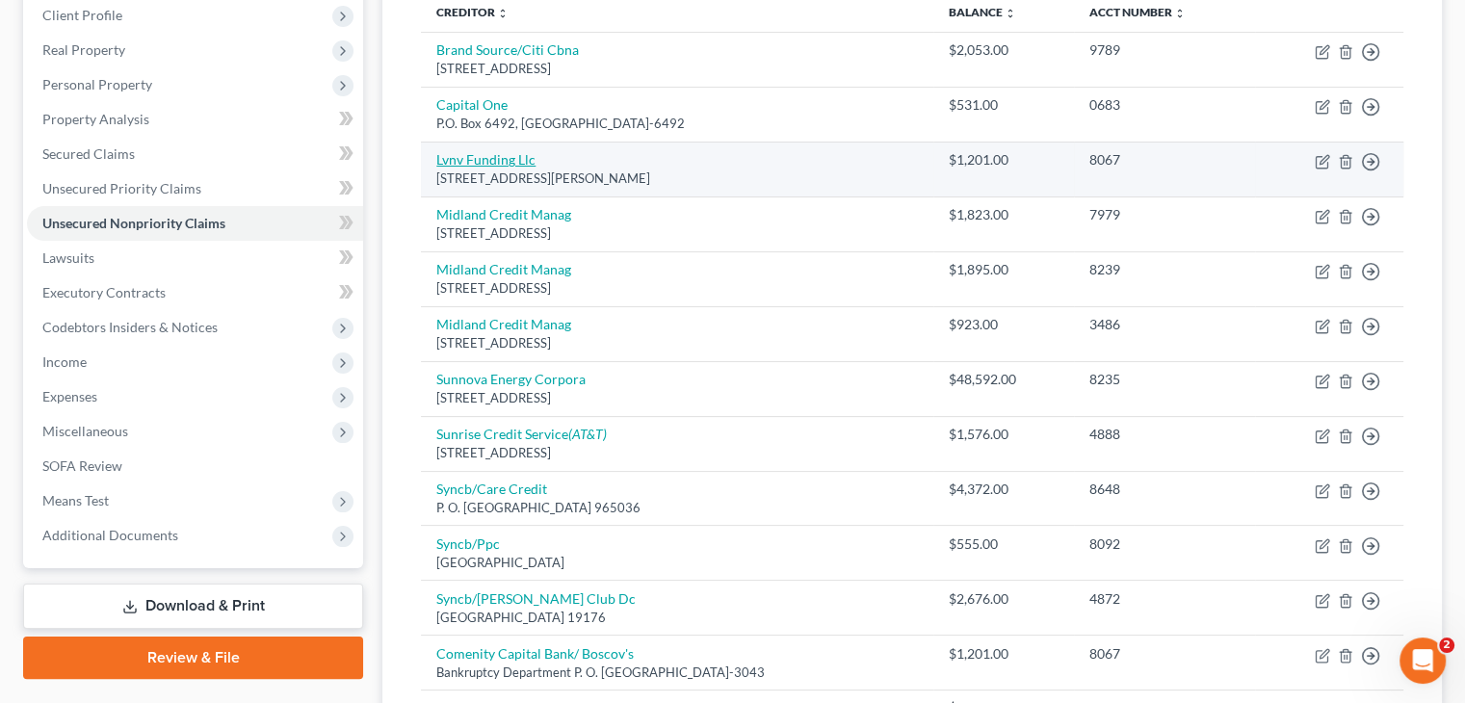
click at [489, 156] on link "Lvnv Funding Llc" at bounding box center [485, 159] width 99 height 16
select select "42"
select select "0"
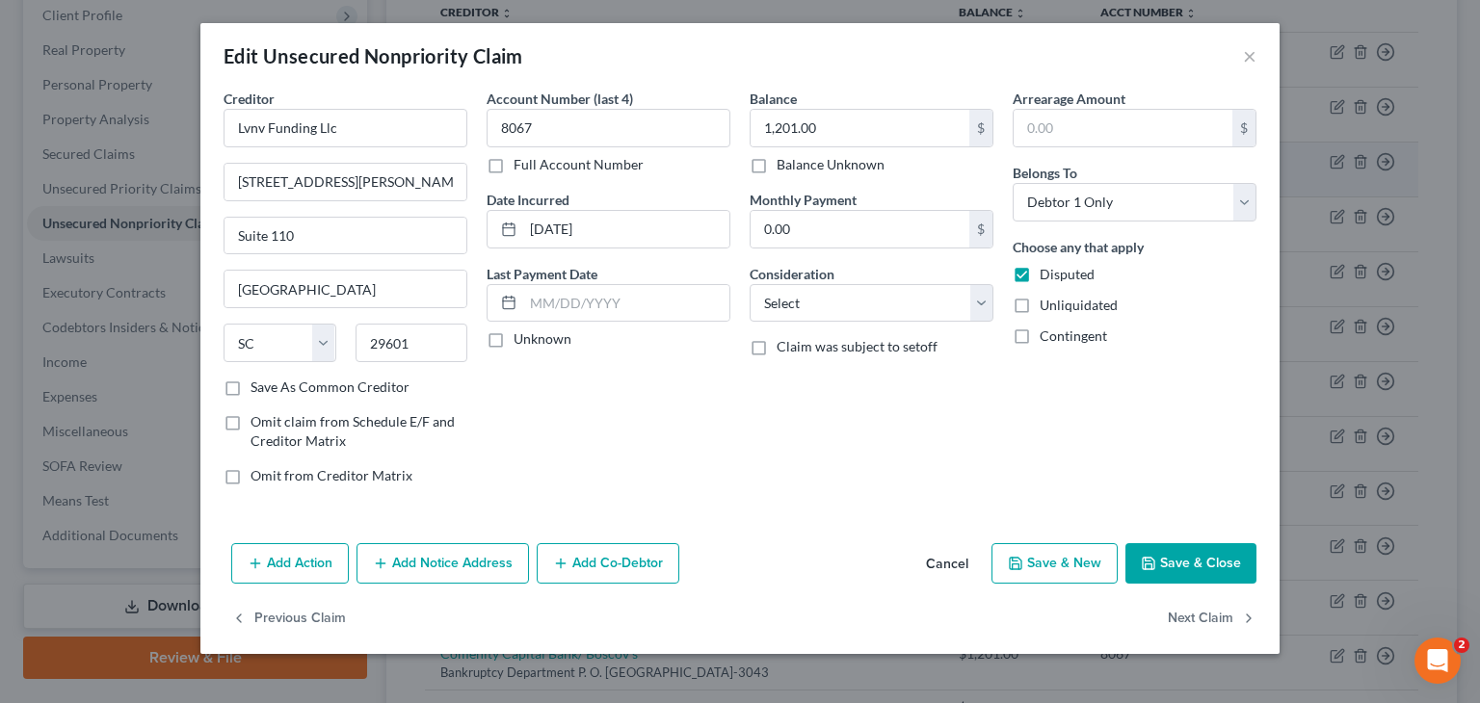
click at [489, 156] on div "Creditor * Lvnv Funding Llc [GEOGRAPHIC_DATA][PERSON_NAME] [US_STATE][GEOGRAPHI…" at bounding box center [740, 295] width 1052 height 412
click at [513, 336] on label "Unknown" at bounding box center [542, 338] width 58 height 19
click at [521, 336] on input "Unknown" at bounding box center [527, 335] width 13 height 13
checkbox input "true"
click at [986, 309] on select "Select Cable / Satellite Services Collection Agency Credit Card Debt Debt Couns…" at bounding box center [871, 303] width 244 height 39
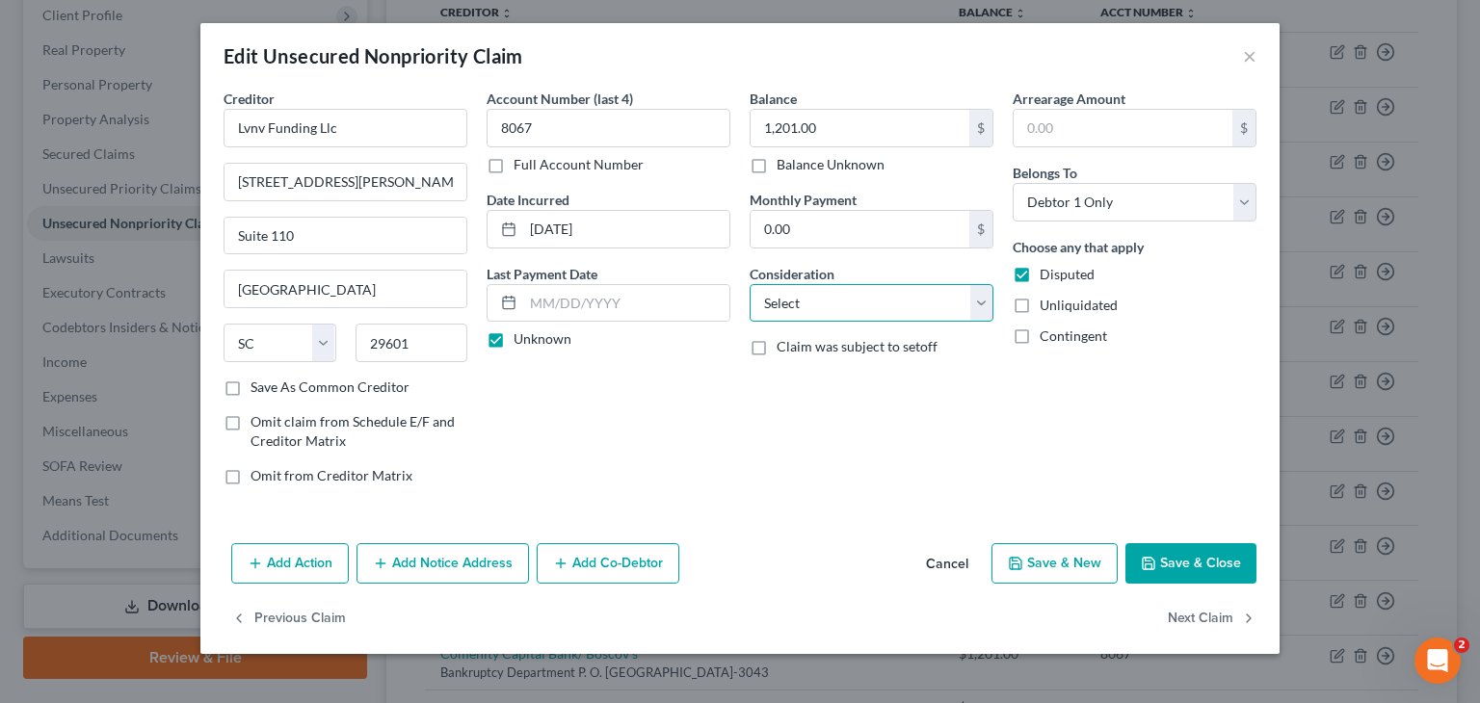
select select "1"
click at [749, 284] on select "Select Cable / Satellite Services Collection Agency Credit Card Debt Debt Couns…" at bounding box center [871, 303] width 244 height 39
click at [447, 566] on button "Add Notice Address" at bounding box center [442, 563] width 172 height 40
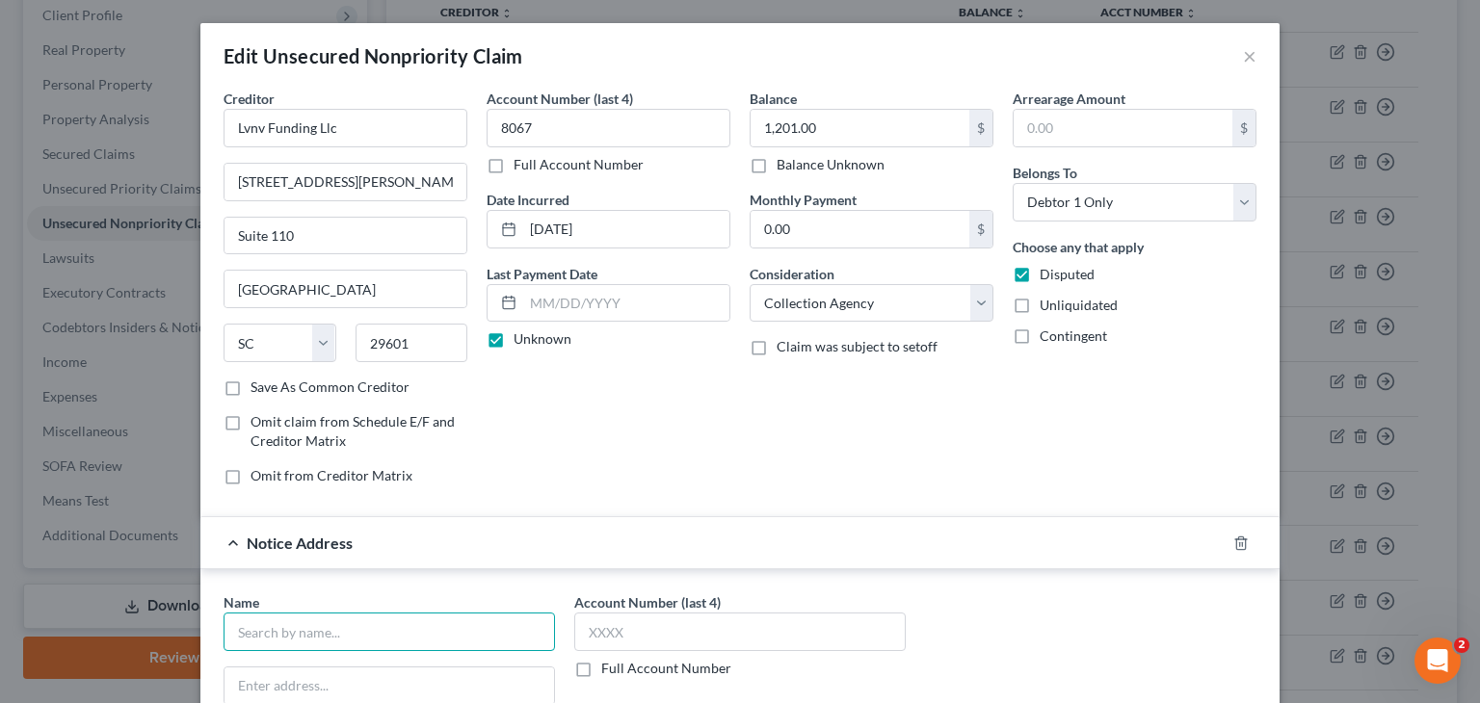
click at [235, 625] on input "text" at bounding box center [388, 632] width 331 height 39
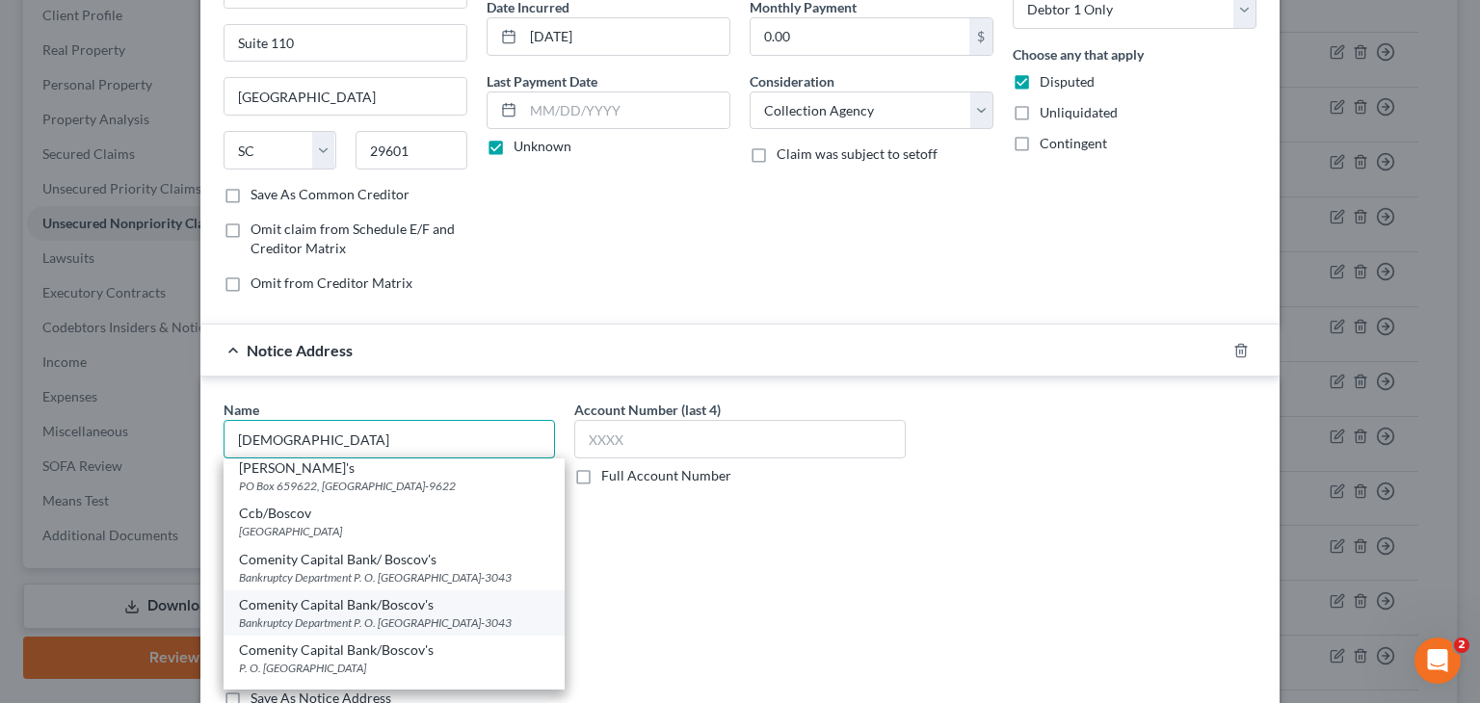
scroll to position [96, 0]
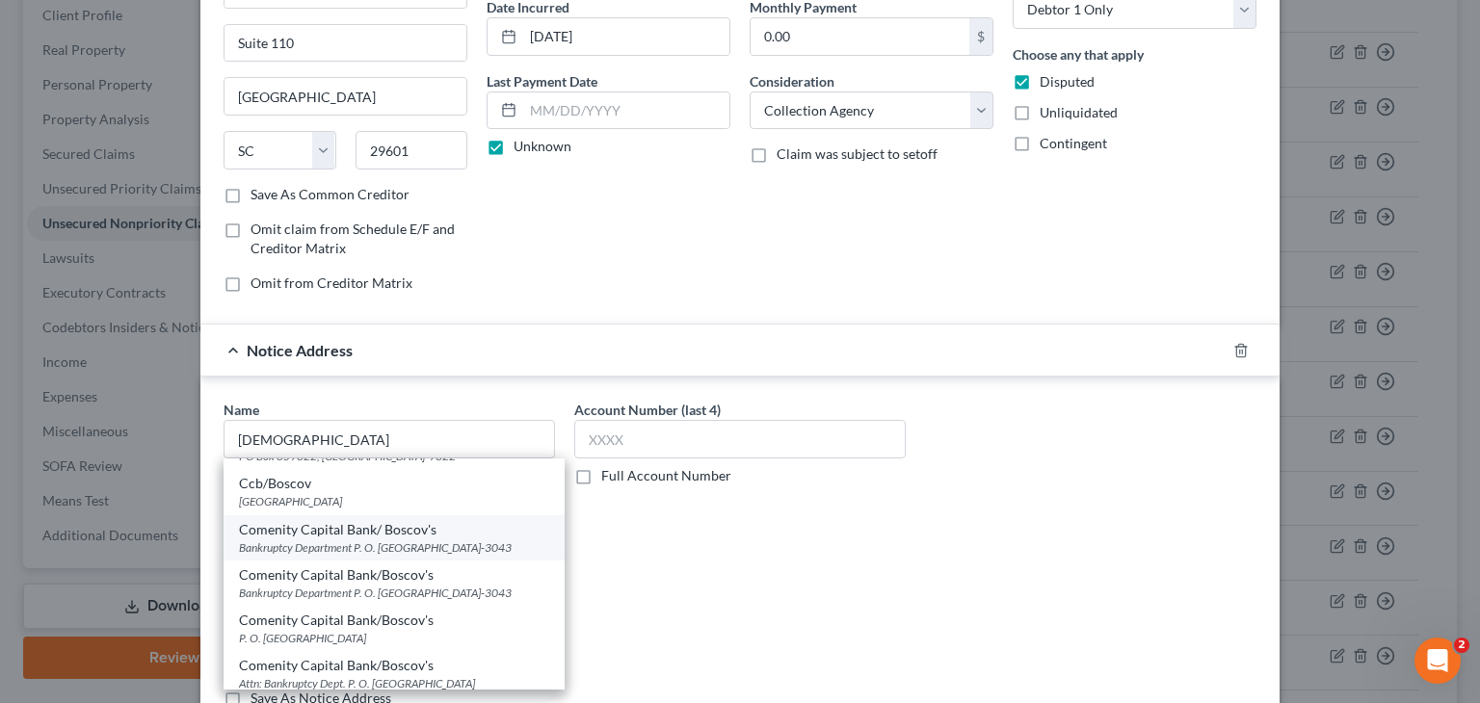
click at [332, 546] on div "Bankruptcy Department P. O. [GEOGRAPHIC_DATA]-3043" at bounding box center [394, 547] width 310 height 16
type input "Comenity Capital Bank/ Boscov's"
type input "Bankruptcy Department"
type input "P. O. Box 183043"
type input "Columbus"
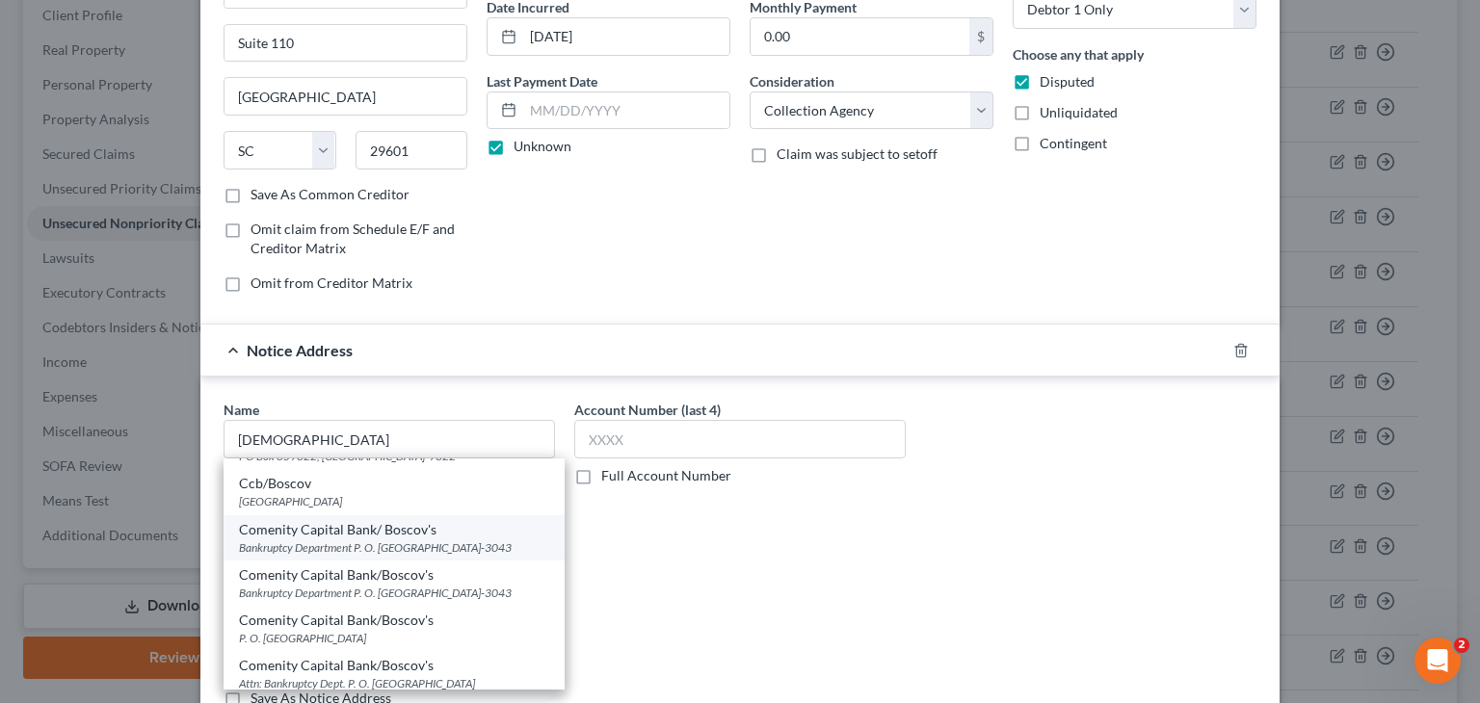
select select "36"
type input "43218-3043"
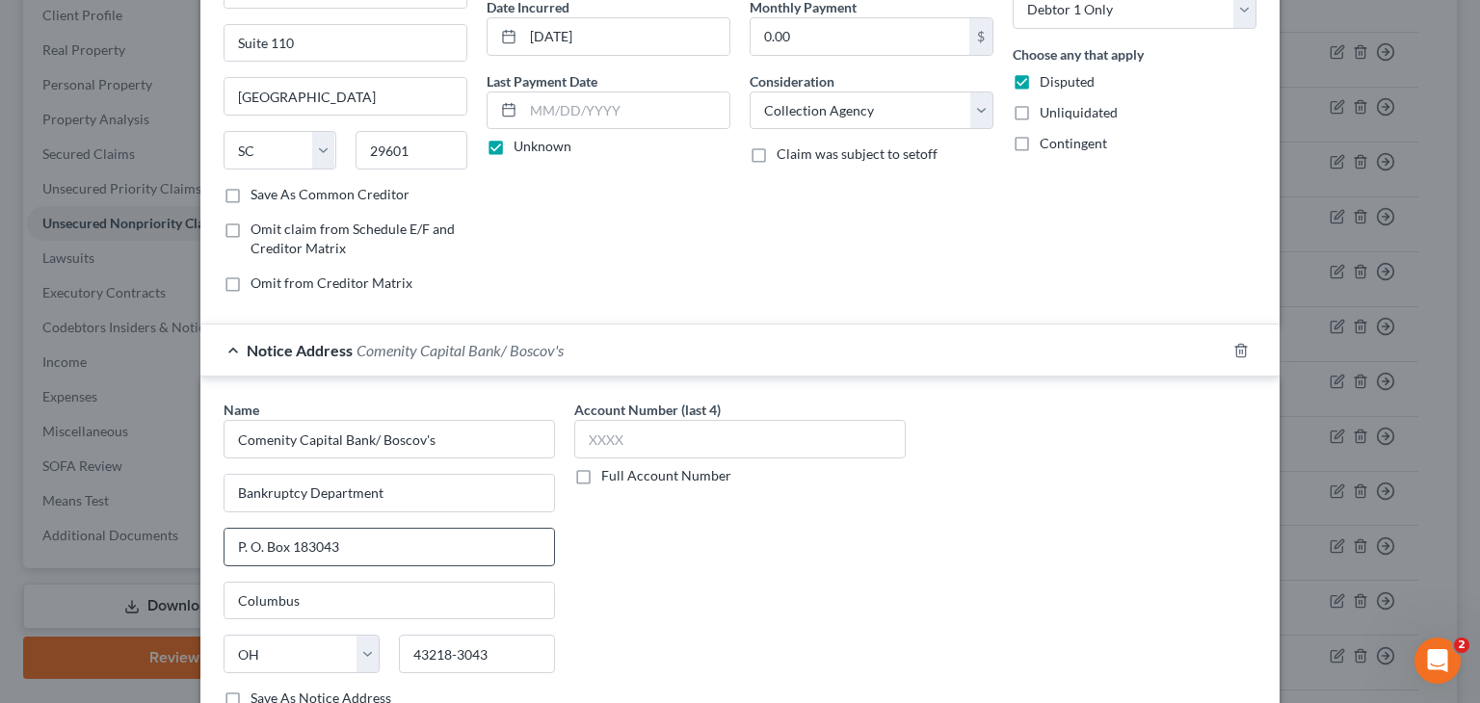
scroll to position [0, 0]
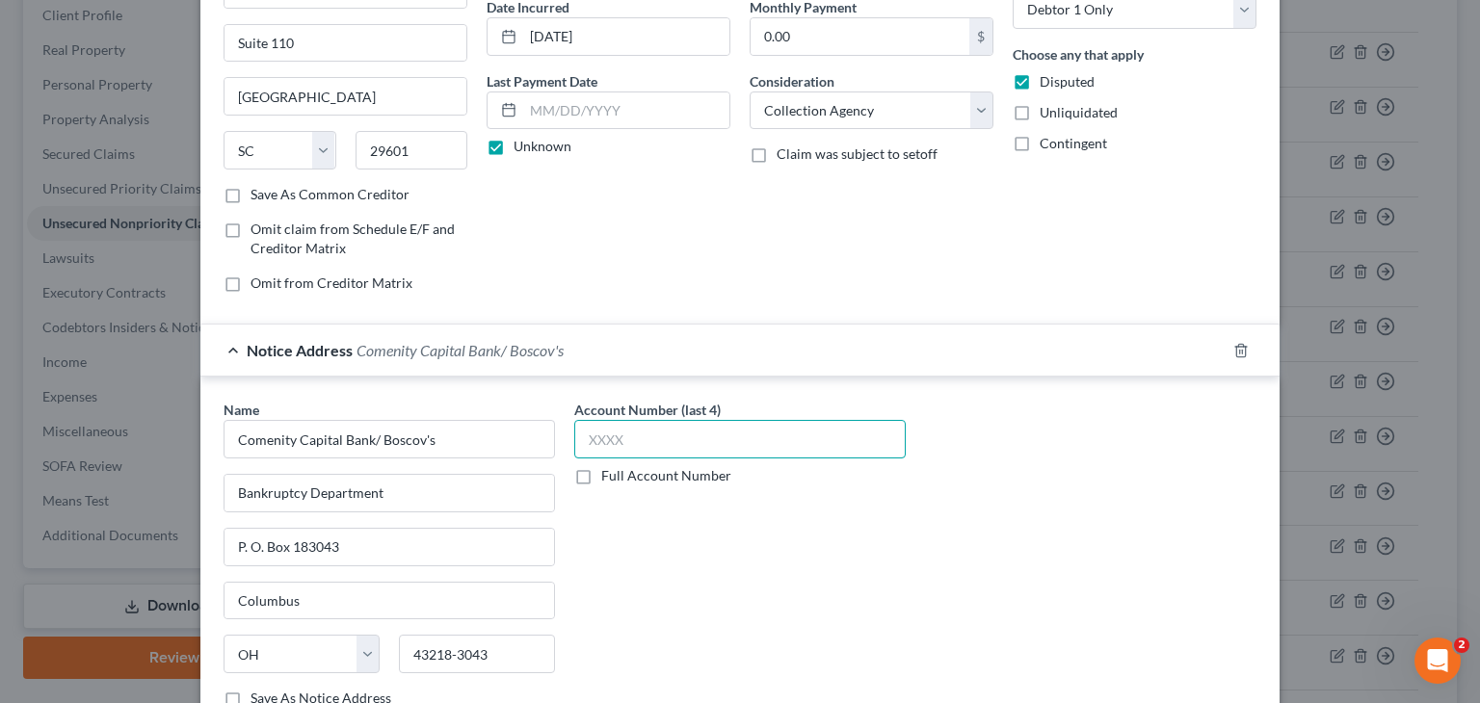
drag, startPoint x: 617, startPoint y: 437, endPoint x: 573, endPoint y: 441, distance: 43.5
click at [574, 441] on input "text" at bounding box center [739, 439] width 331 height 39
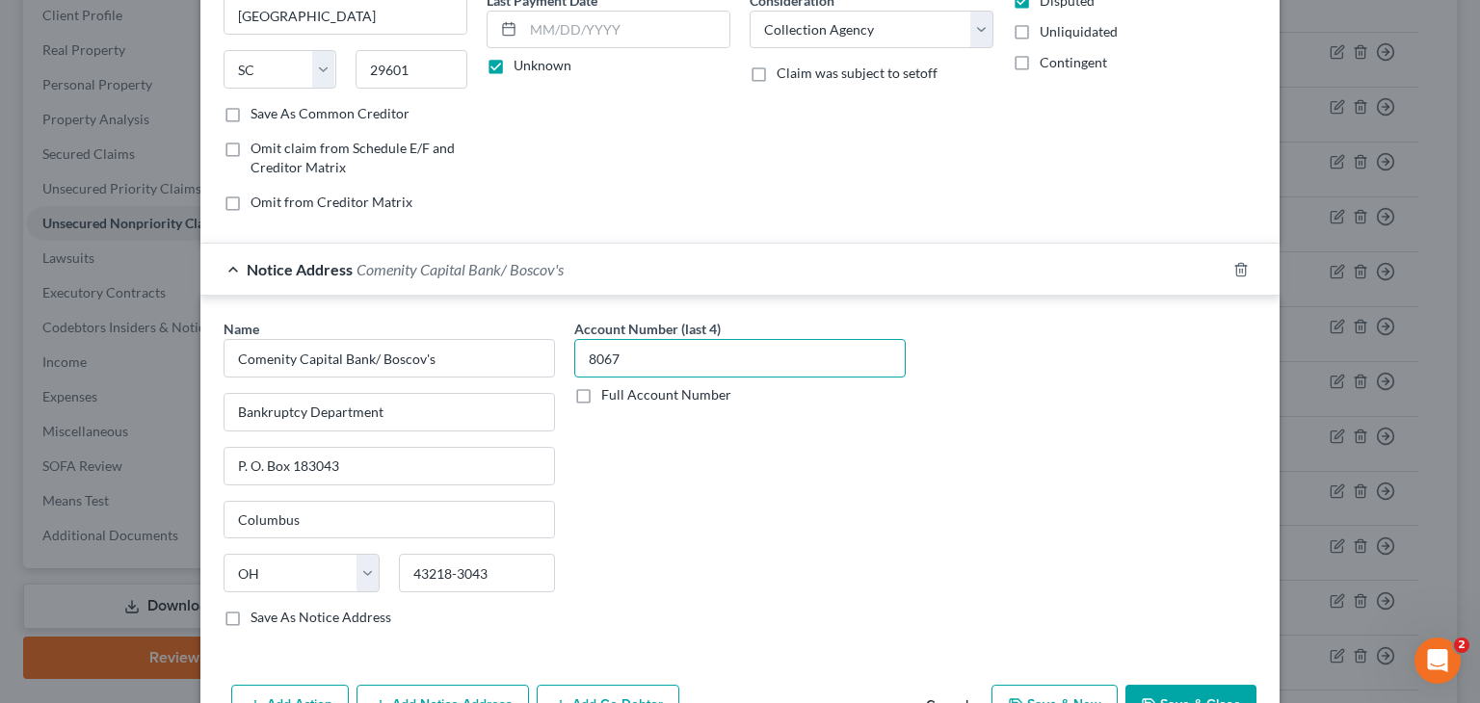
scroll to position [385, 0]
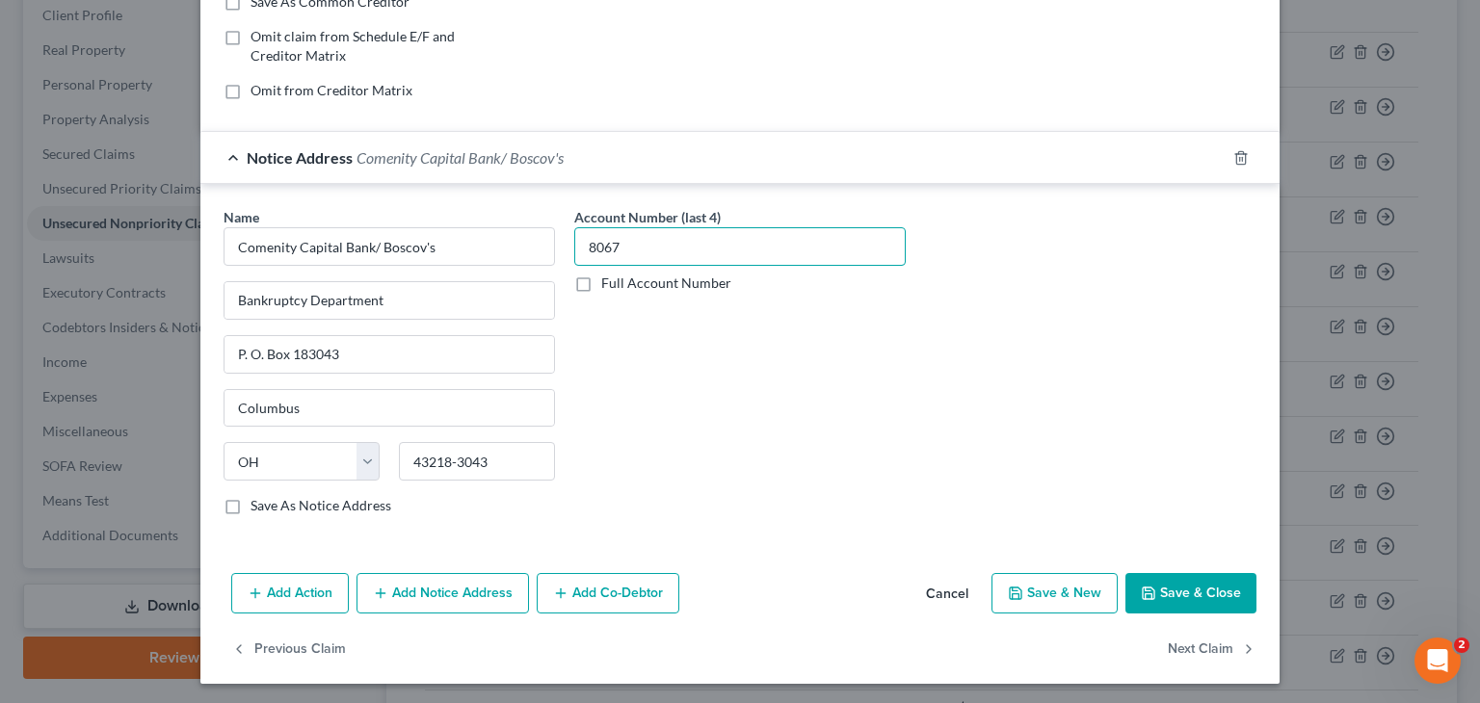
type input "8067"
click at [1066, 591] on button "Save & New" at bounding box center [1054, 593] width 126 height 40
select select "0"
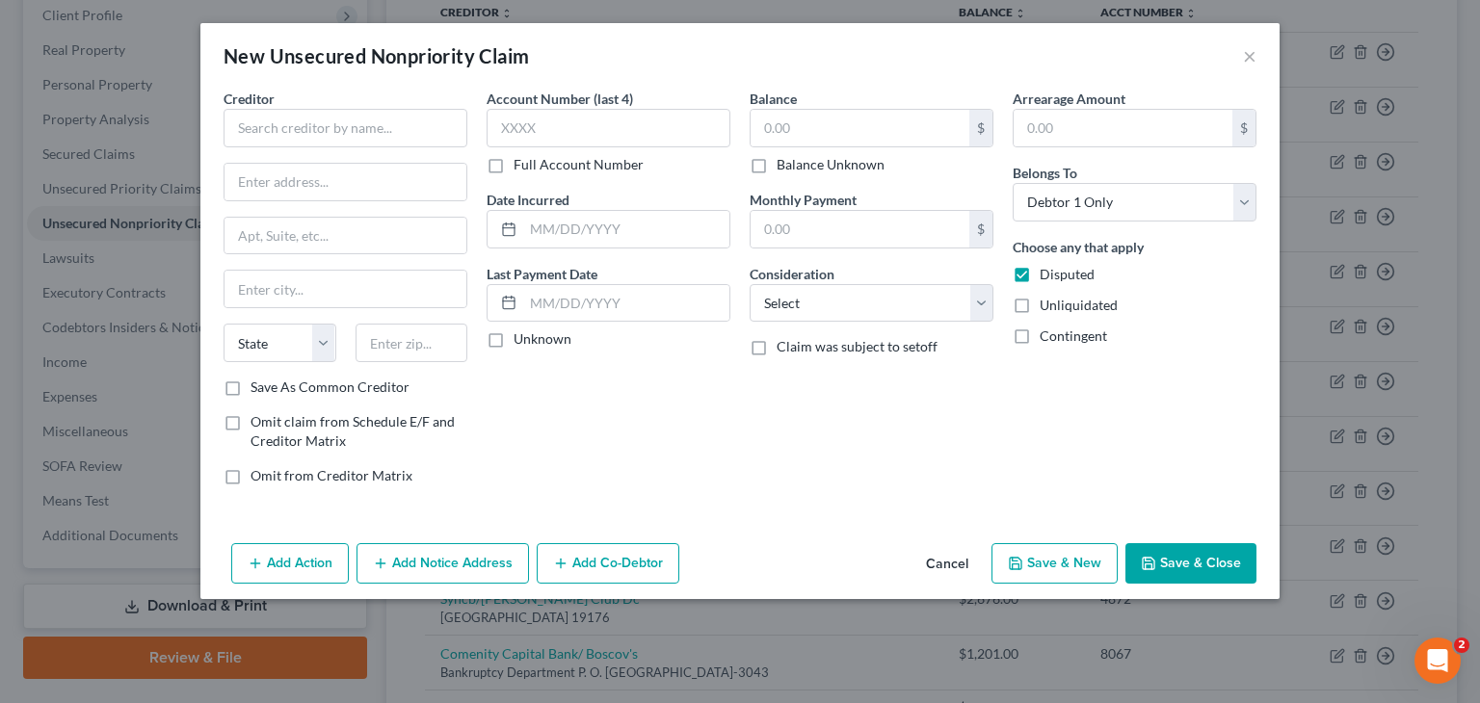
type input "0"
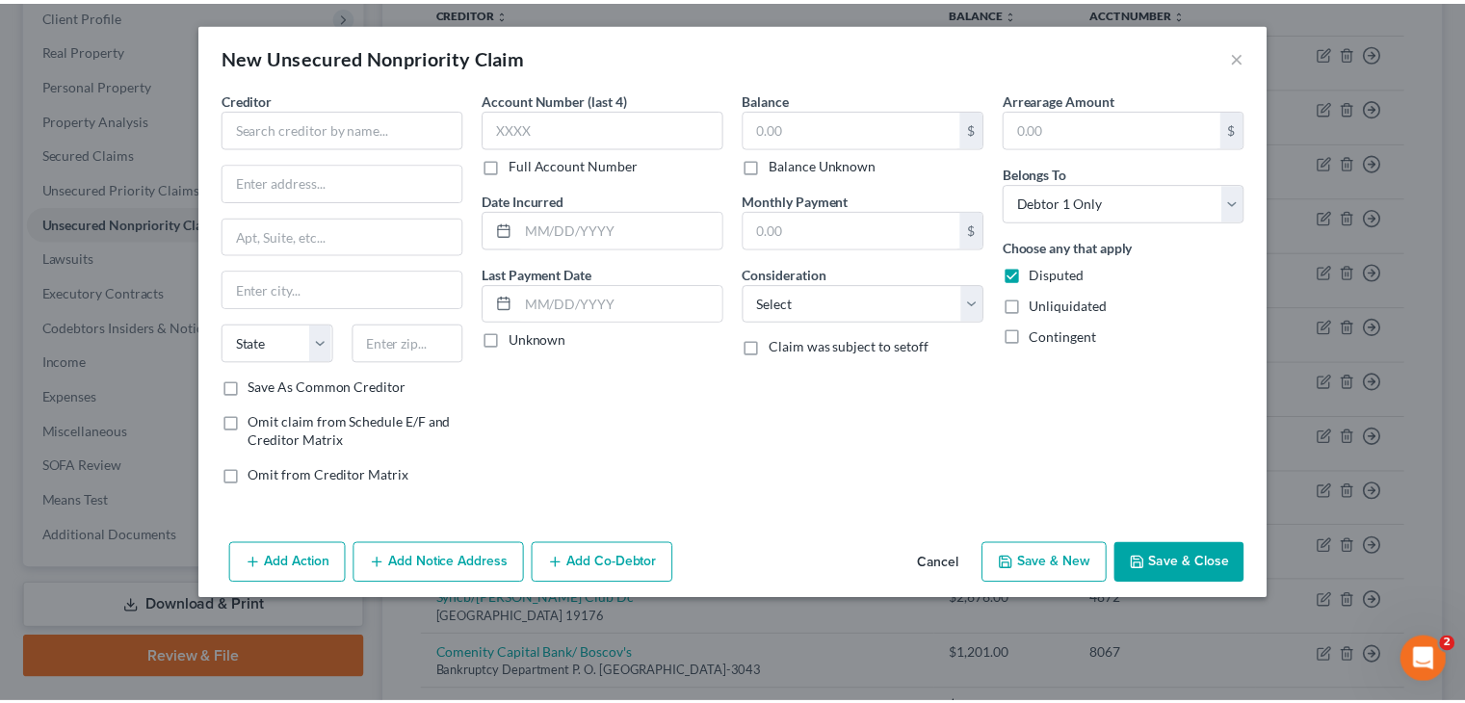
scroll to position [0, 0]
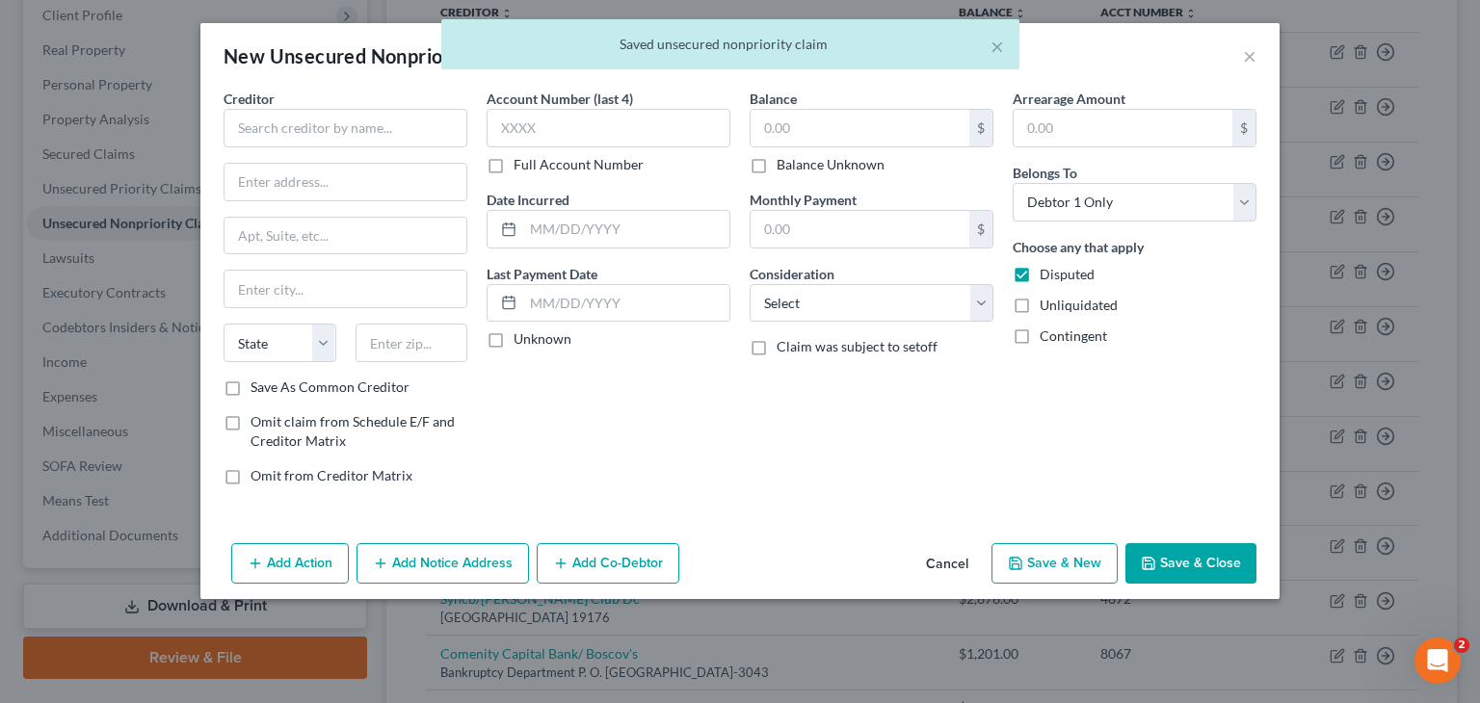
click at [1206, 562] on button "Save & Close" at bounding box center [1190, 563] width 131 height 40
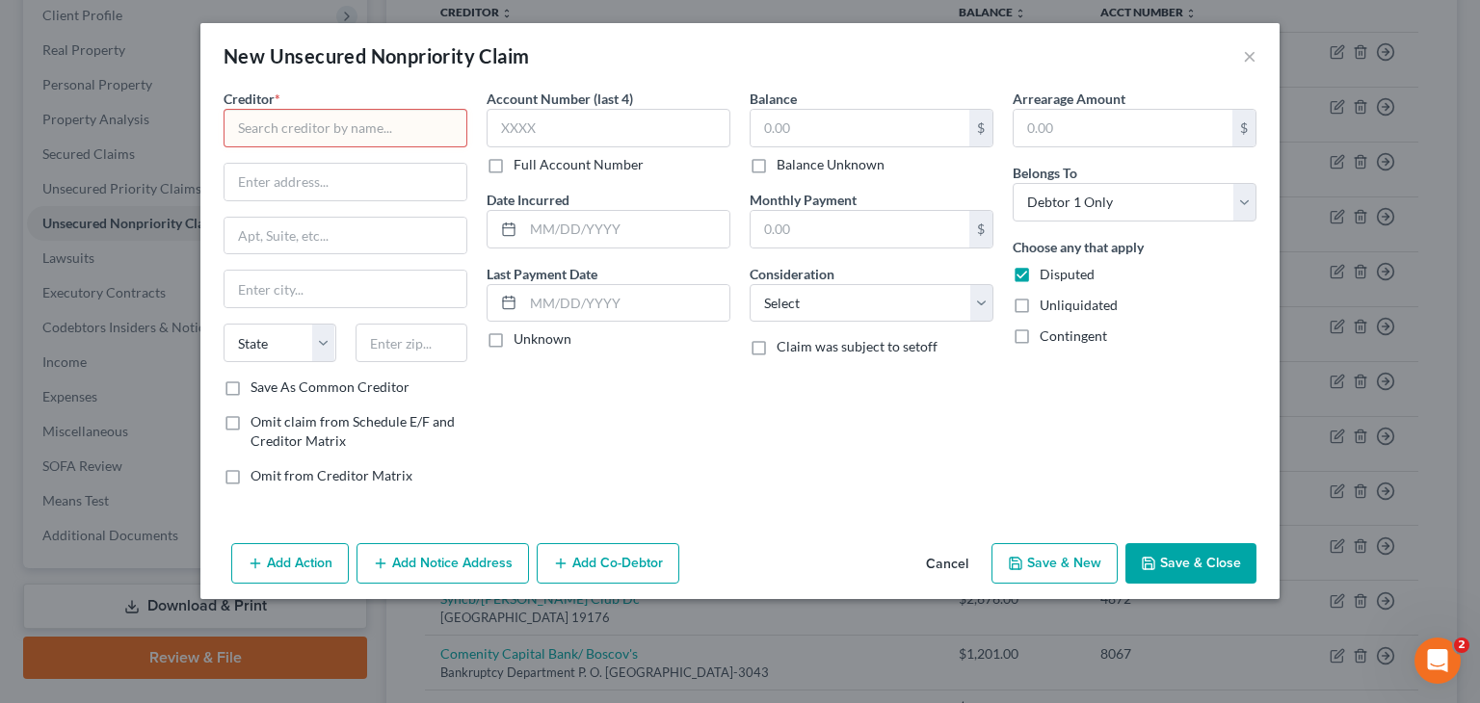
click at [957, 564] on button "Cancel" at bounding box center [946, 564] width 73 height 39
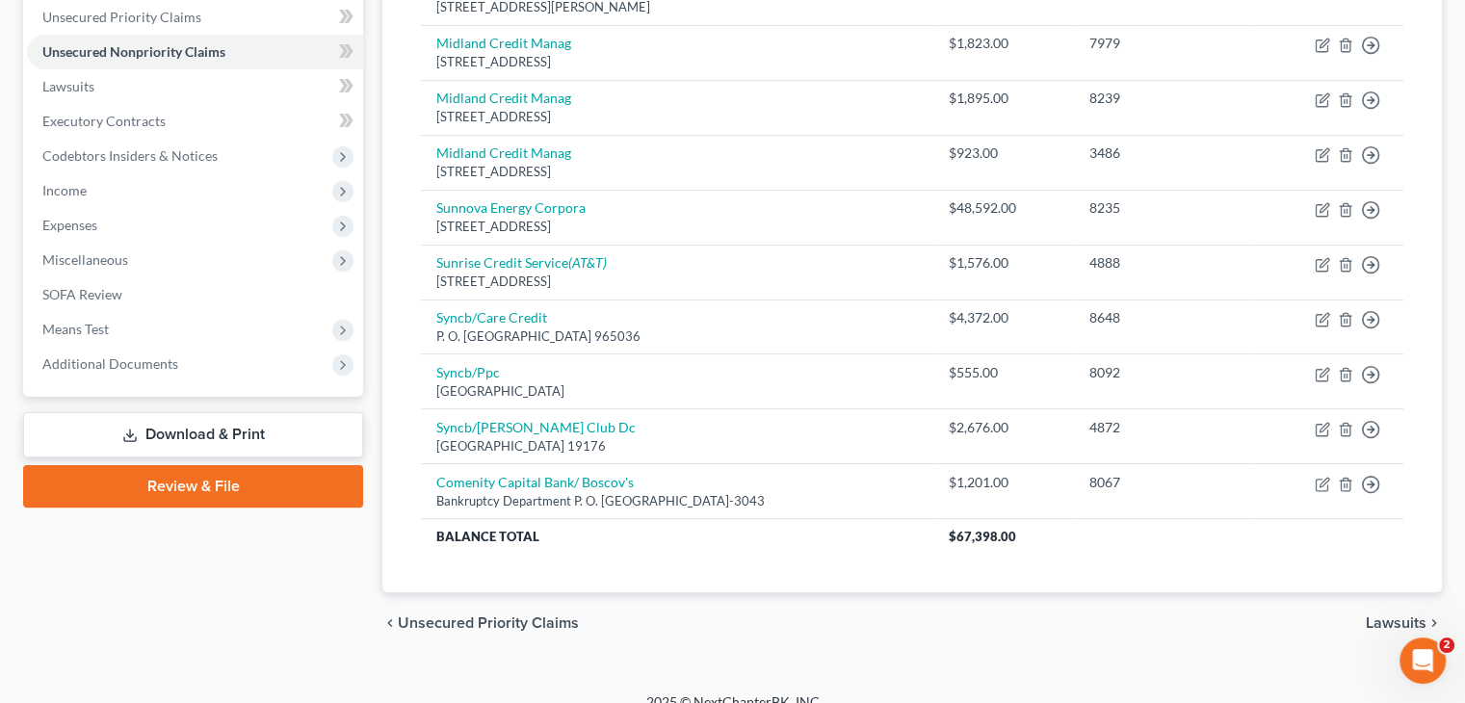
scroll to position [464, 0]
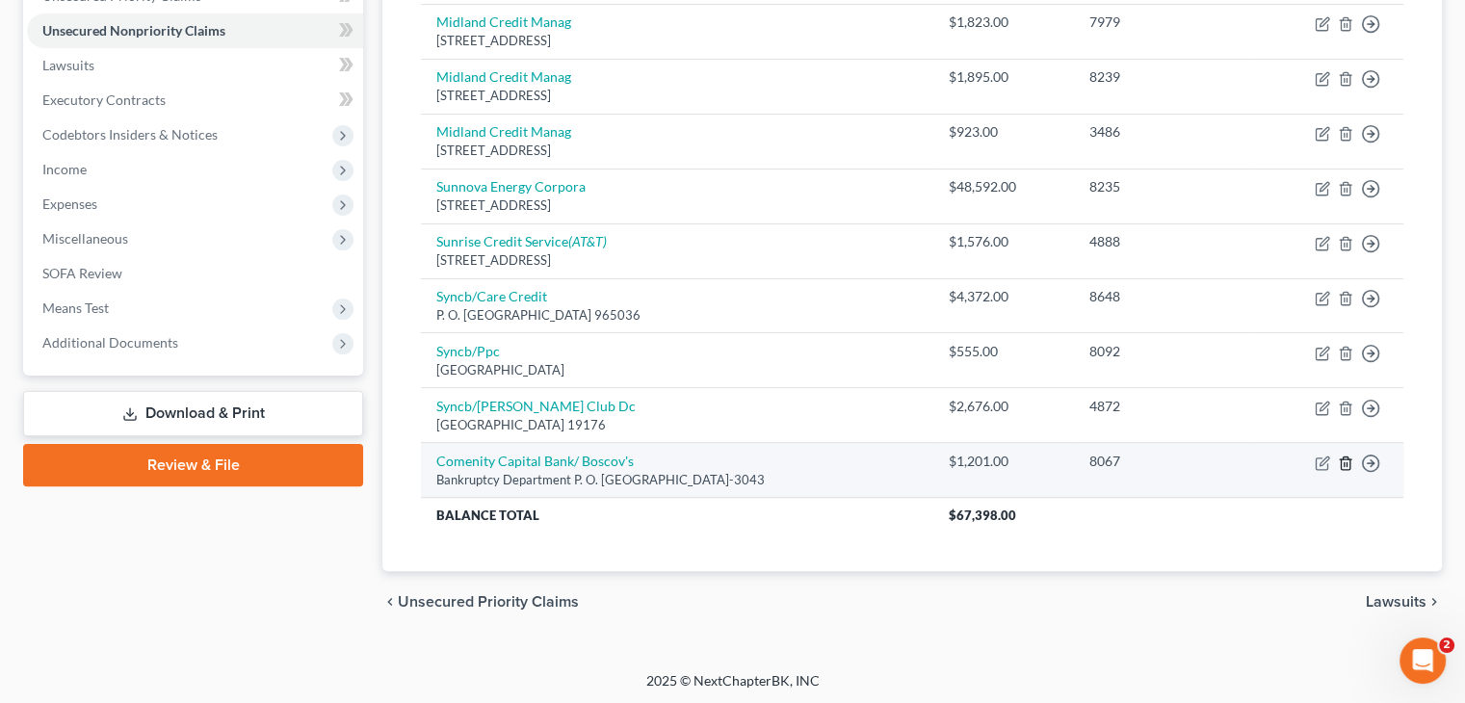
click at [1341, 457] on icon "button" at bounding box center [1345, 463] width 9 height 13
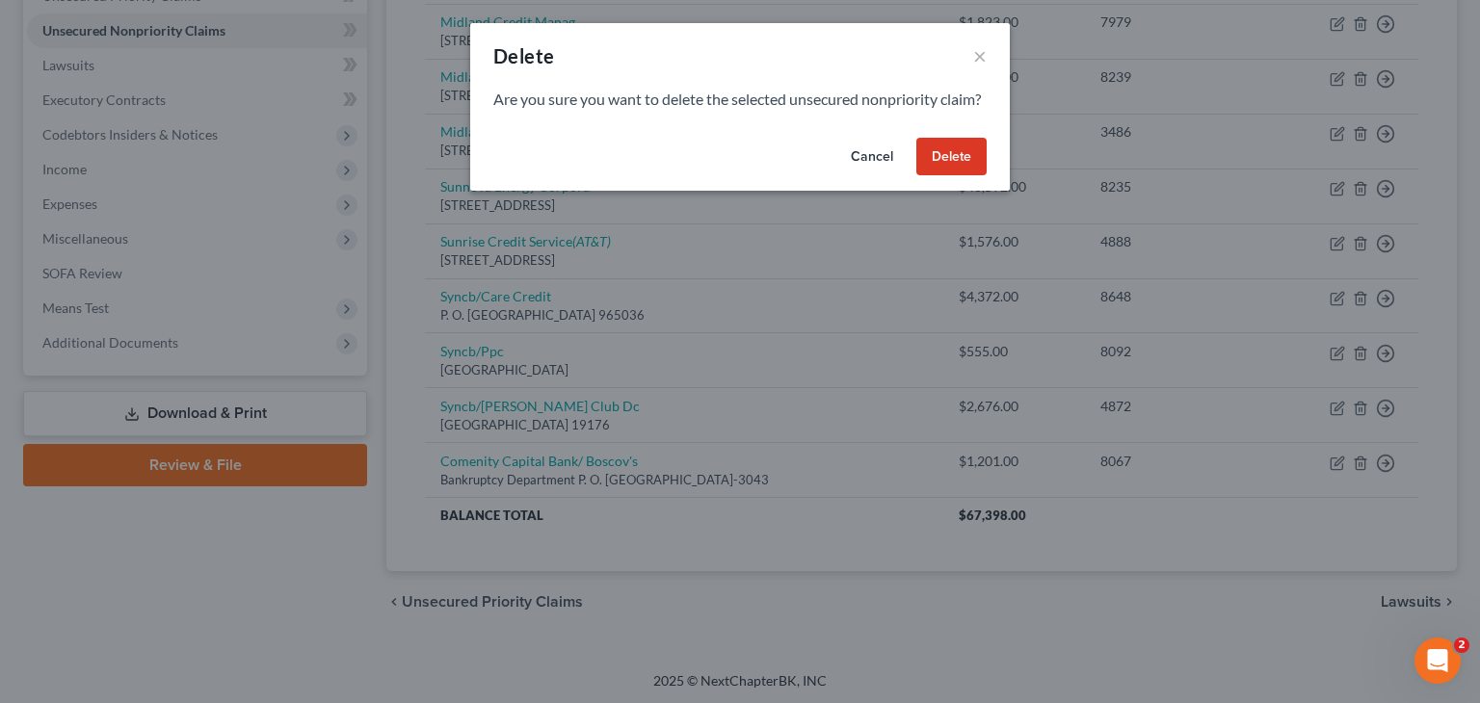
click at [959, 173] on button "Delete" at bounding box center [951, 157] width 70 height 39
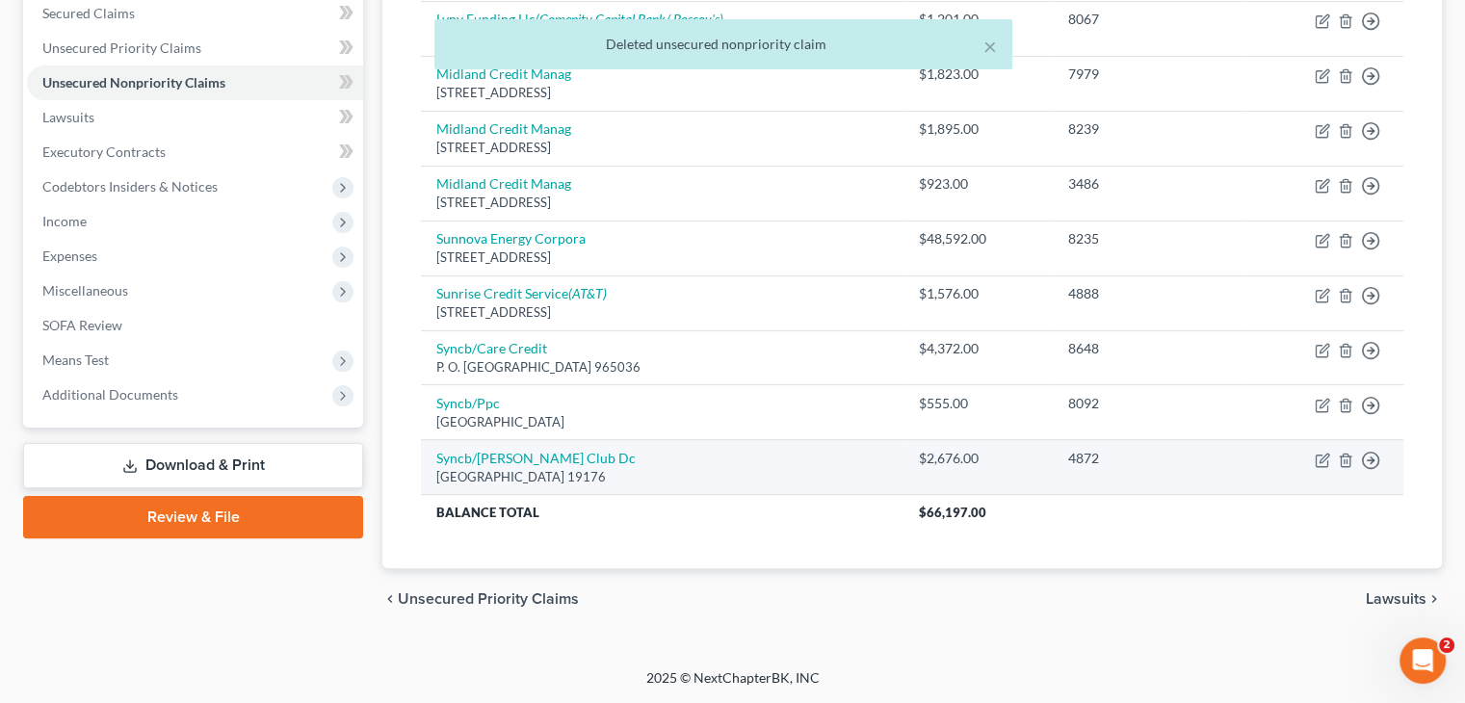
scroll to position [409, 0]
